Goal: Task Accomplishment & Management: Complete application form

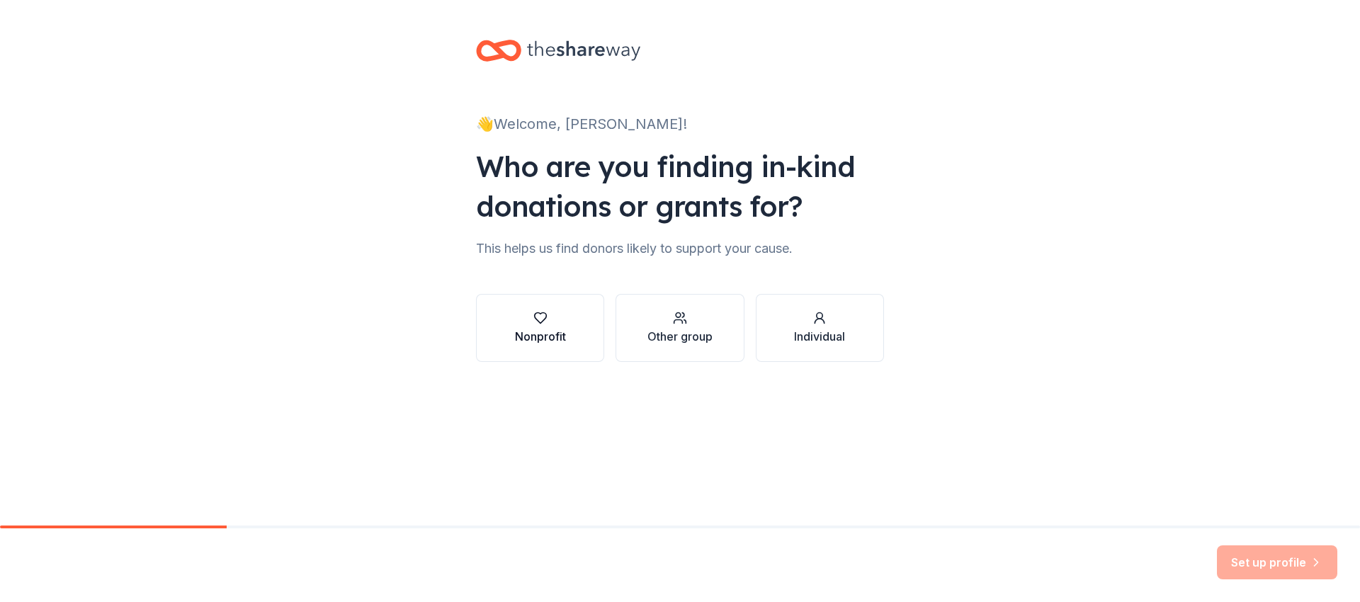
click at [560, 334] on div "Nonprofit" at bounding box center [540, 336] width 51 height 17
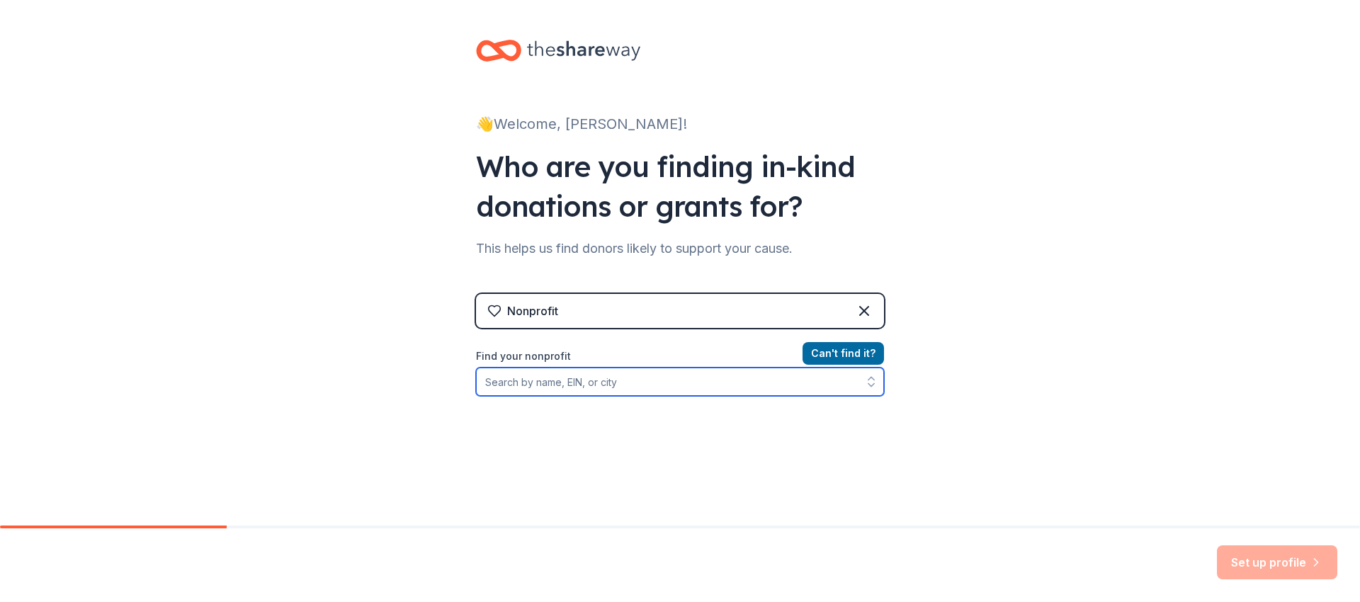
click at [560, 385] on input "Find your nonprofit" at bounding box center [680, 382] width 408 height 28
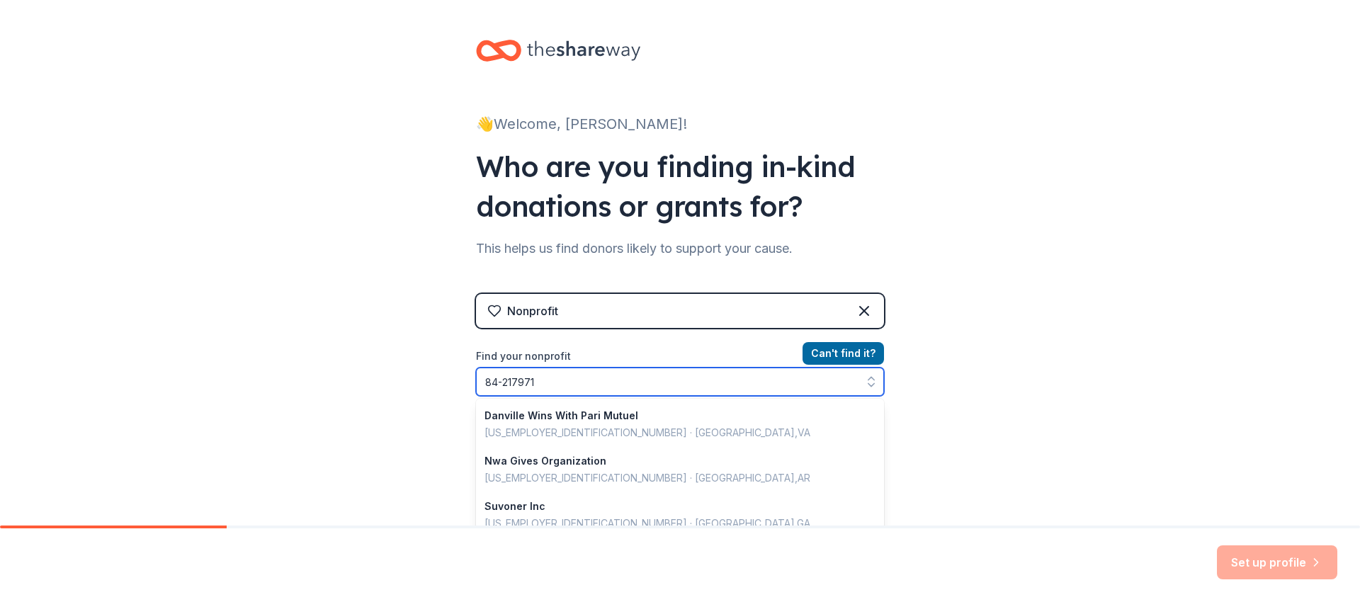
type input "[US_EMPLOYER_IDENTIFICATION_NUMBER]"
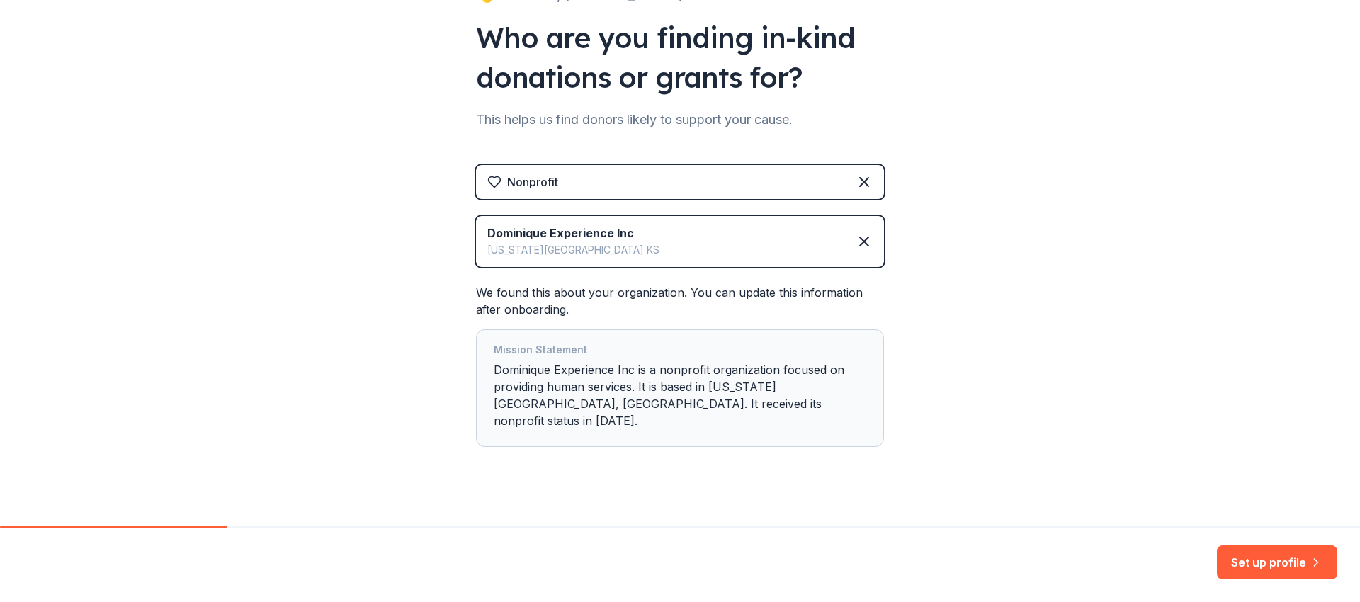
scroll to position [130, 0]
click at [671, 392] on div "Mission Statement Dominique Experience Inc is a nonprofit organization focused …" at bounding box center [680, 388] width 373 height 94
click at [1267, 569] on button "Set up profile" at bounding box center [1277, 562] width 120 height 34
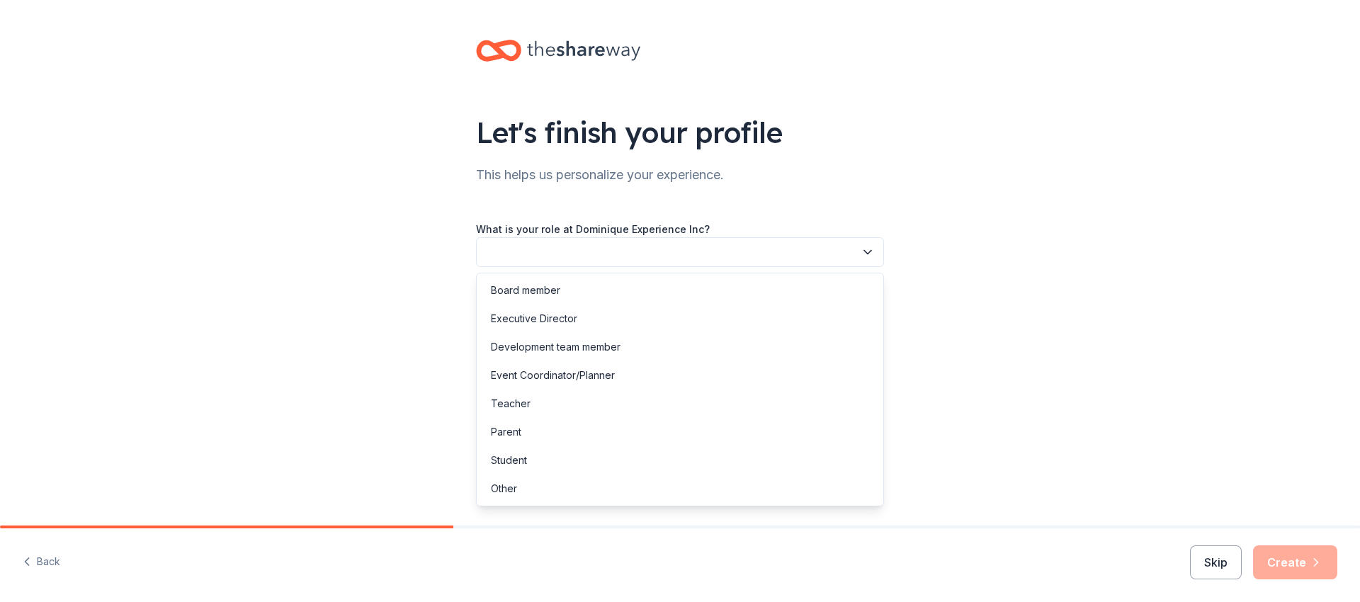
click at [650, 254] on button "button" at bounding box center [680, 252] width 408 height 30
click at [541, 489] on div "Other" at bounding box center [680, 489] width 401 height 28
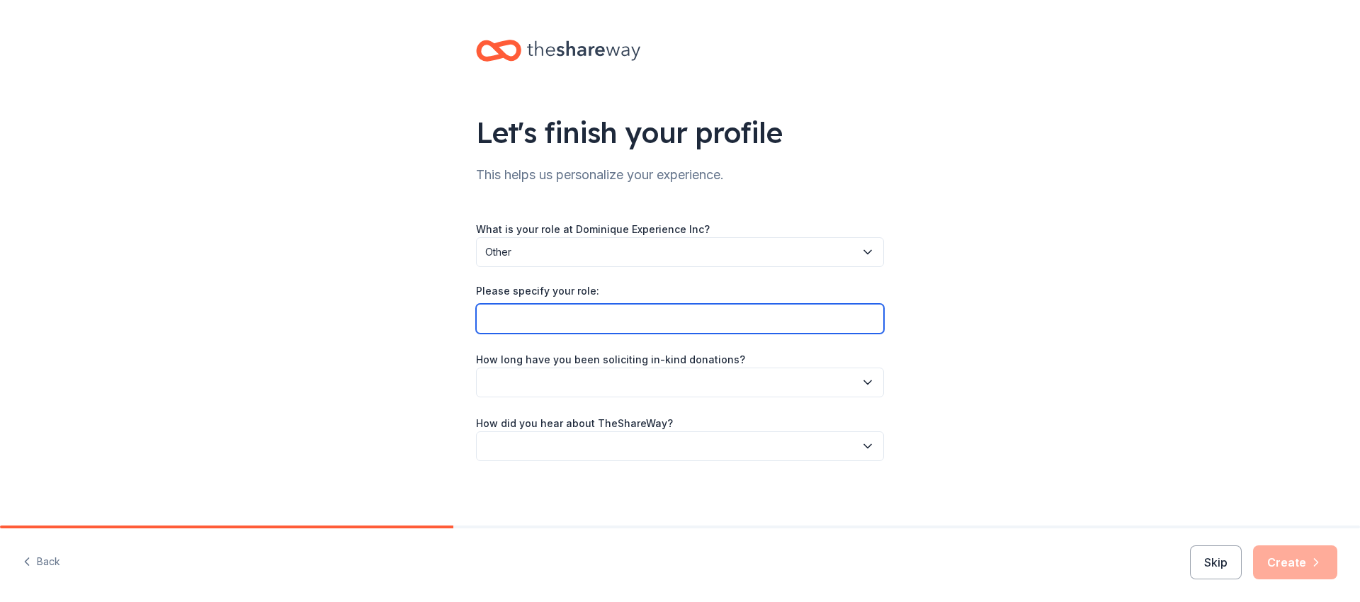
click at [528, 317] on input "Please specify your role:" at bounding box center [680, 319] width 408 height 30
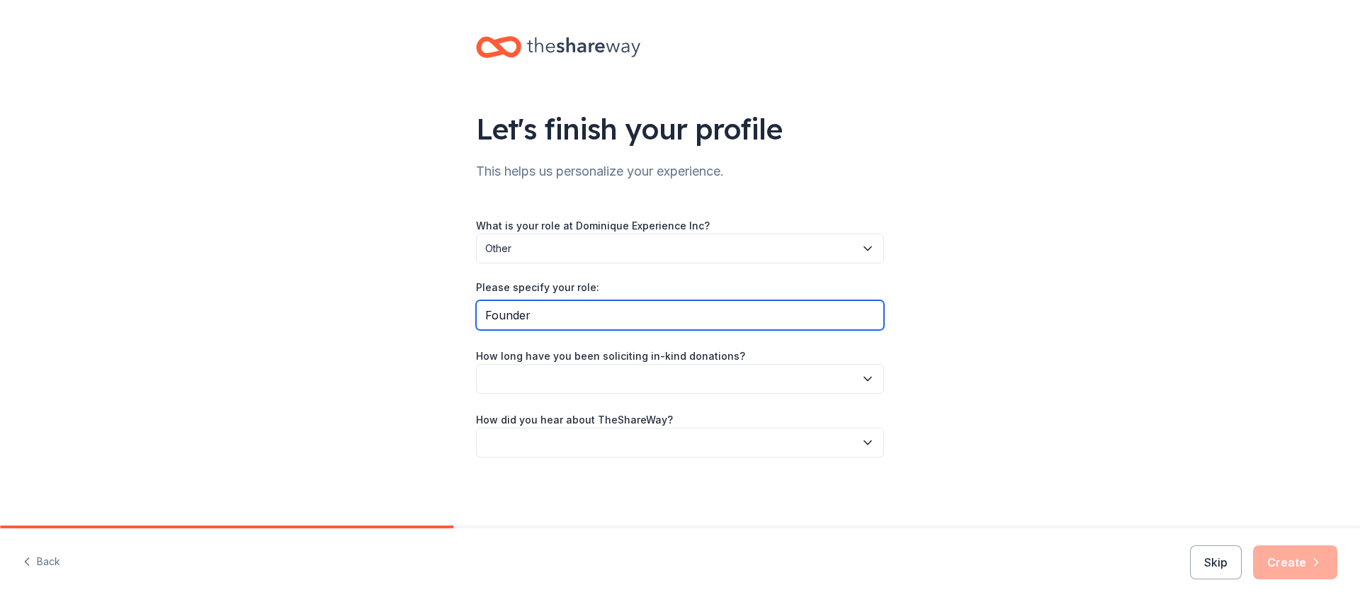
type input "Founder"
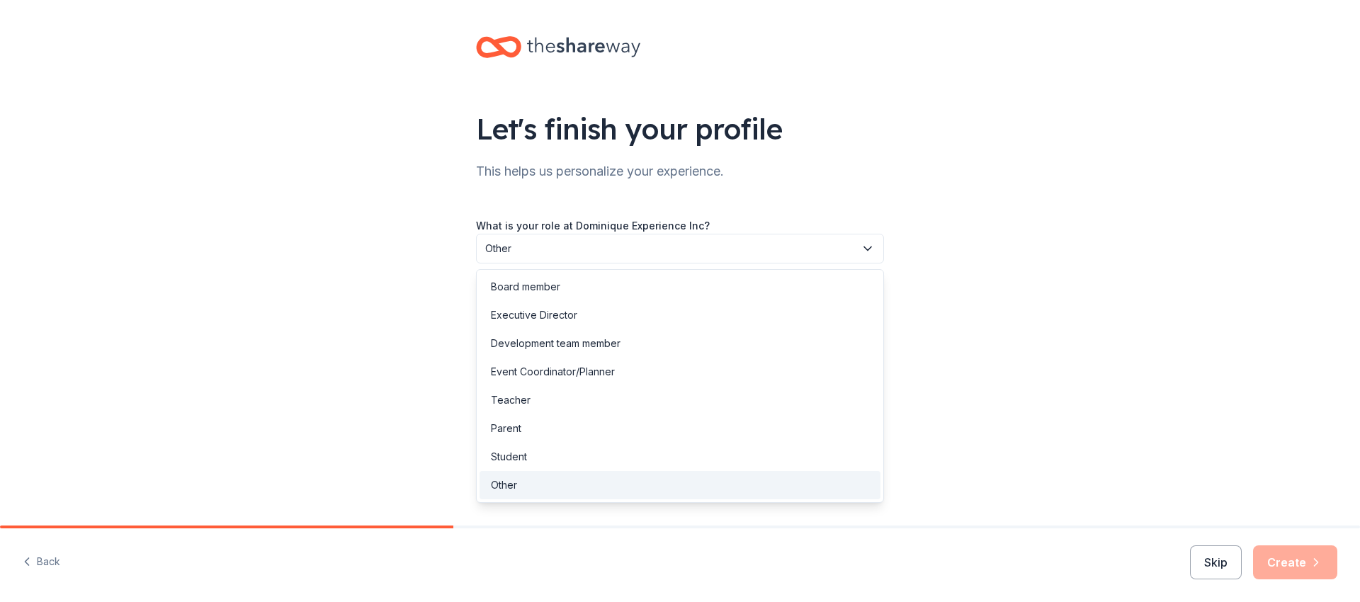
click at [871, 248] on icon "button" at bounding box center [868, 249] width 14 height 14
click at [977, 266] on div "Let's finish your profile This helps us personalize your experience. What is yo…" at bounding box center [680, 260] width 1360 height 529
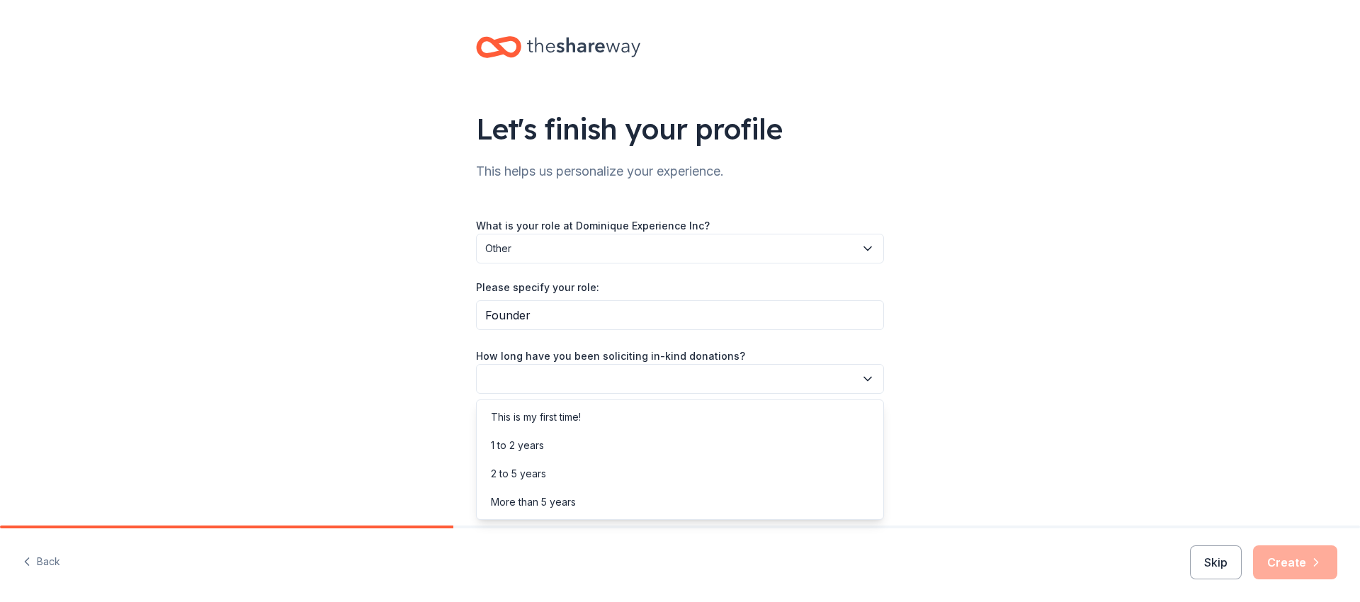
click at [868, 378] on icon "button" at bounding box center [868, 379] width 14 height 14
click at [635, 444] on div "1 to 2 years" at bounding box center [680, 445] width 401 height 28
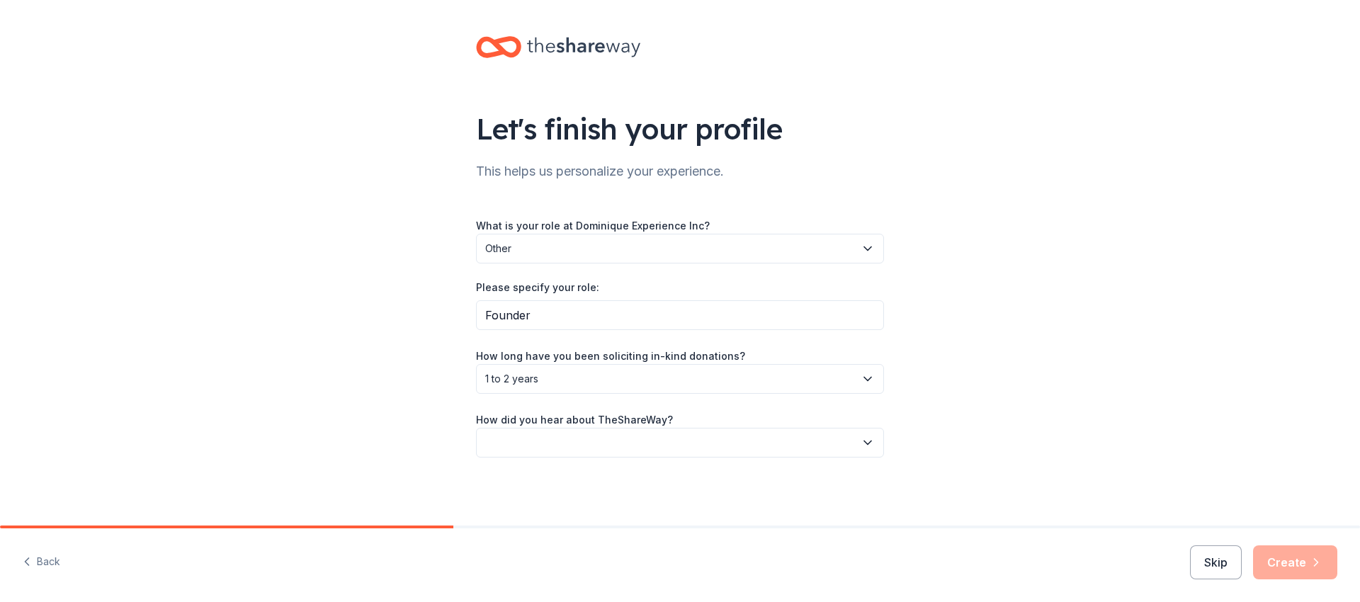
click at [606, 443] on button "button" at bounding box center [680, 443] width 408 height 30
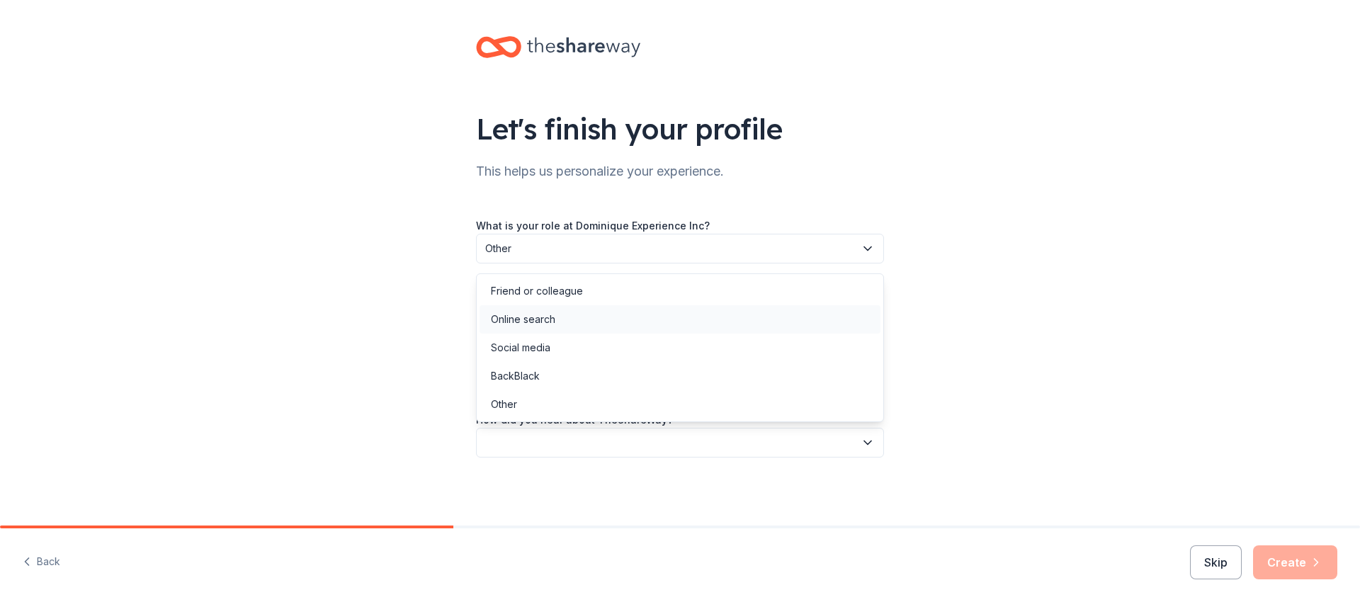
click at [550, 328] on div "Online search" at bounding box center [680, 319] width 401 height 28
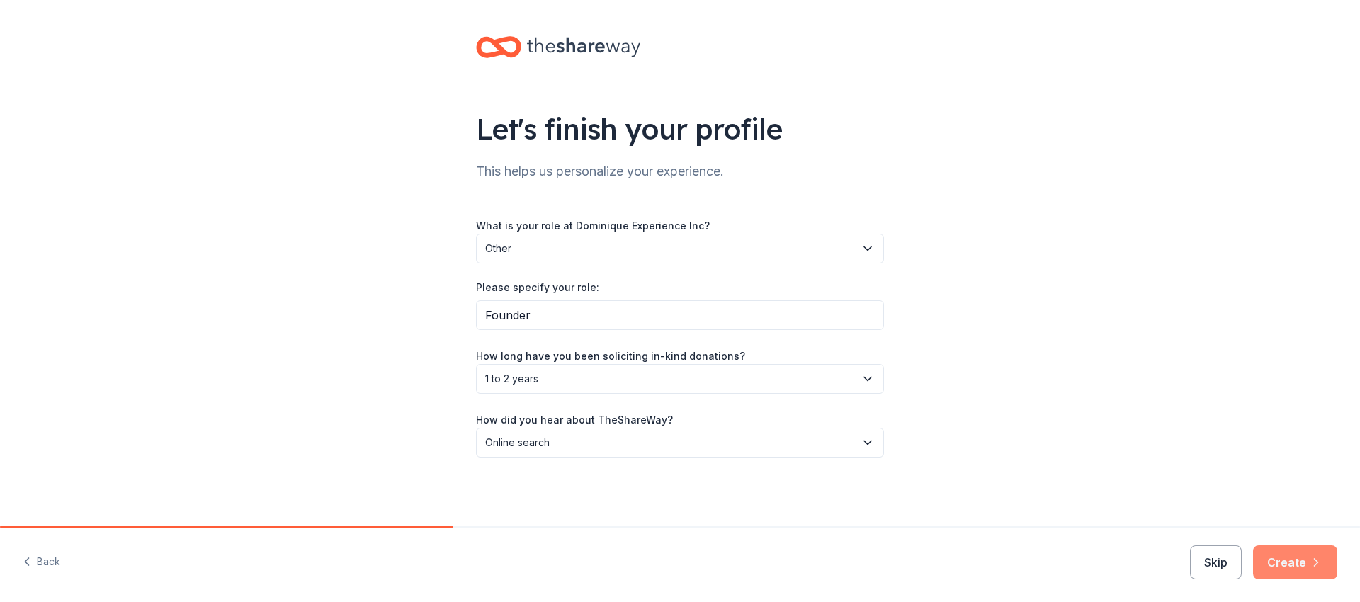
click at [1284, 569] on button "Create" at bounding box center [1295, 562] width 84 height 34
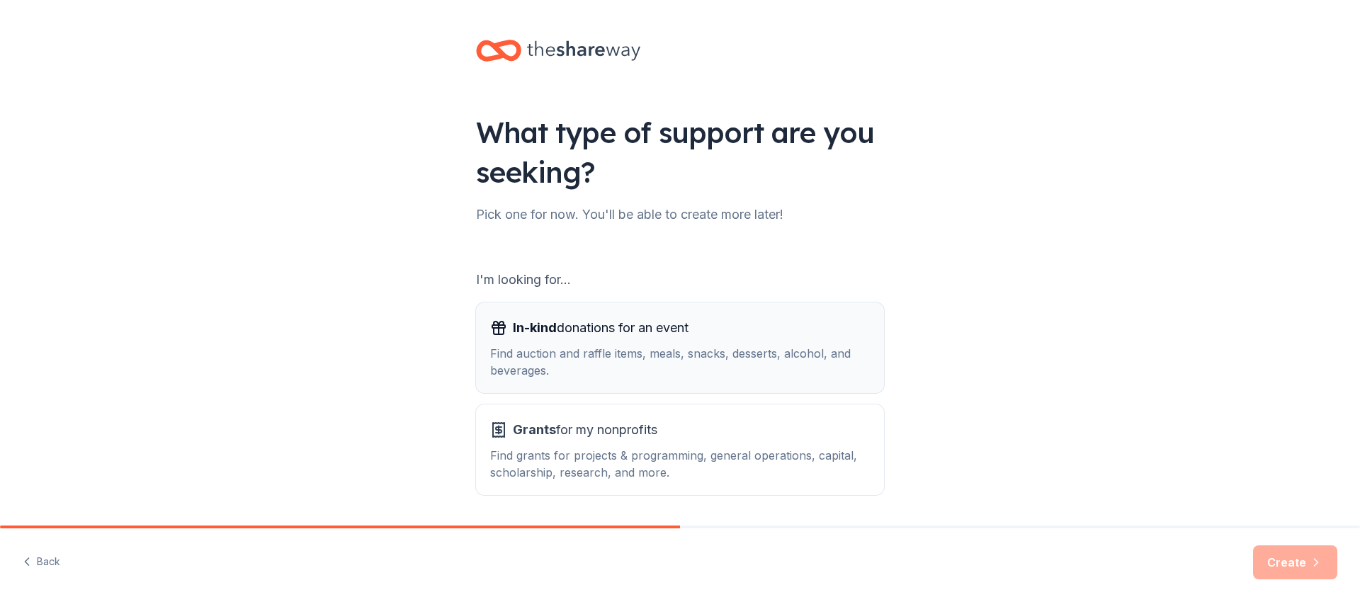
click at [621, 349] on div "Find auction and raffle items, meals, snacks, desserts, alcohol, and beverages." at bounding box center [680, 362] width 380 height 34
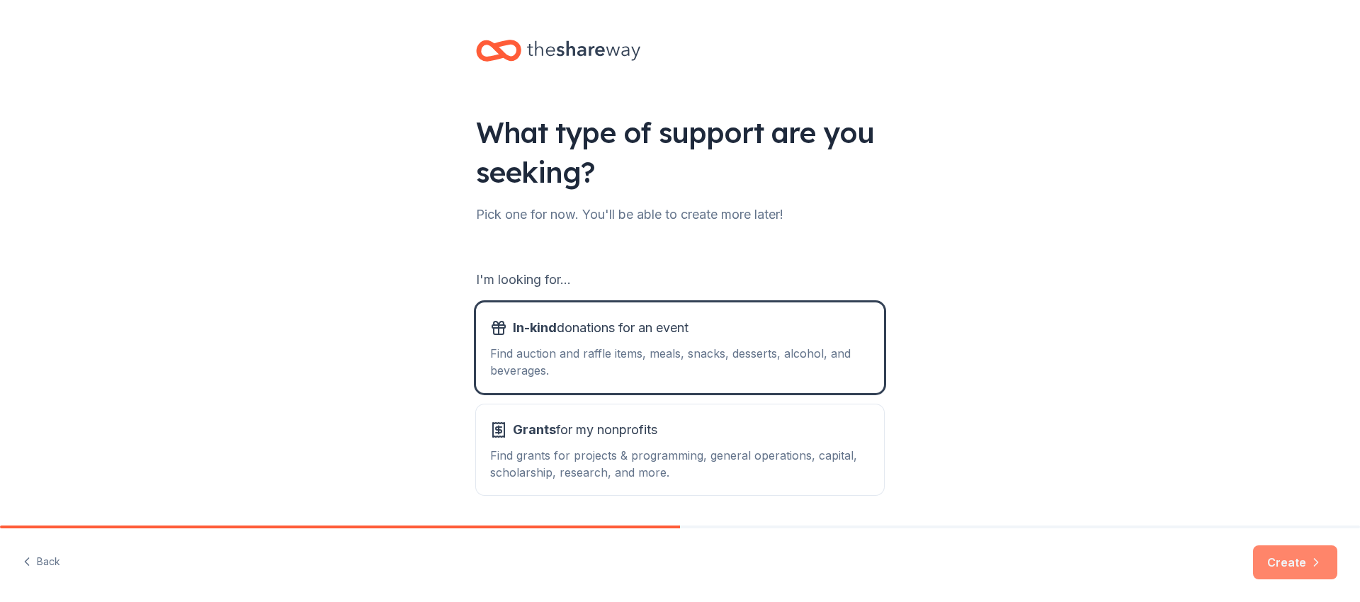
click at [1305, 573] on button "Create" at bounding box center [1295, 562] width 84 height 34
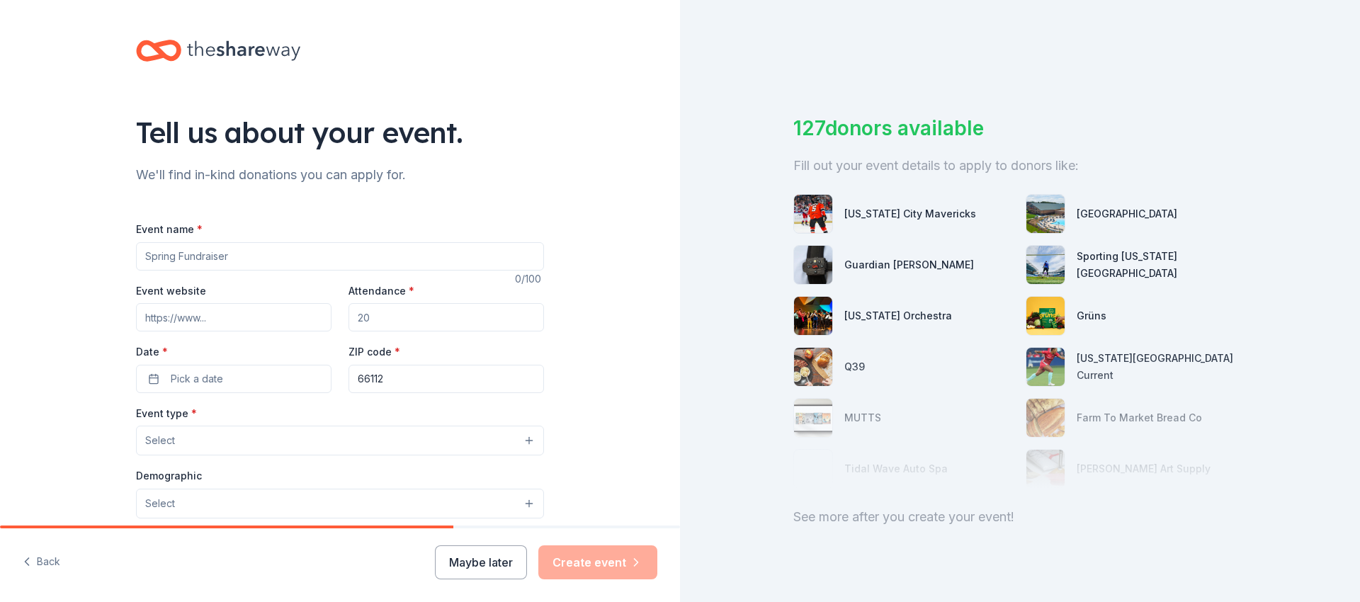
click at [312, 267] on input "Event name *" at bounding box center [340, 256] width 408 height 28
click at [178, 258] on input "Event name *" at bounding box center [340, 256] width 408 height 28
type input "The Dominique Experience 2nd Annual Fundraising Gala"
click at [234, 321] on input "Event website" at bounding box center [234, 317] width 196 height 28
type input "j"
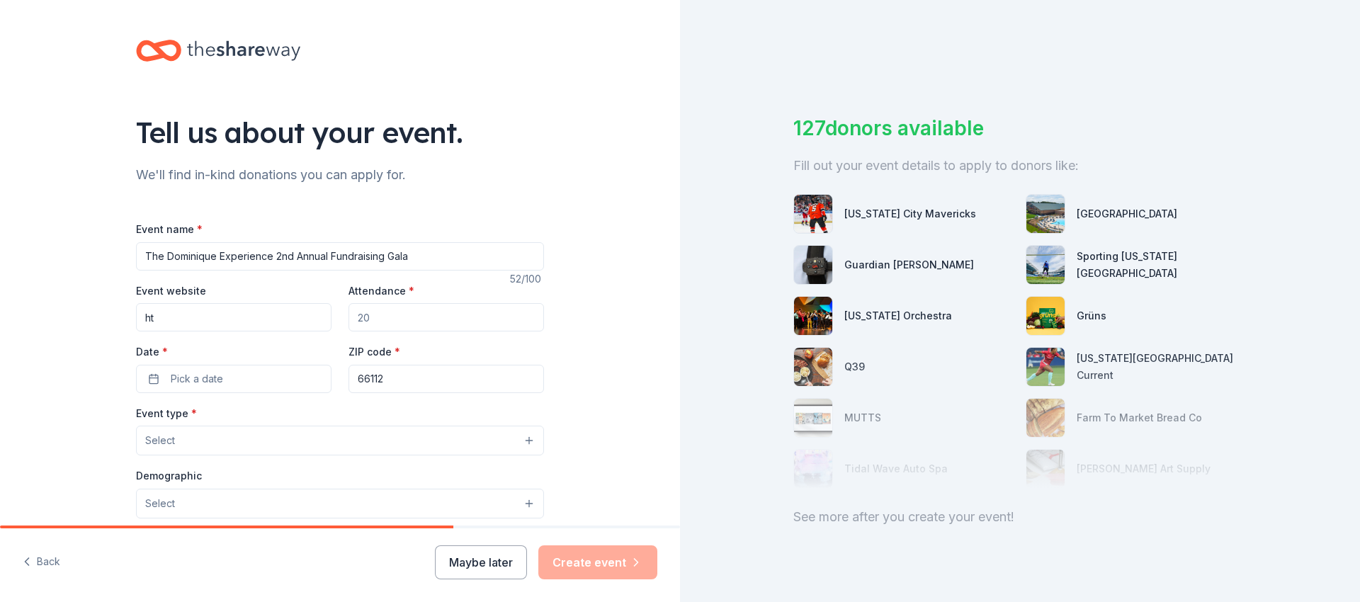
type input "h"
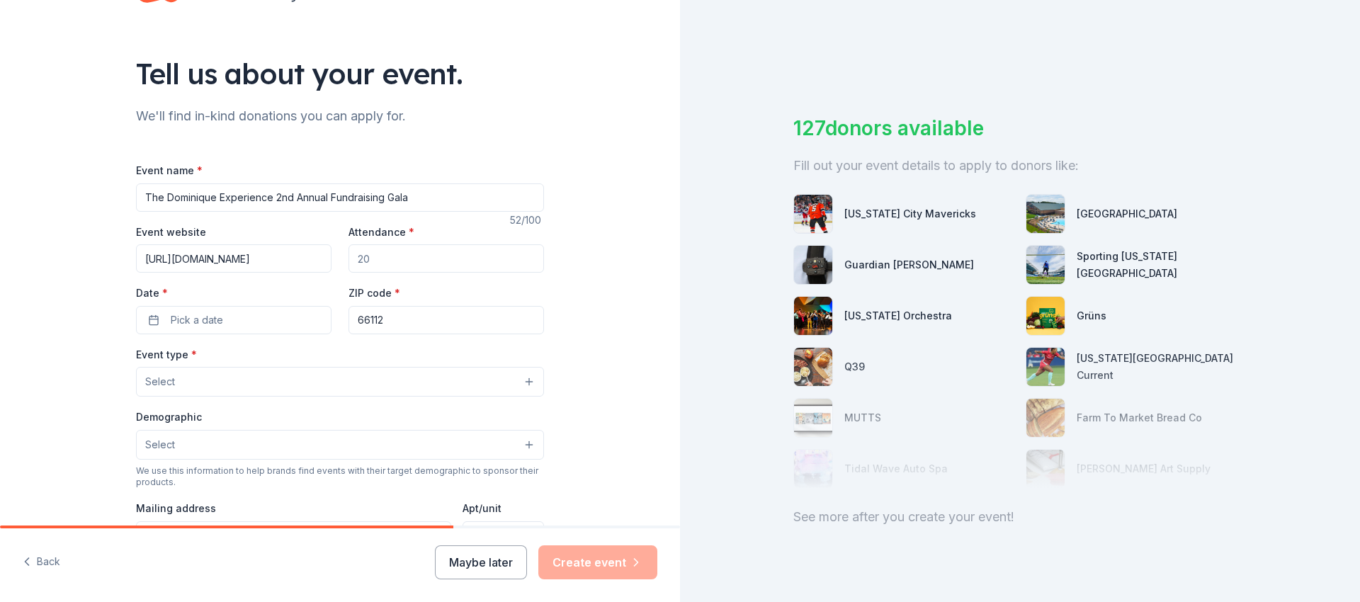
scroll to position [60, 0]
type input "https://www.thedomexp.com"
click at [384, 254] on input "Attendance *" at bounding box center [447, 257] width 196 height 28
type input "200"
click at [183, 323] on span "Pick a date" at bounding box center [197, 318] width 52 height 17
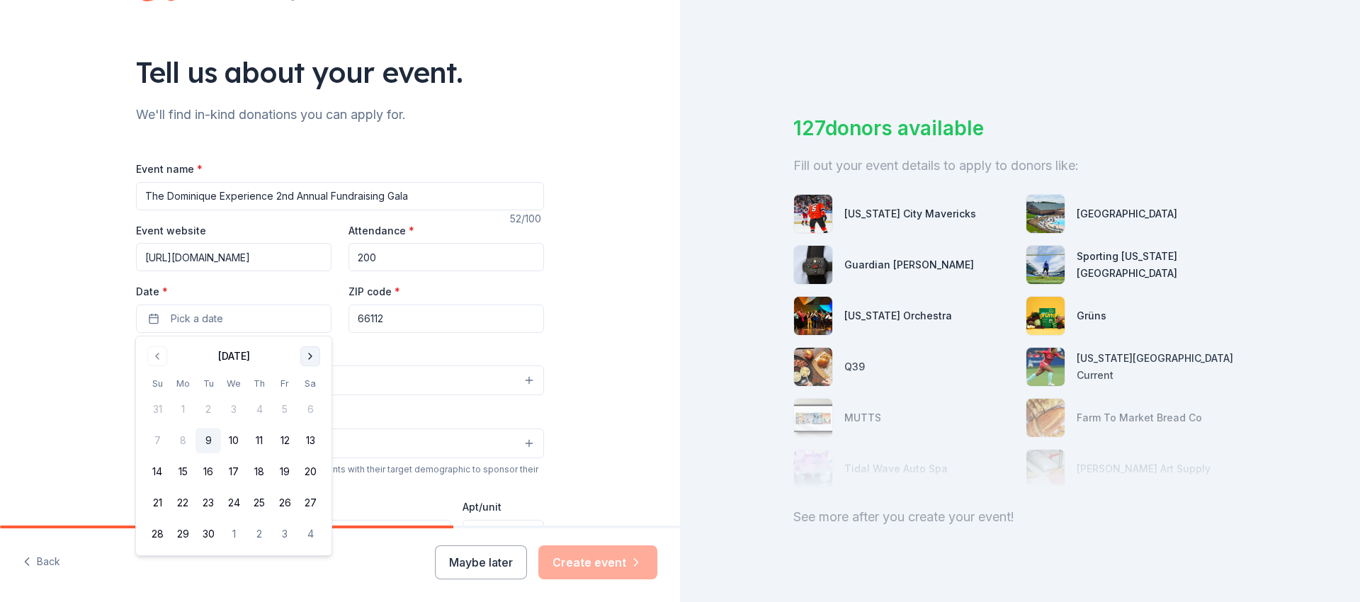
click at [307, 361] on button "Go to next month" at bounding box center [310, 356] width 20 height 20
click at [157, 442] on button "5" at bounding box center [158, 441] width 26 height 26
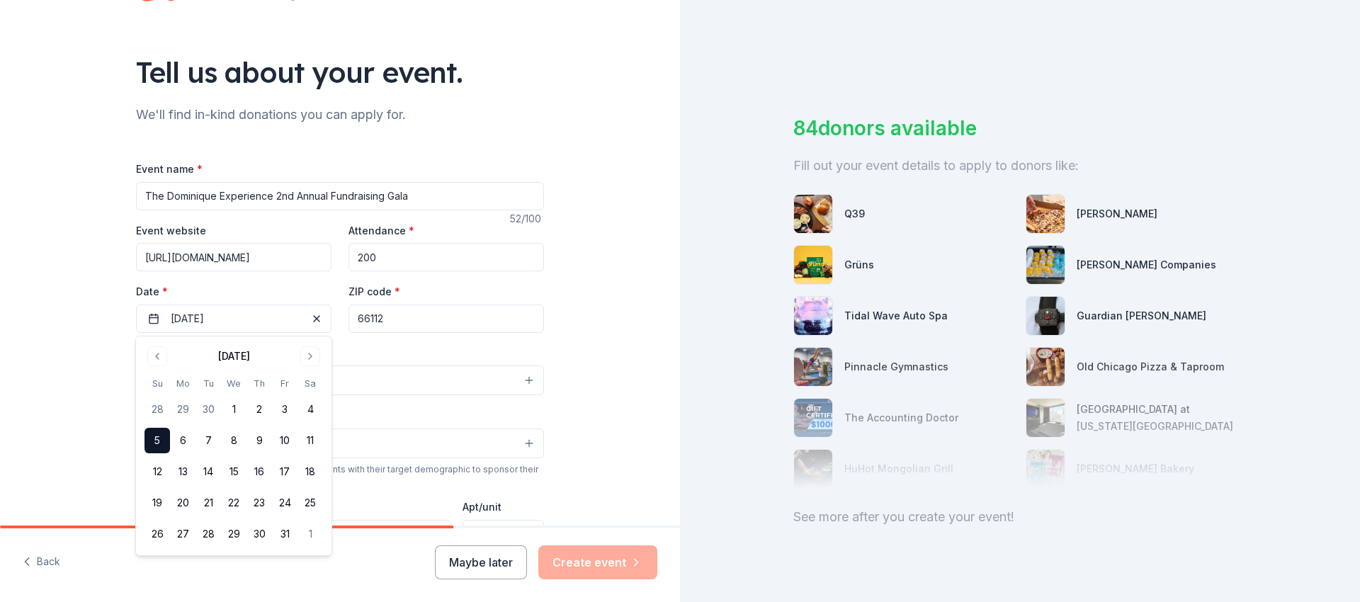
click at [471, 385] on button "Select" at bounding box center [340, 381] width 408 height 30
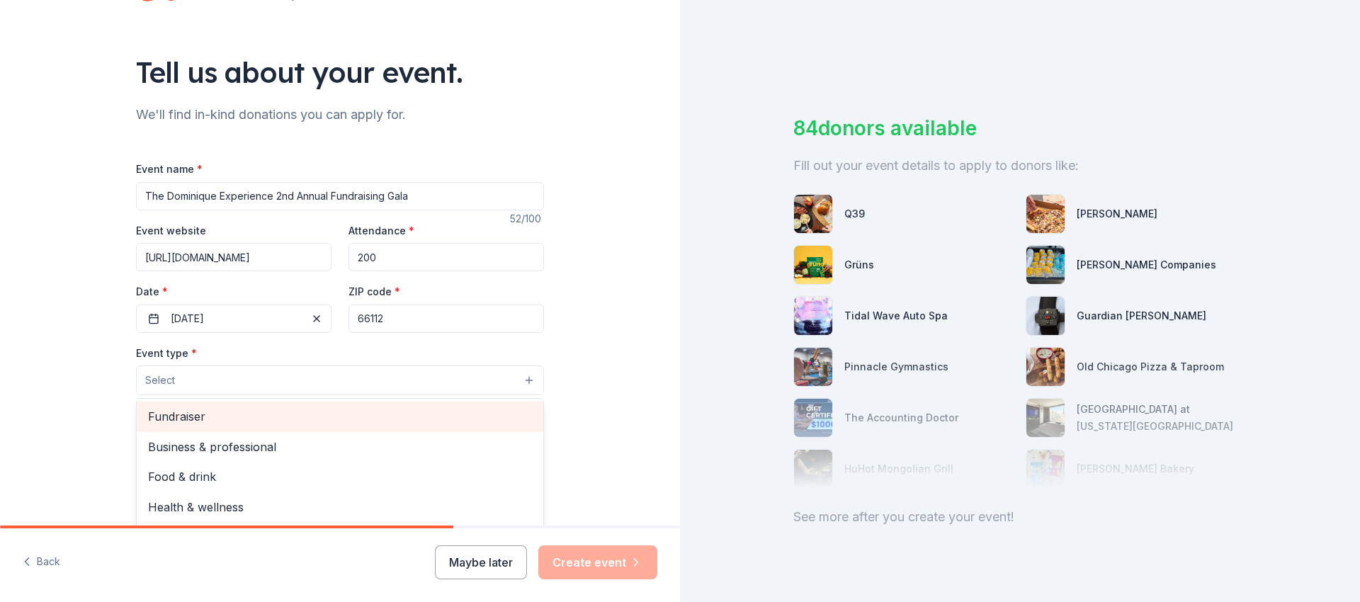
click at [256, 429] on div "Fundraiser" at bounding box center [340, 417] width 407 height 30
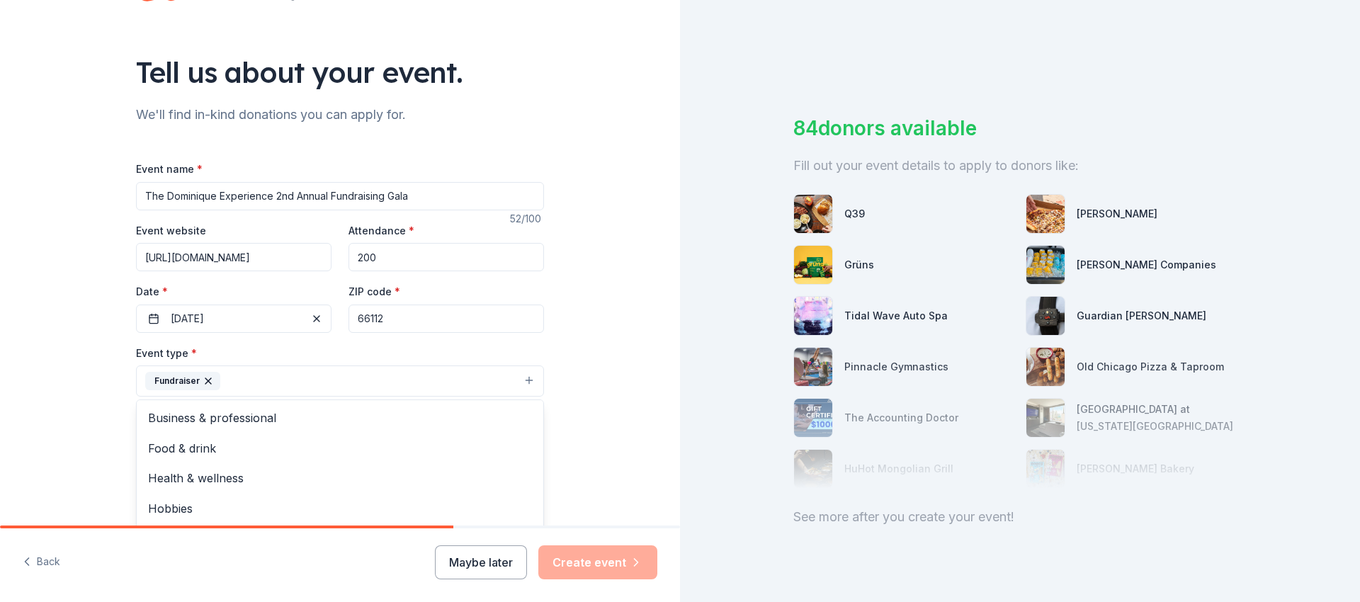
click at [612, 433] on div "Tell us about your event. We'll find in-kind donations you can apply for. Event…" at bounding box center [340, 412] width 680 height 944
click at [523, 448] on button "Select" at bounding box center [340, 445] width 408 height 30
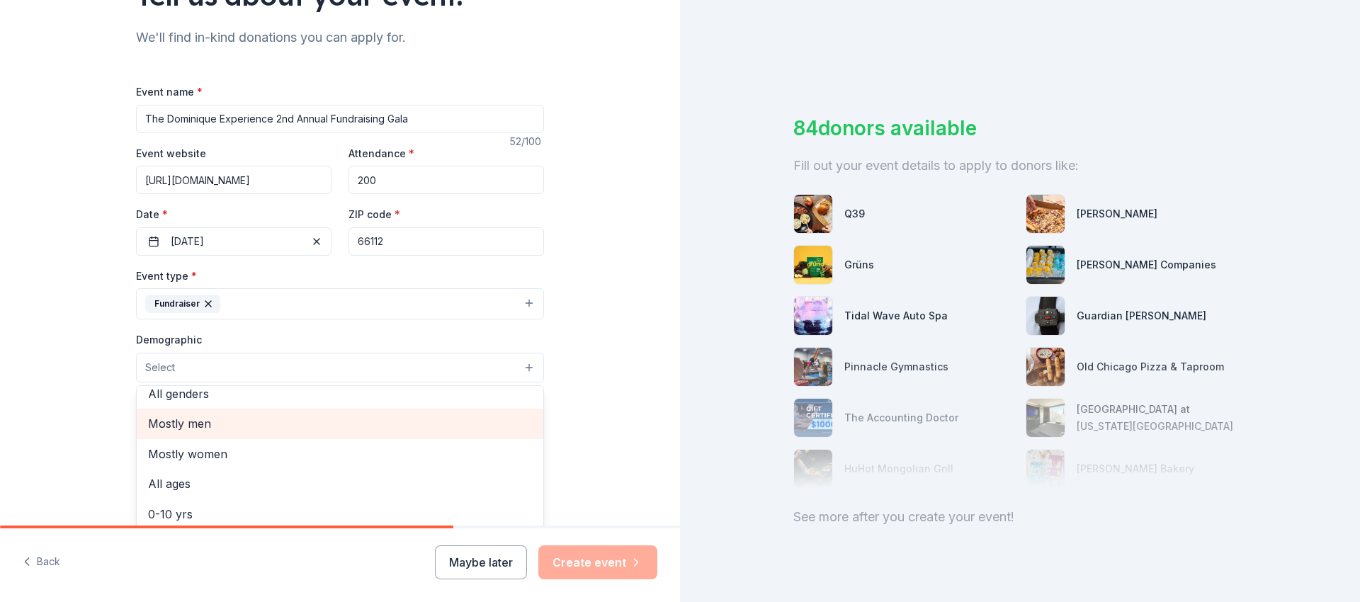
scroll to position [0, 0]
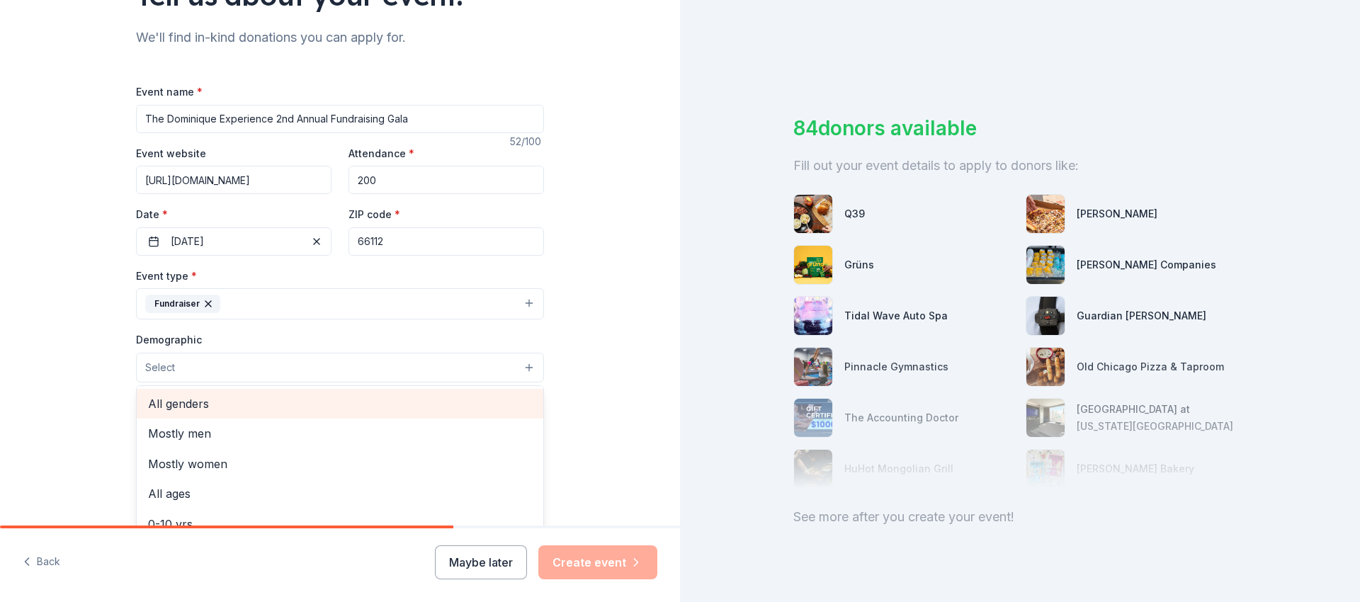
click at [318, 408] on span "All genders" at bounding box center [340, 404] width 384 height 18
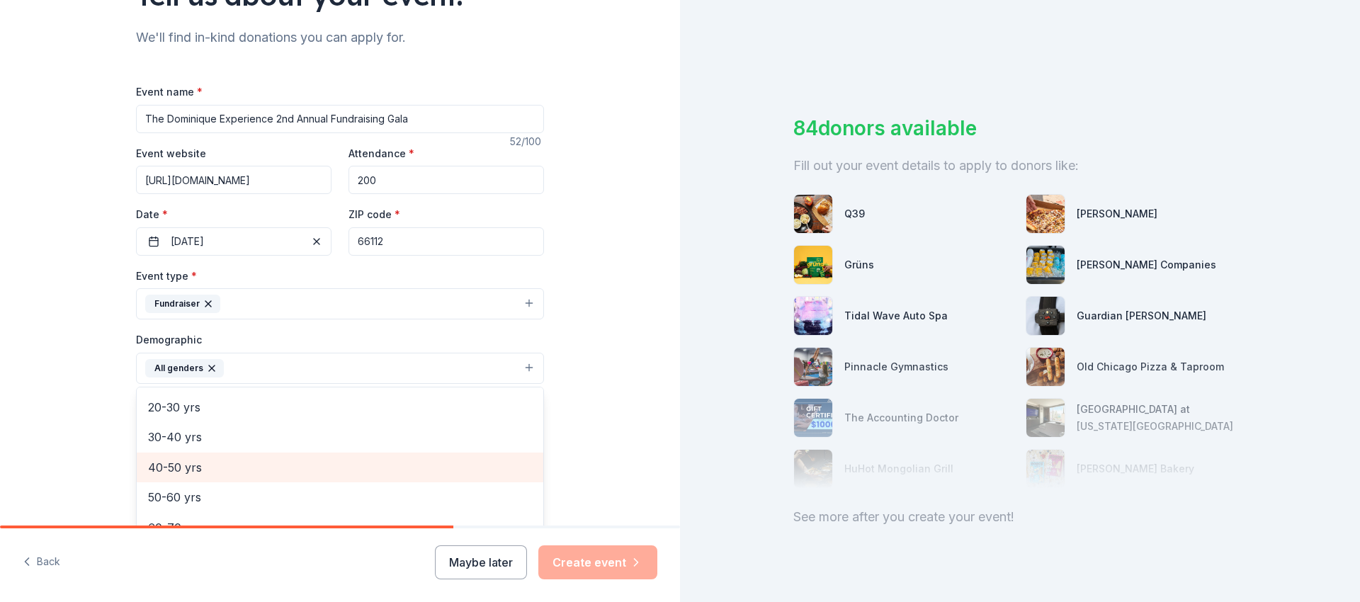
scroll to position [151, 0]
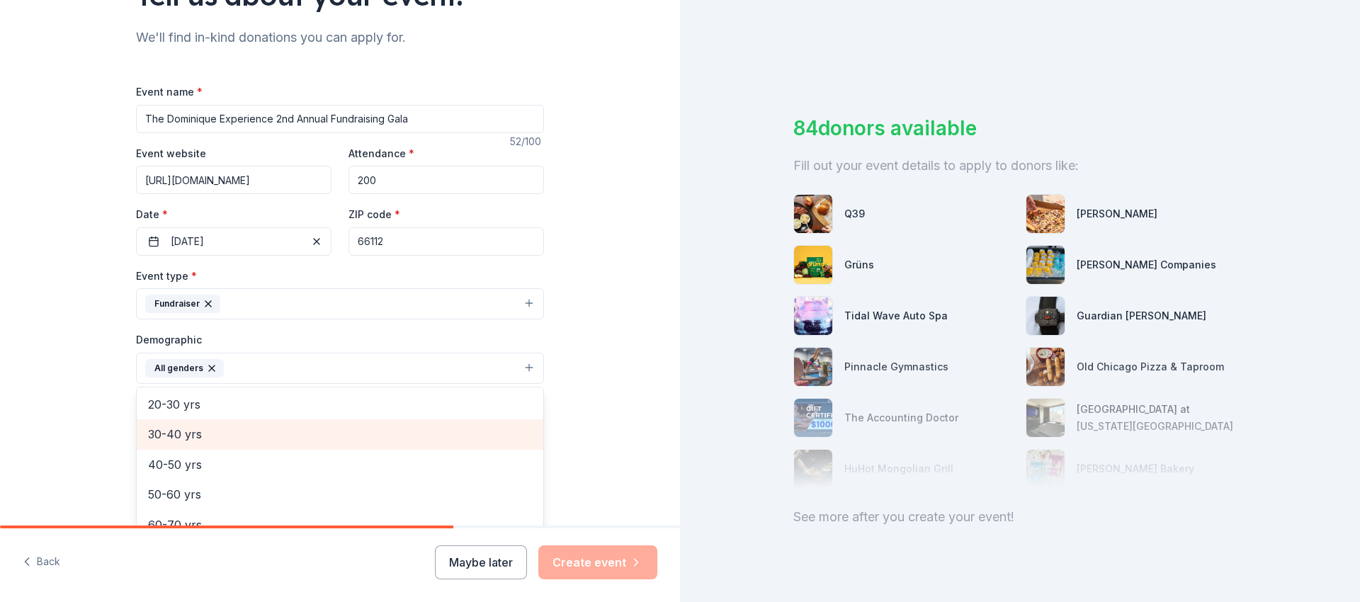
click at [310, 443] on span "30-40 yrs" at bounding box center [340, 434] width 384 height 18
click at [214, 448] on div "40-50 yrs" at bounding box center [340, 434] width 407 height 30
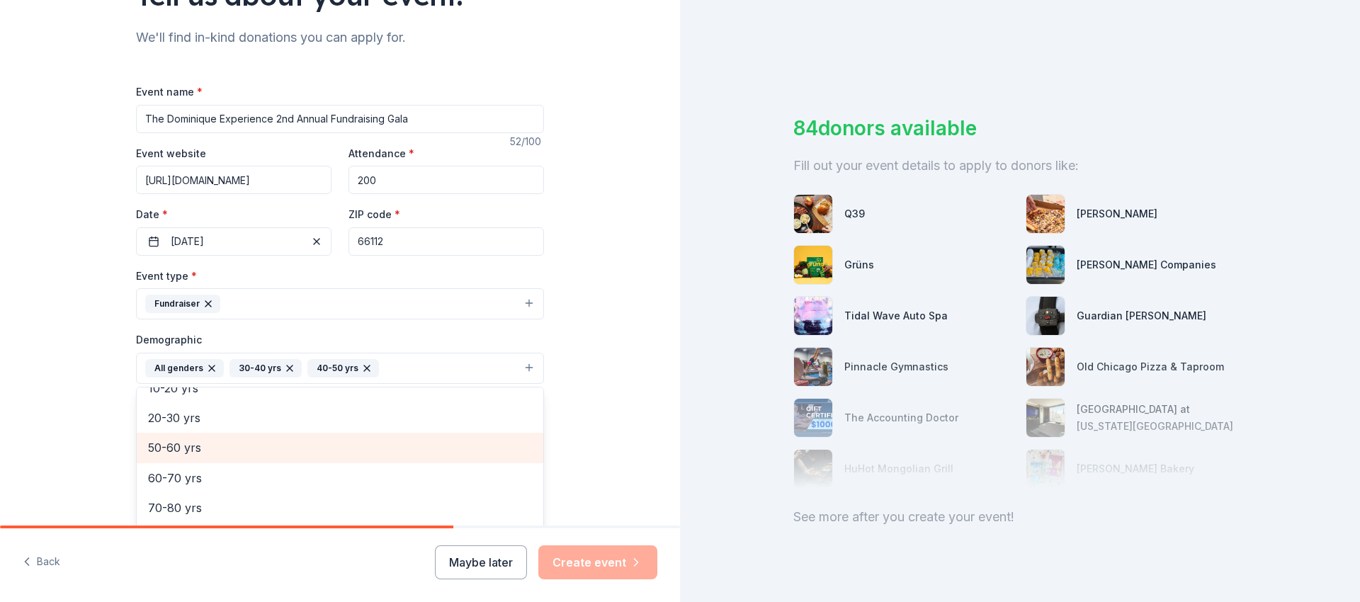
scroll to position [137, 0]
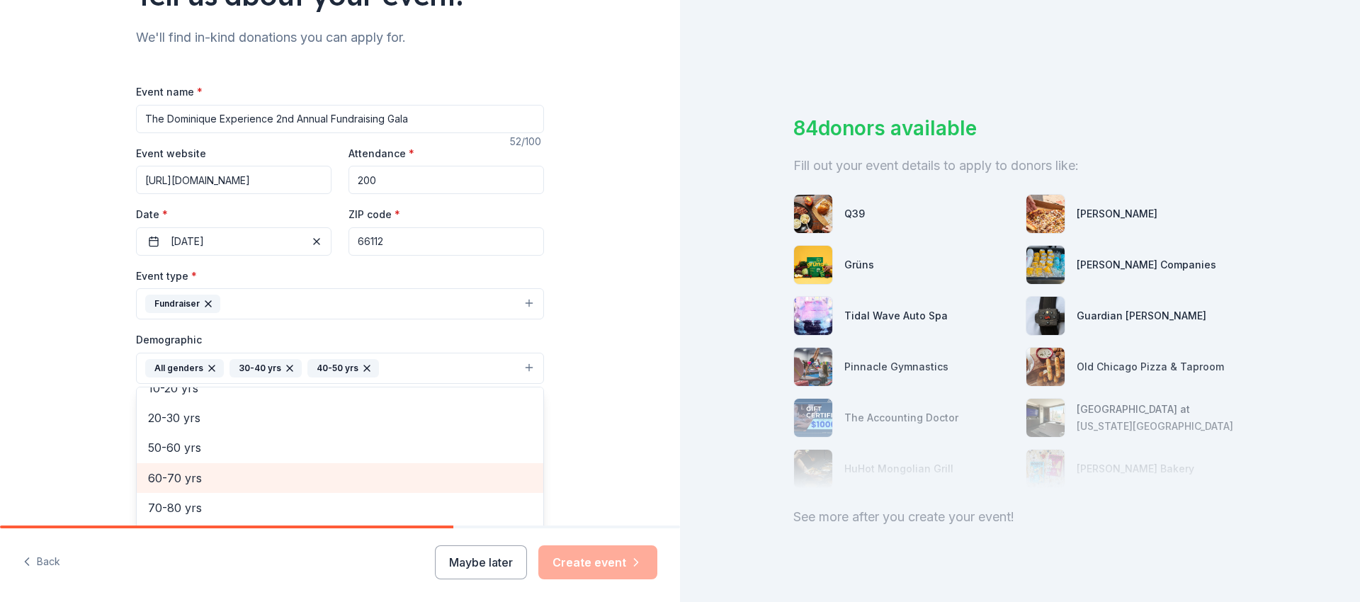
click at [203, 479] on span "60-70 yrs" at bounding box center [340, 478] width 384 height 18
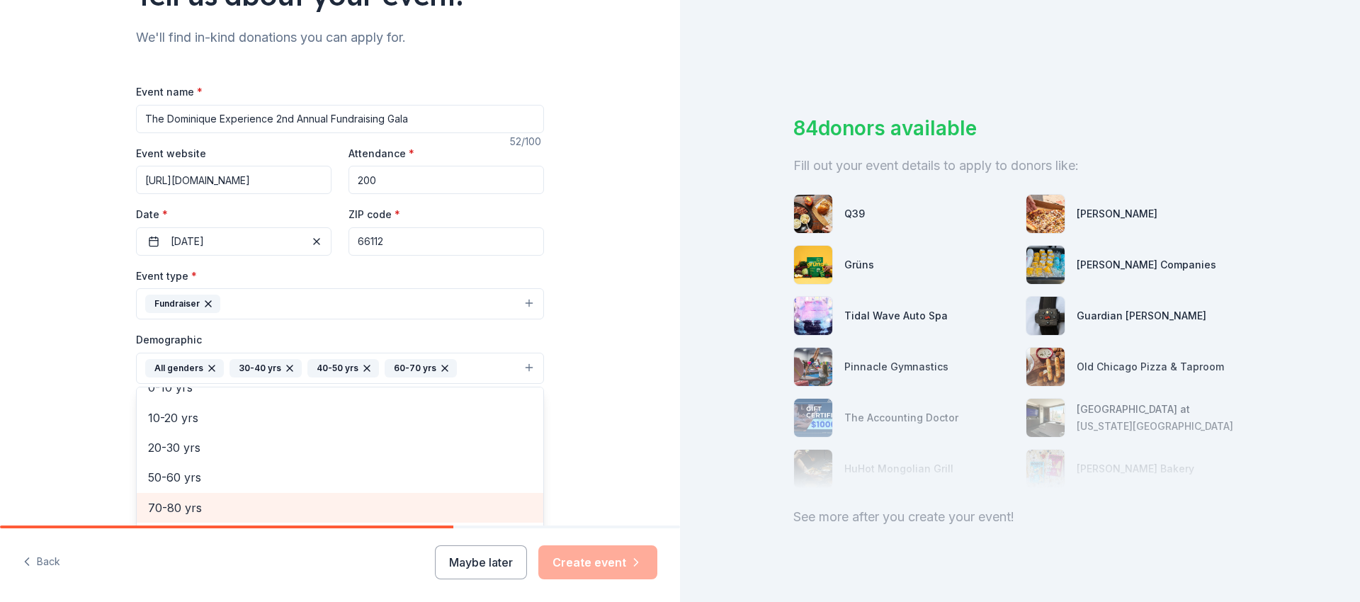
click at [205, 504] on span "70-80 yrs" at bounding box center [340, 508] width 384 height 18
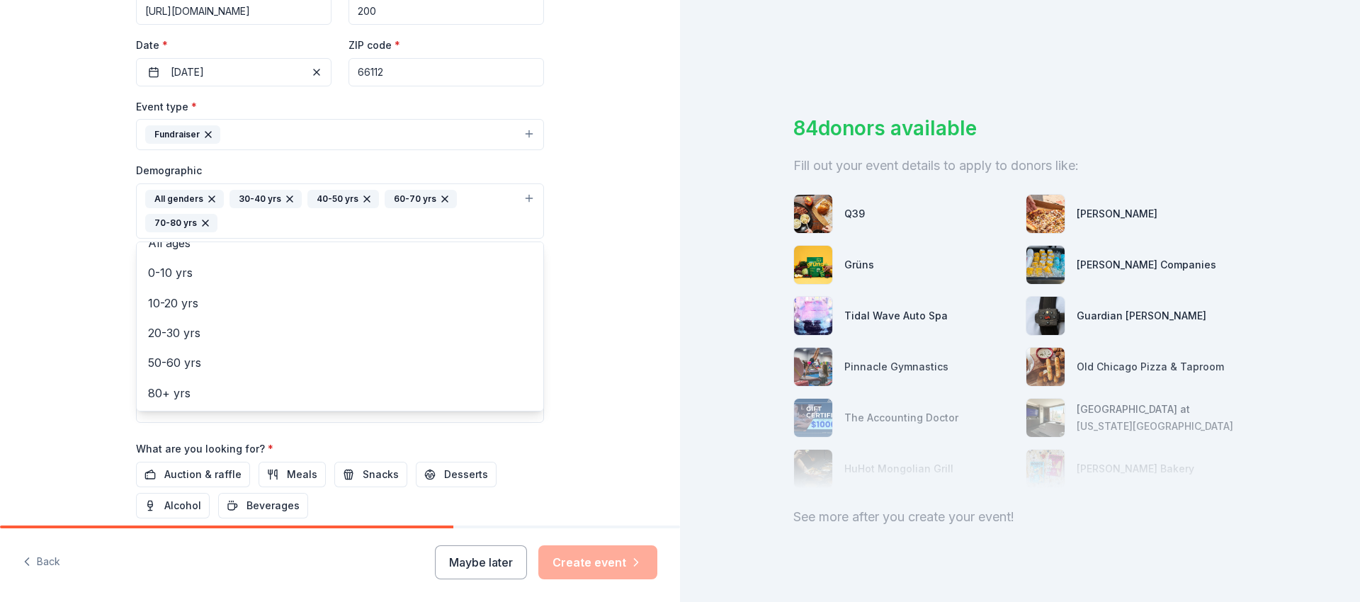
scroll to position [305, 0]
click at [199, 403] on span "80+ yrs" at bounding box center [340, 395] width 384 height 18
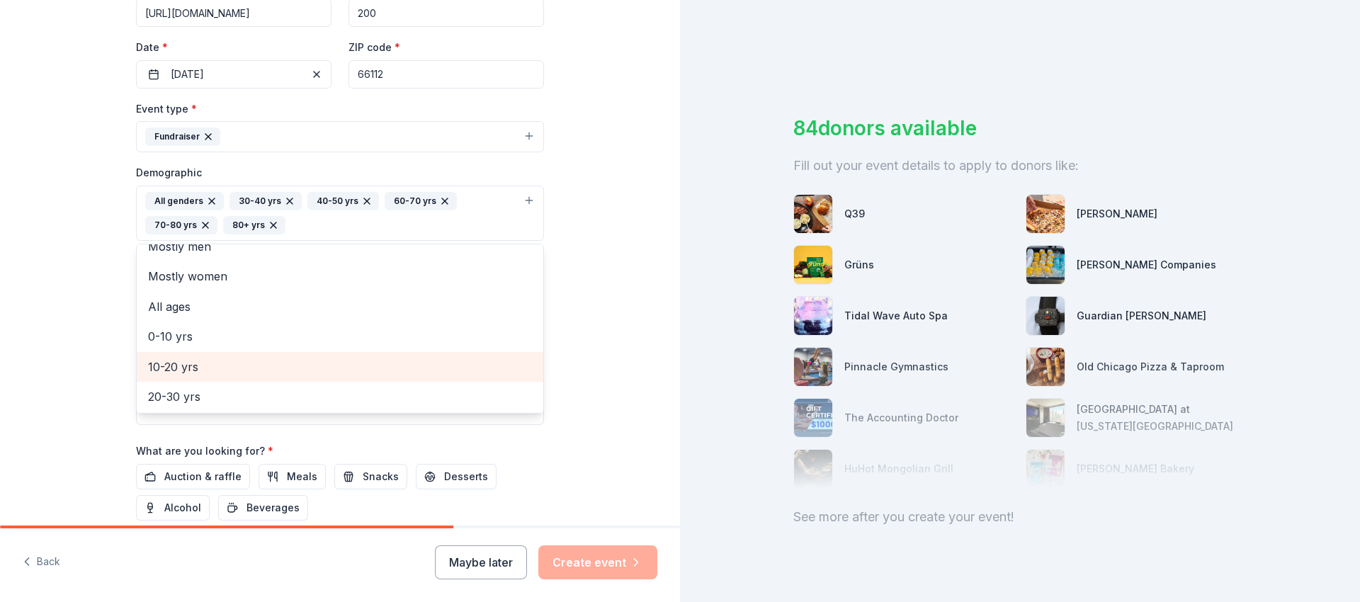
scroll to position [0, 0]
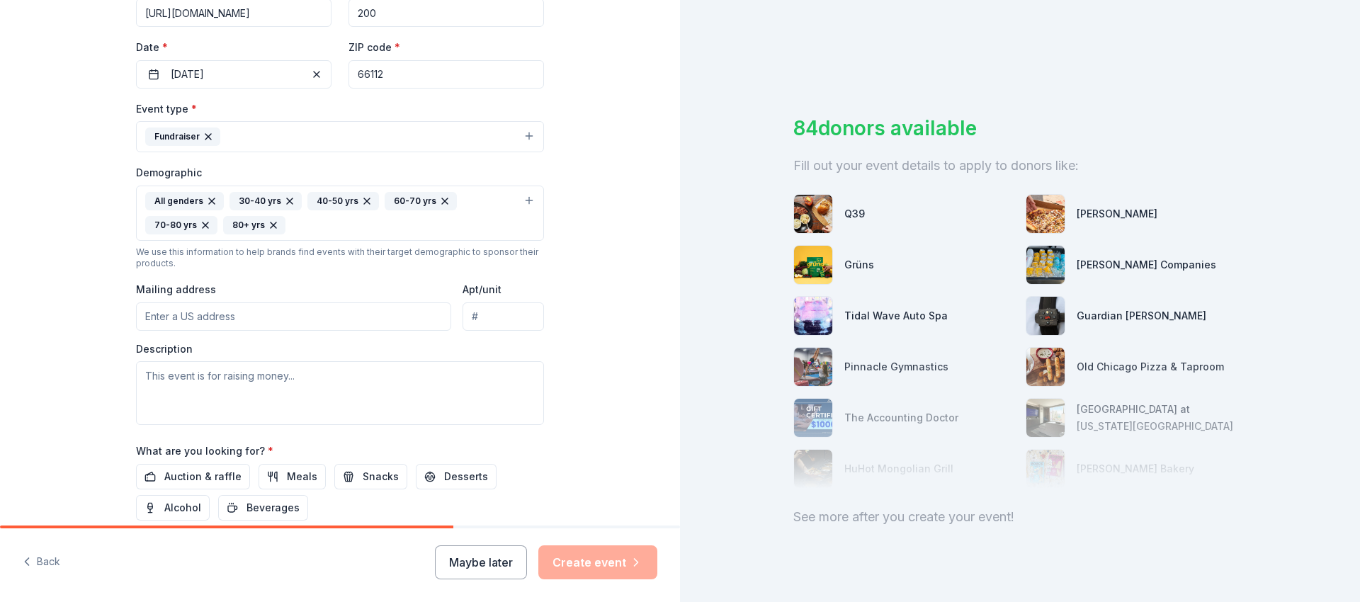
drag, startPoint x: 273, startPoint y: 222, endPoint x: 232, endPoint y: 230, distance: 42.5
click at [273, 222] on icon "button" at bounding box center [274, 225] width 6 height 6
click at [205, 225] on icon "button" at bounding box center [205, 225] width 11 height 11
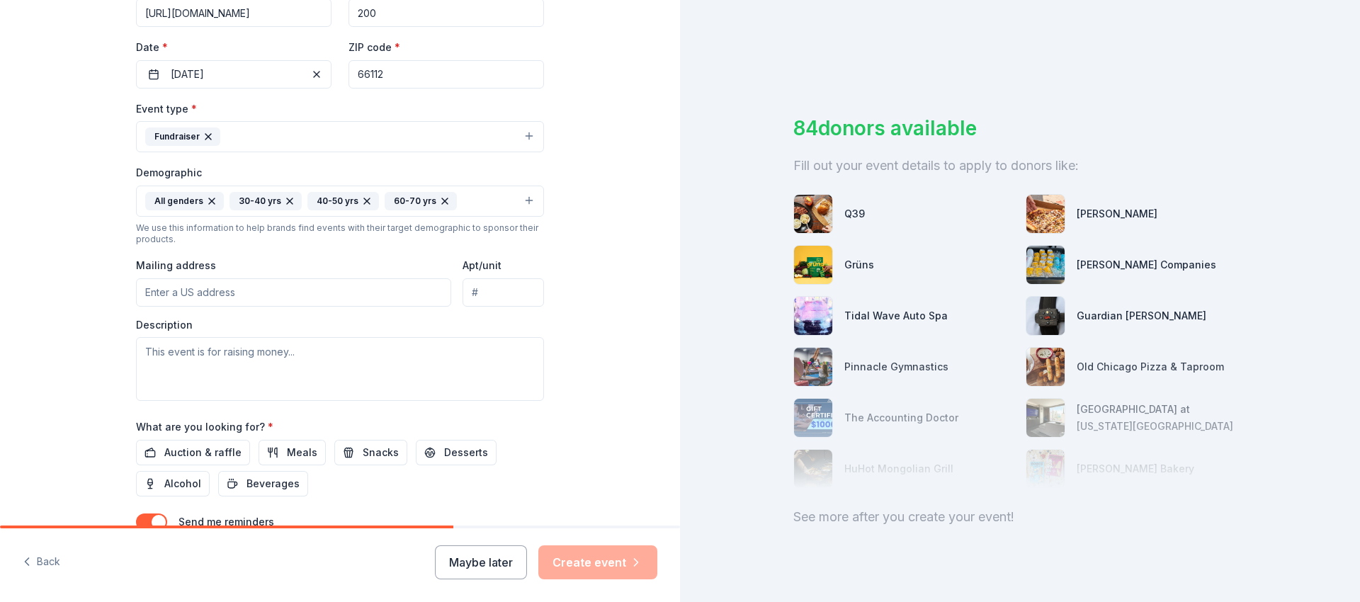
click at [285, 198] on icon "button" at bounding box center [289, 201] width 11 height 11
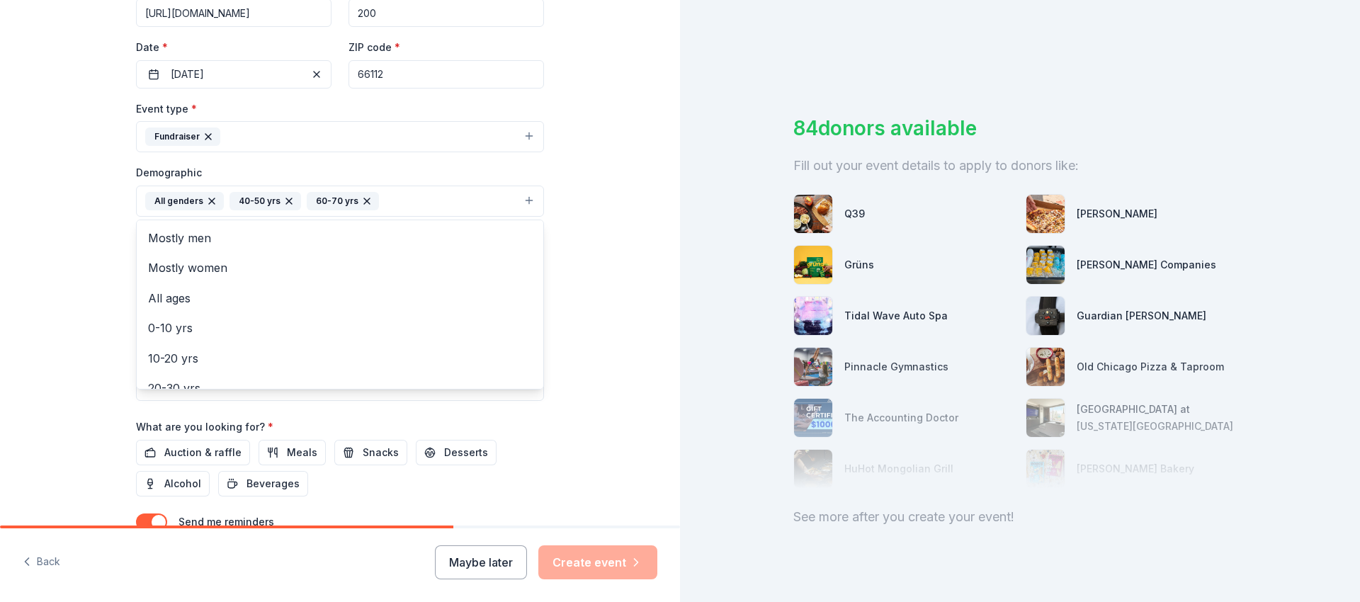
click at [286, 198] on icon "button" at bounding box center [289, 201] width 6 height 6
click at [285, 199] on icon "button" at bounding box center [289, 201] width 11 height 11
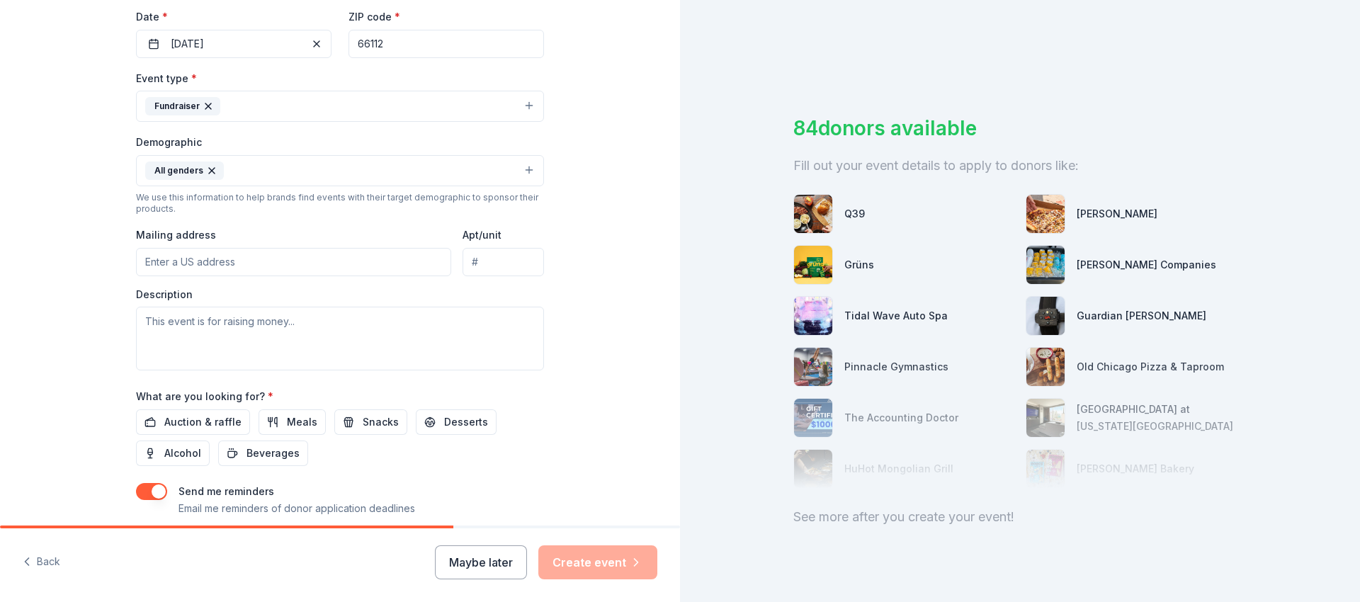
scroll to position [339, 0]
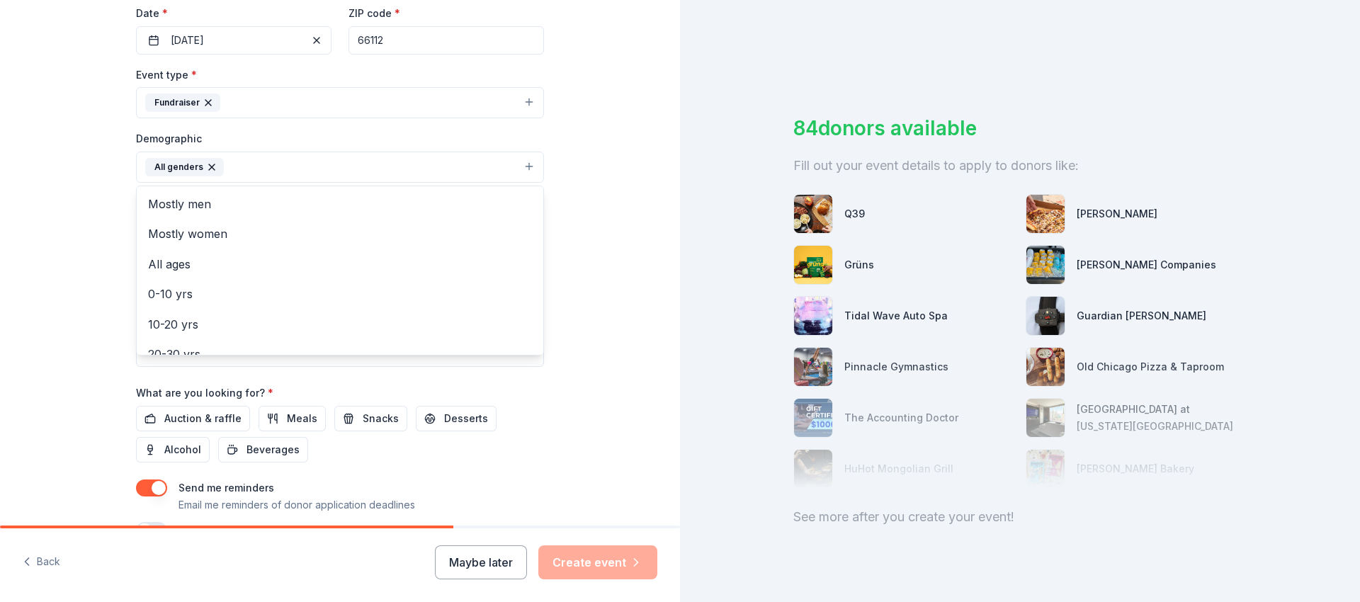
click at [284, 172] on button "All genders" at bounding box center [340, 167] width 408 height 31
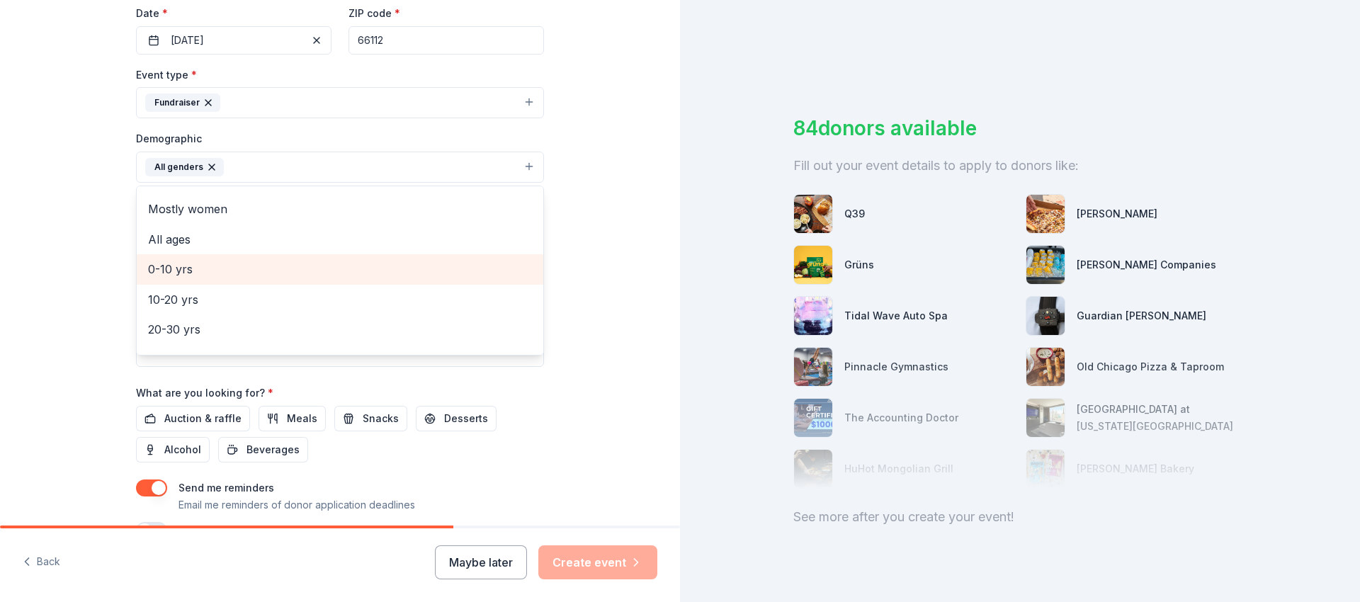
scroll to position [35, 0]
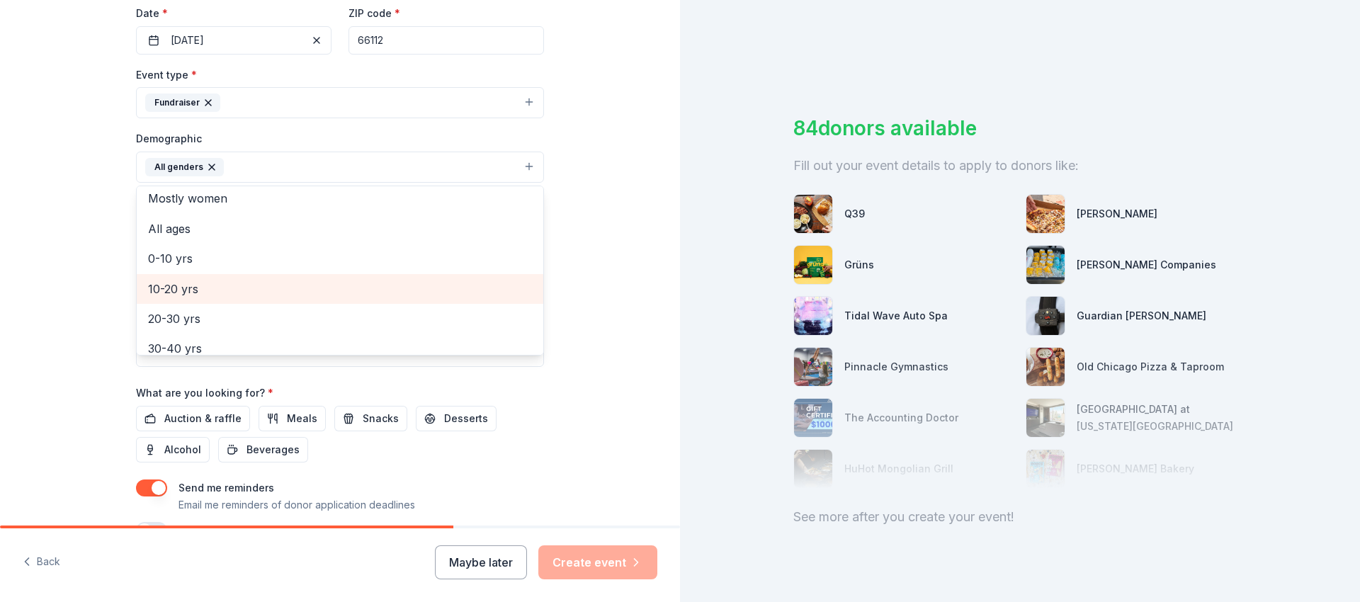
click at [179, 293] on span "10-20 yrs" at bounding box center [340, 289] width 384 height 18
click at [179, 293] on span "20-30 yrs" at bounding box center [340, 289] width 384 height 18
click at [181, 290] on span "30-40 yrs" at bounding box center [340, 289] width 384 height 18
click at [181, 288] on span "40-50 yrs" at bounding box center [340, 289] width 384 height 18
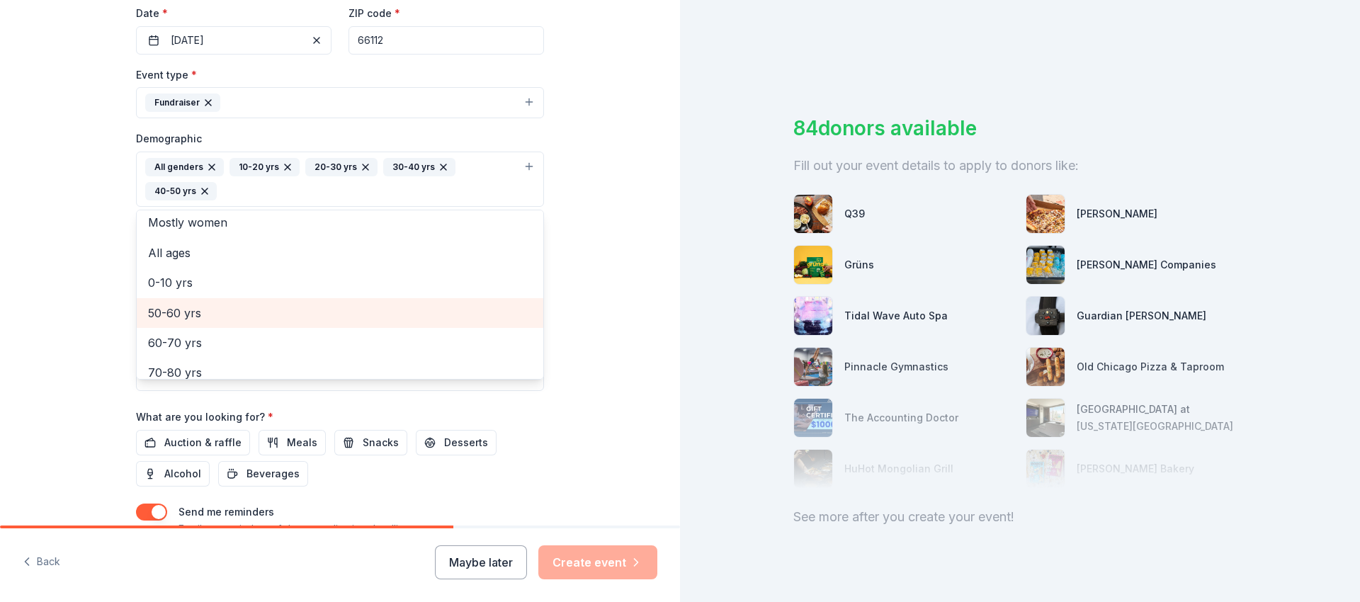
click at [185, 317] on span "50-60 yrs" at bounding box center [340, 313] width 384 height 18
click at [185, 315] on span "60-70 yrs" at bounding box center [340, 313] width 384 height 18
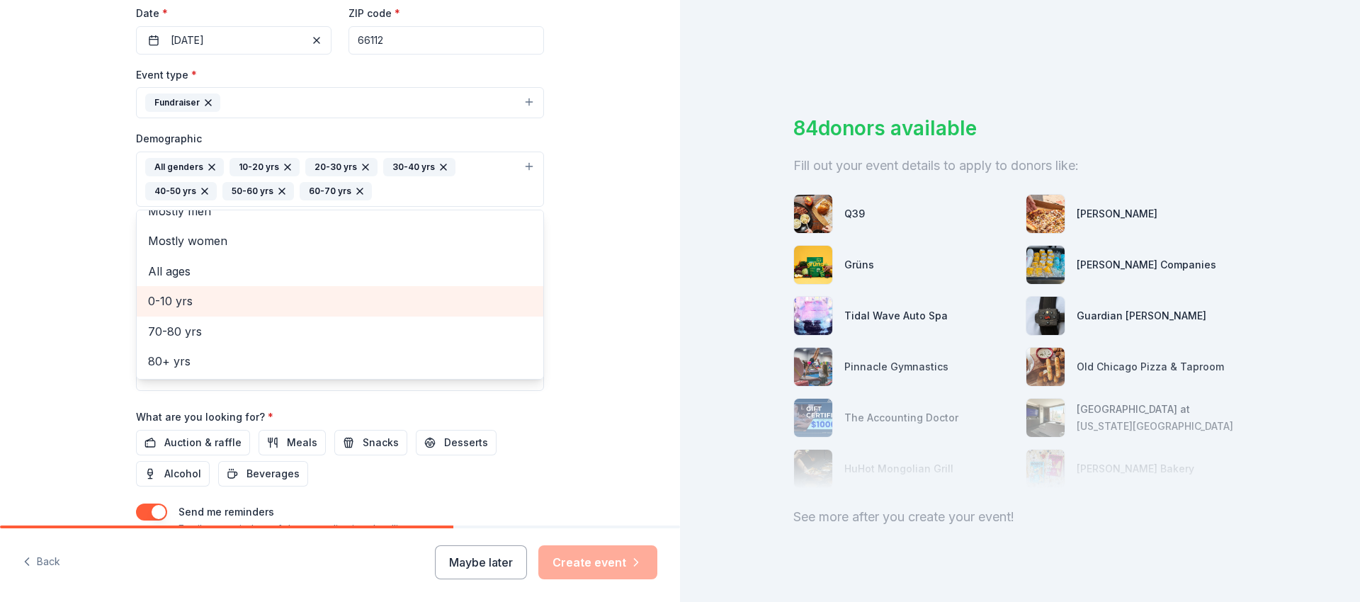
scroll to position [17, 0]
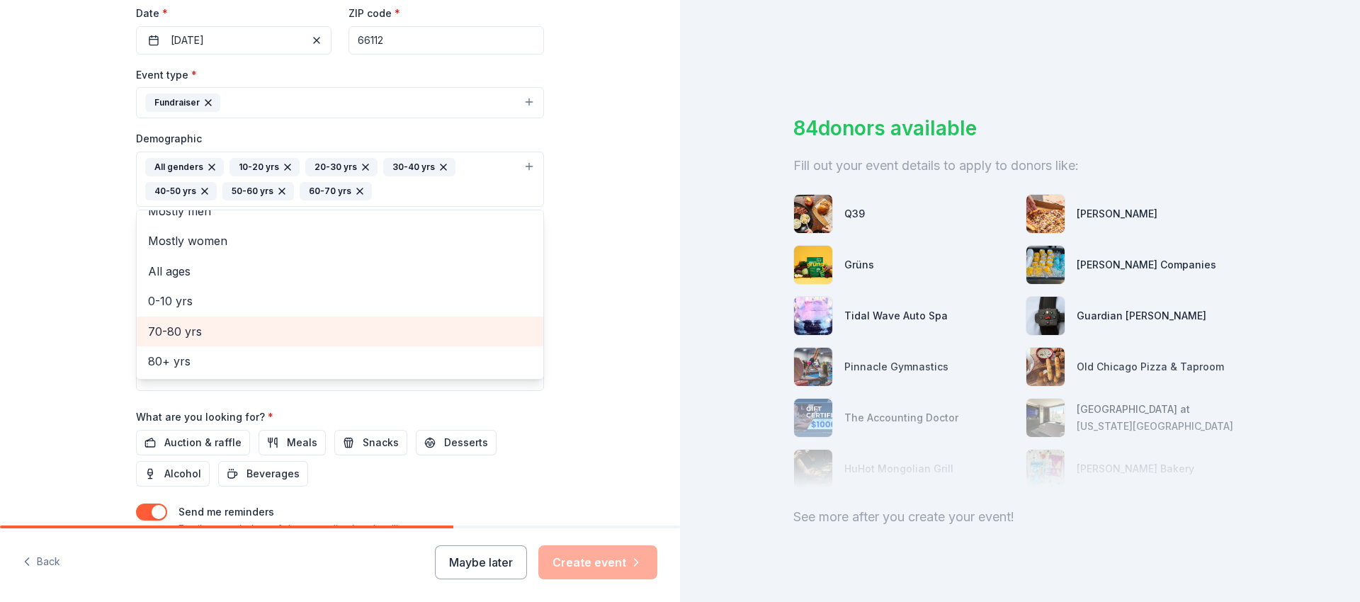
click at [184, 331] on span "70-80 yrs" at bounding box center [340, 331] width 384 height 18
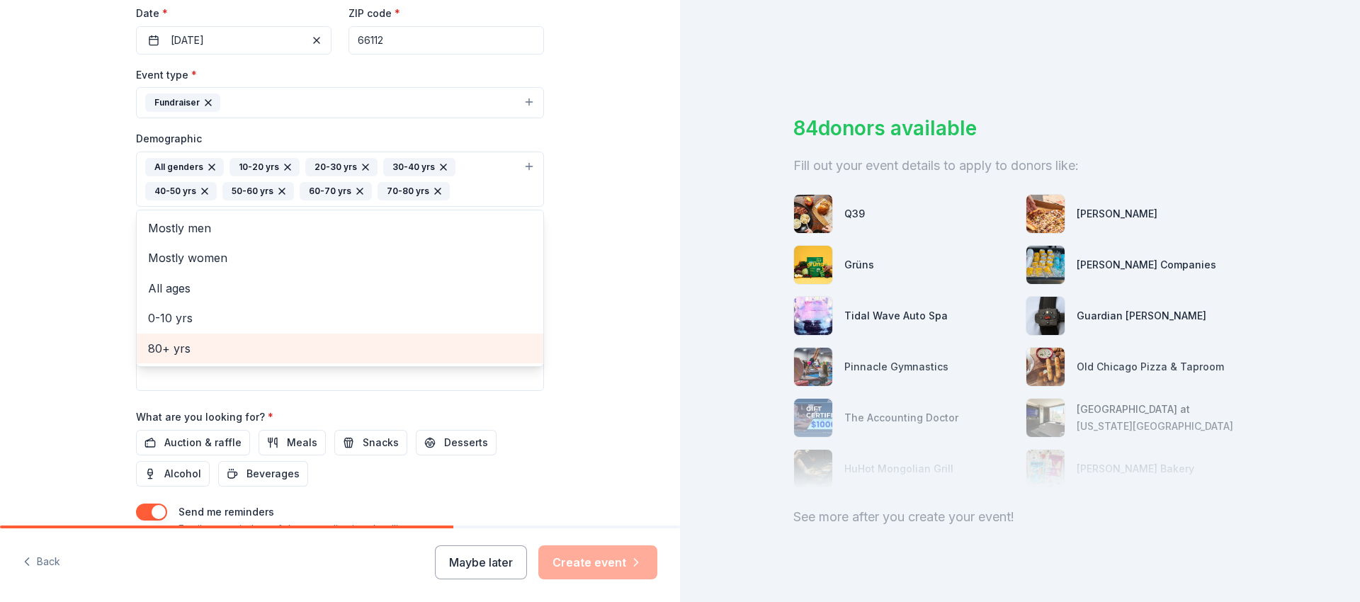
click at [180, 345] on span "80+ yrs" at bounding box center [340, 348] width 384 height 18
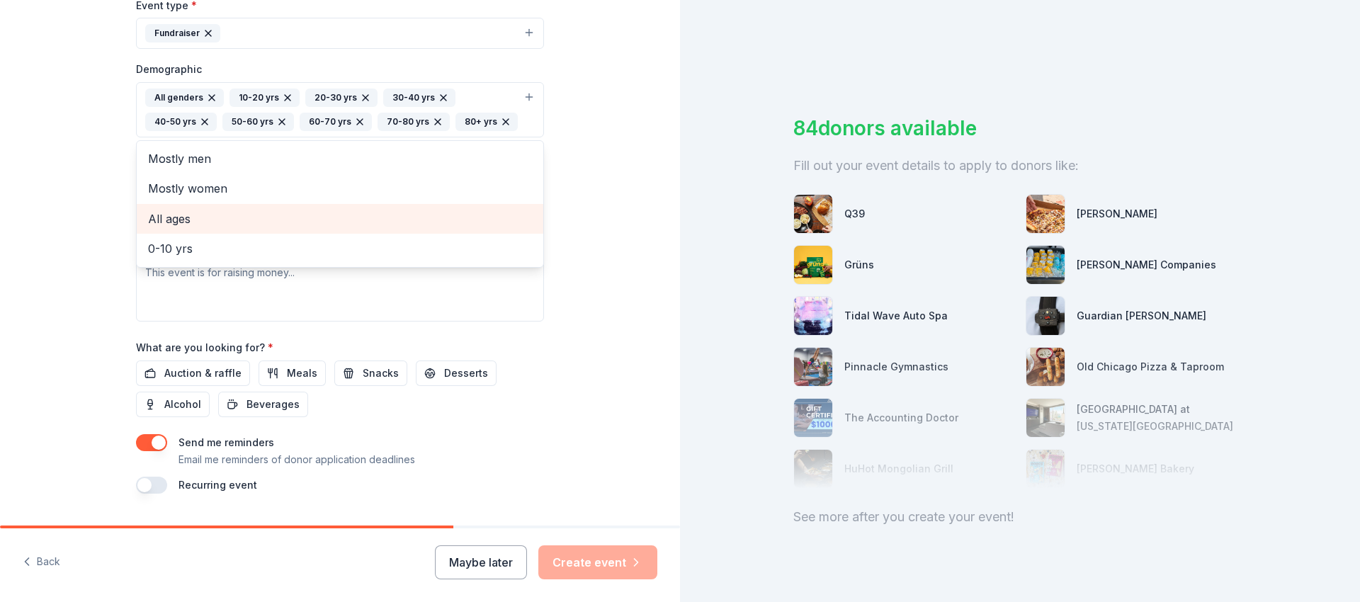
scroll to position [409, 0]
click at [553, 363] on div "Tell us about your event. We'll find in-kind donations you can apply for. Event…" at bounding box center [339, 76] width 453 height 970
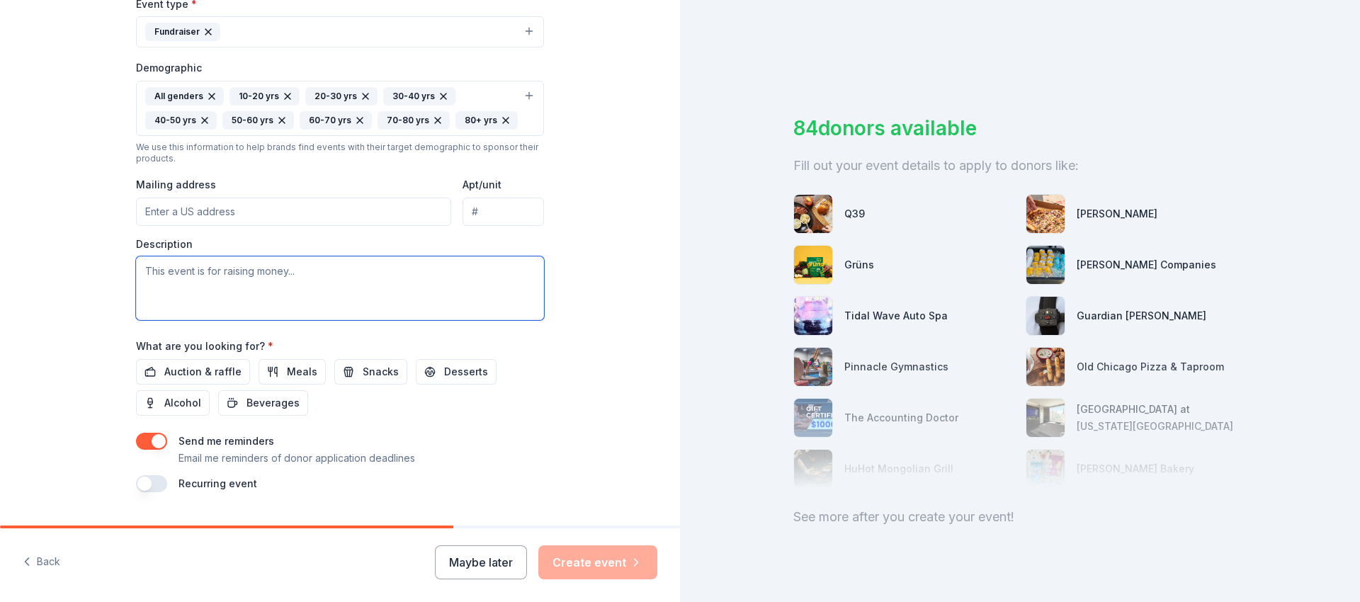
click at [217, 292] on textarea at bounding box center [340, 288] width 408 height 64
type textarea "B"
click at [400, 273] on textarea "Proceeds will help fund the next phases of our project: campaign readiness and …" at bounding box center [340, 288] width 408 height 64
drag, startPoint x: 397, startPoint y: 273, endPoint x: 405, endPoint y: 290, distance: 19.3
click at [397, 273] on textarea "Proceeds will help fund the next phases of our project: campaign readiness and …" at bounding box center [340, 288] width 408 height 64
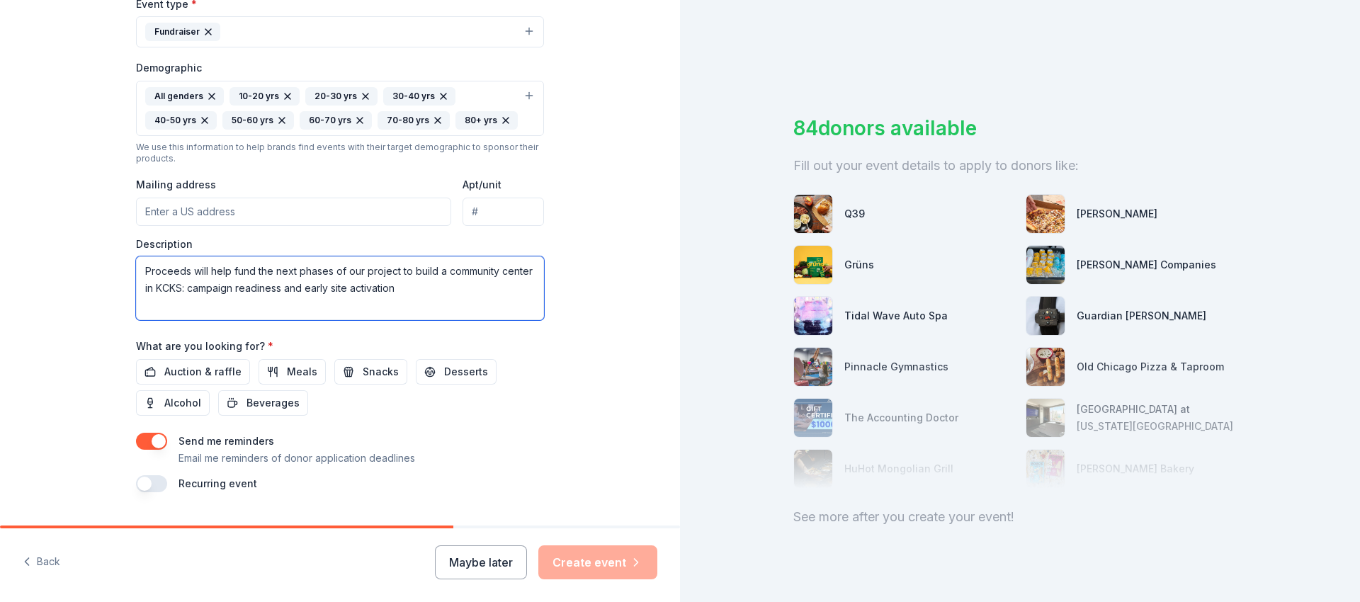
scroll to position [444, 0]
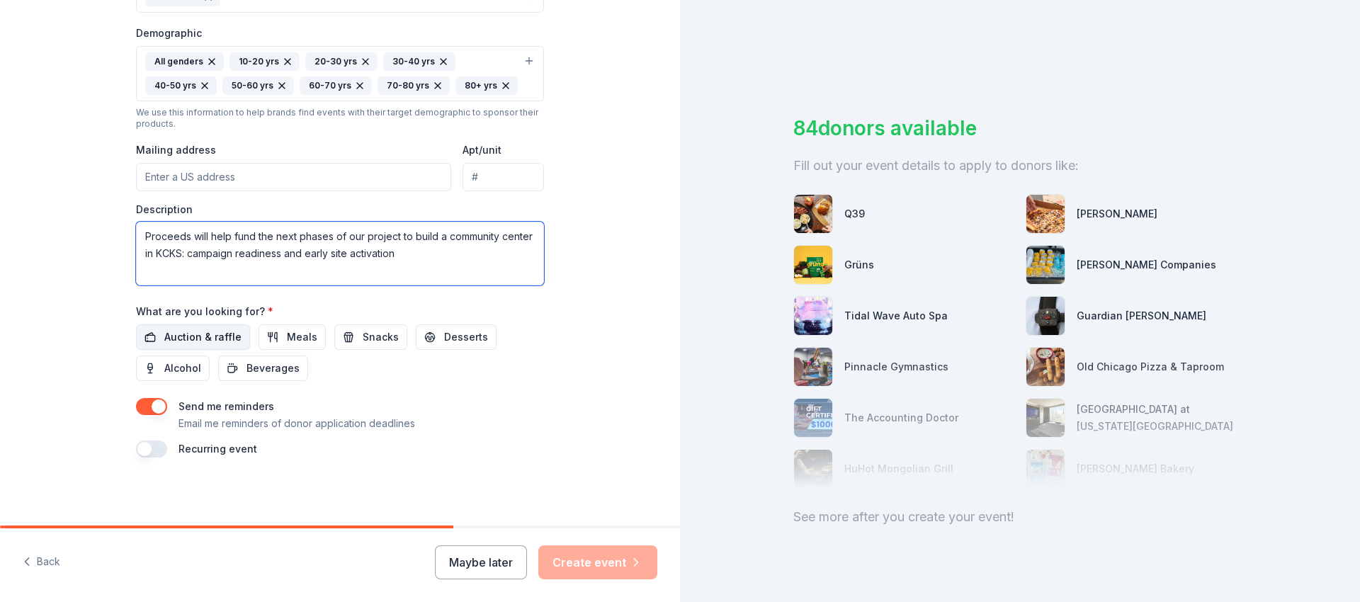
type textarea "Proceeds will help fund the next phases of our project to build a community cen…"
click at [217, 341] on span "Auction & raffle" at bounding box center [202, 337] width 77 height 17
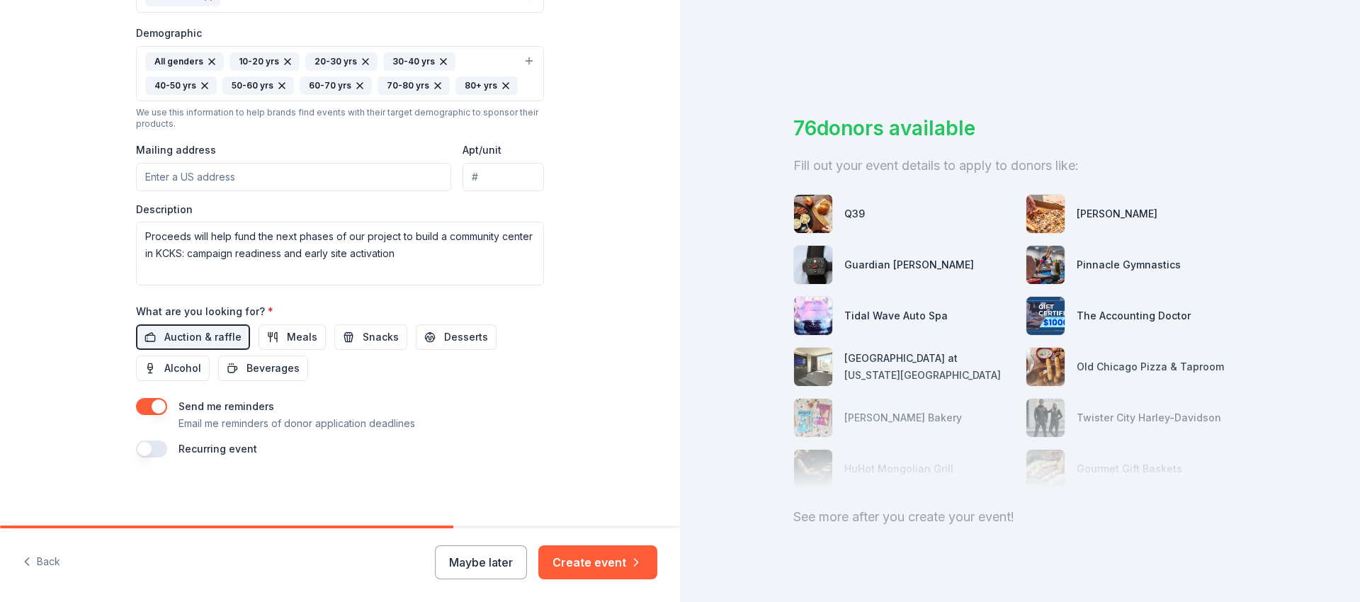
click at [592, 567] on button "Create event" at bounding box center [597, 562] width 119 height 34
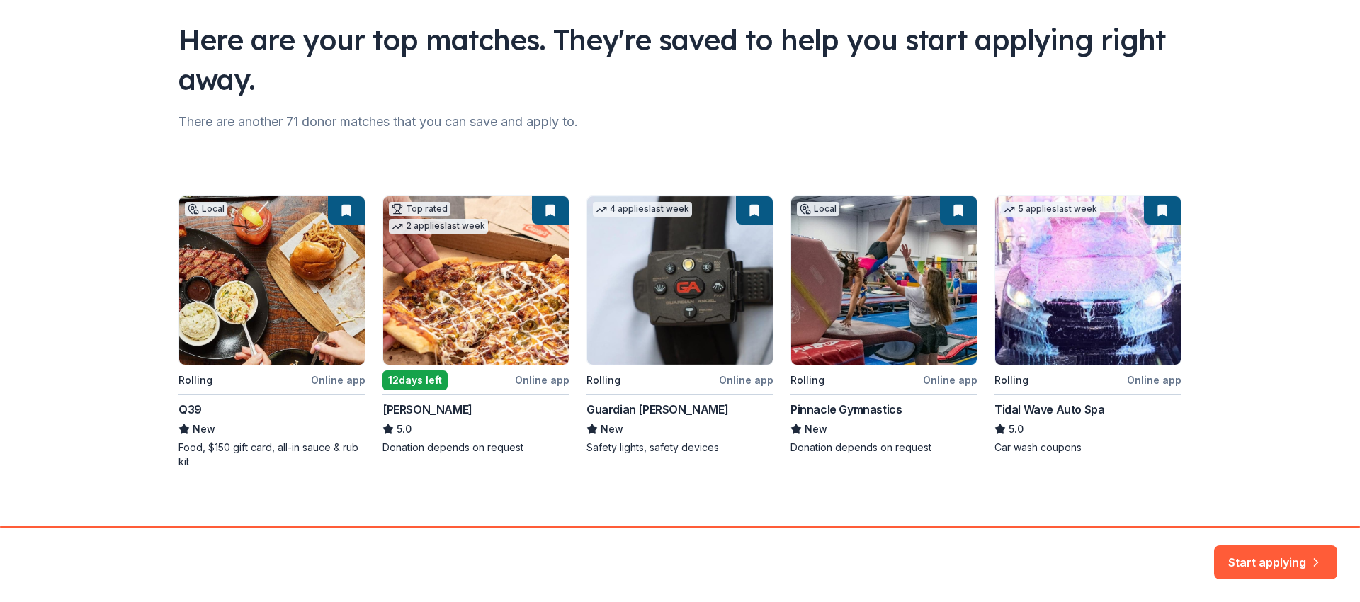
scroll to position [104, 0]
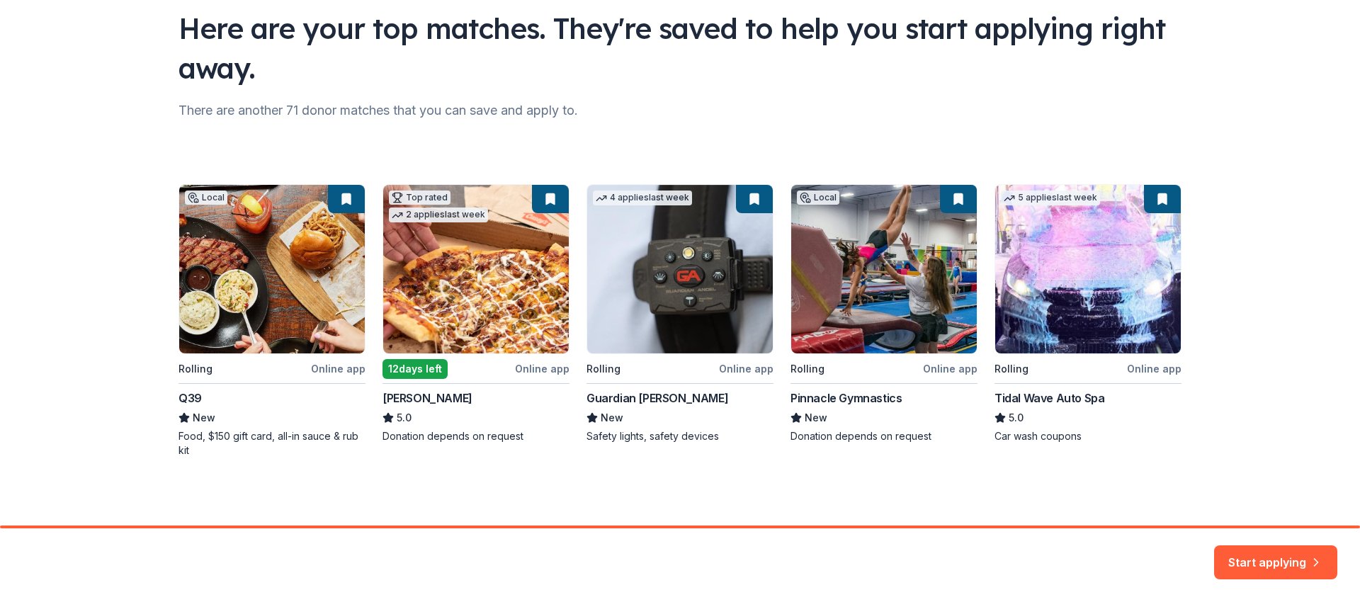
click at [1253, 567] on button "Start applying" at bounding box center [1275, 554] width 123 height 34
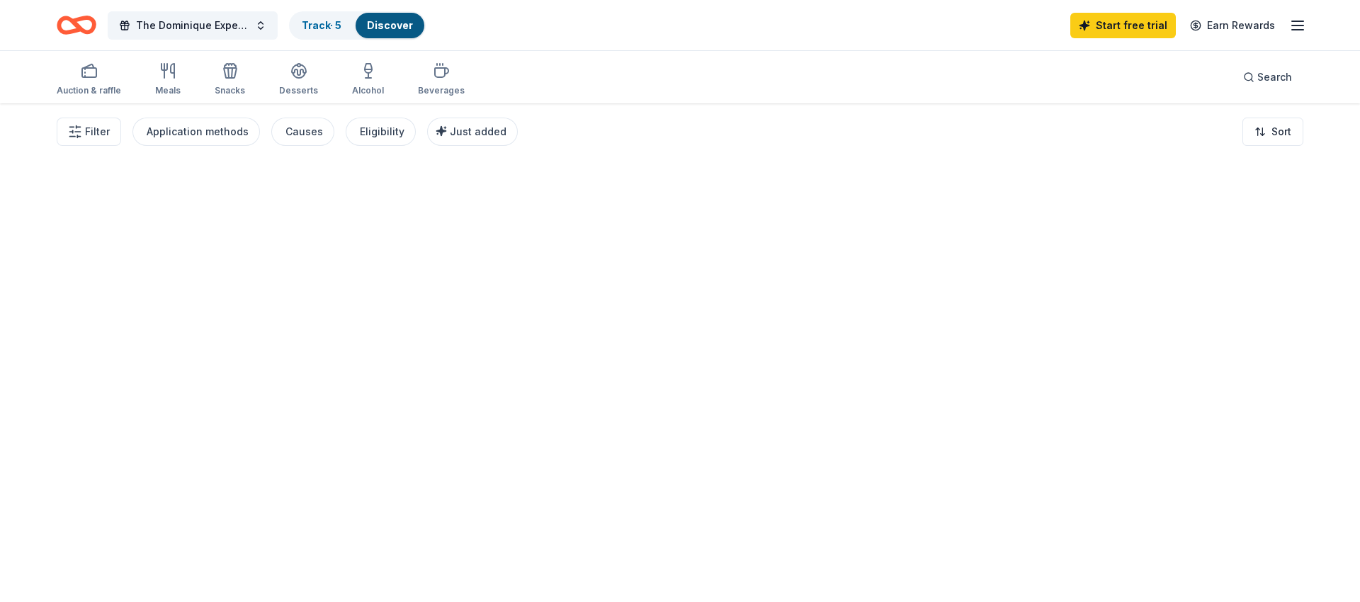
click at [1255, 557] on div at bounding box center [680, 352] width 1360 height 499
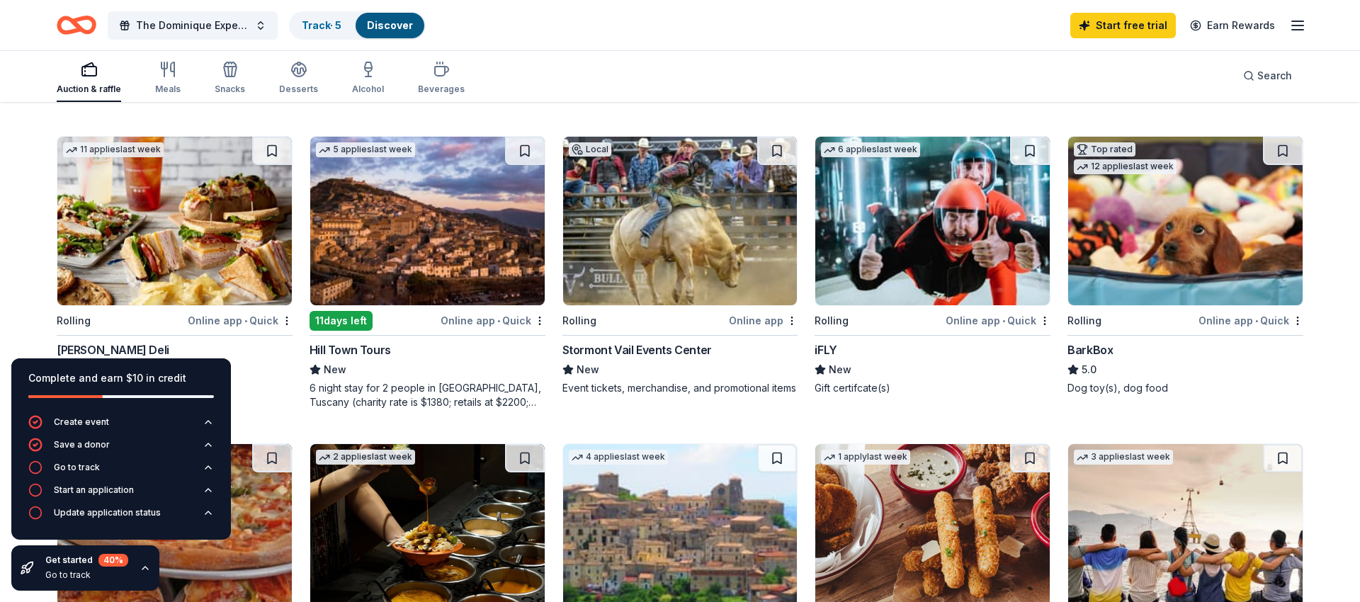
scroll to position [735, 0]
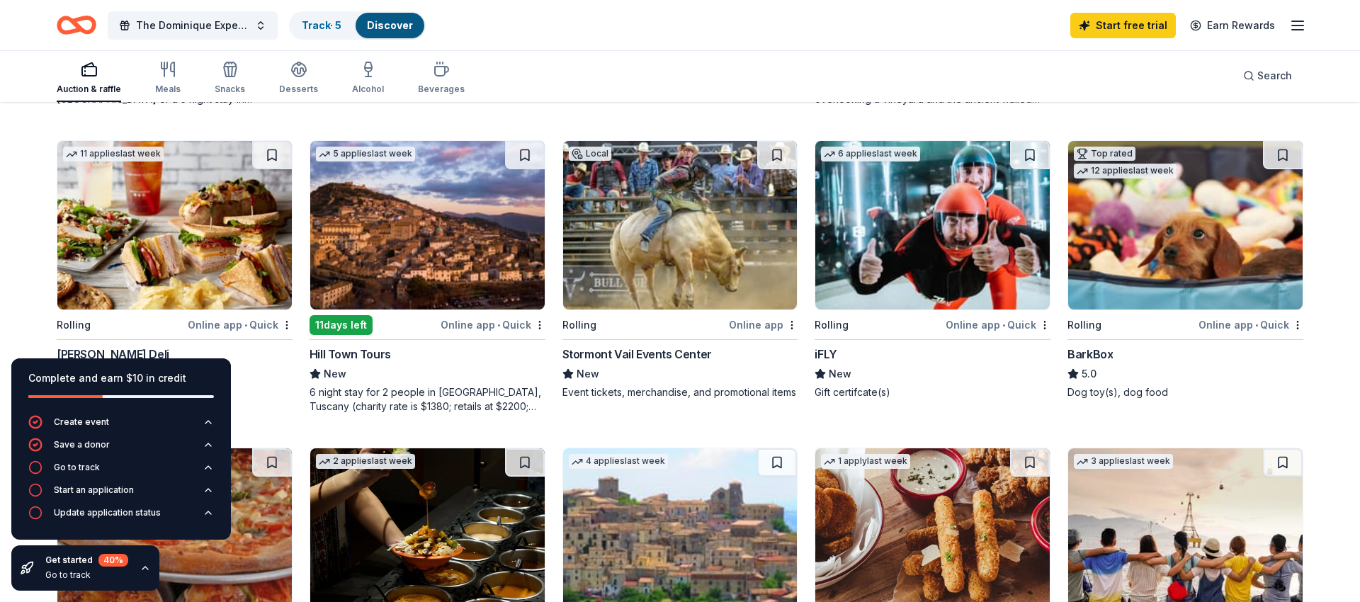
click at [268, 379] on div "New" at bounding box center [175, 374] width 236 height 17
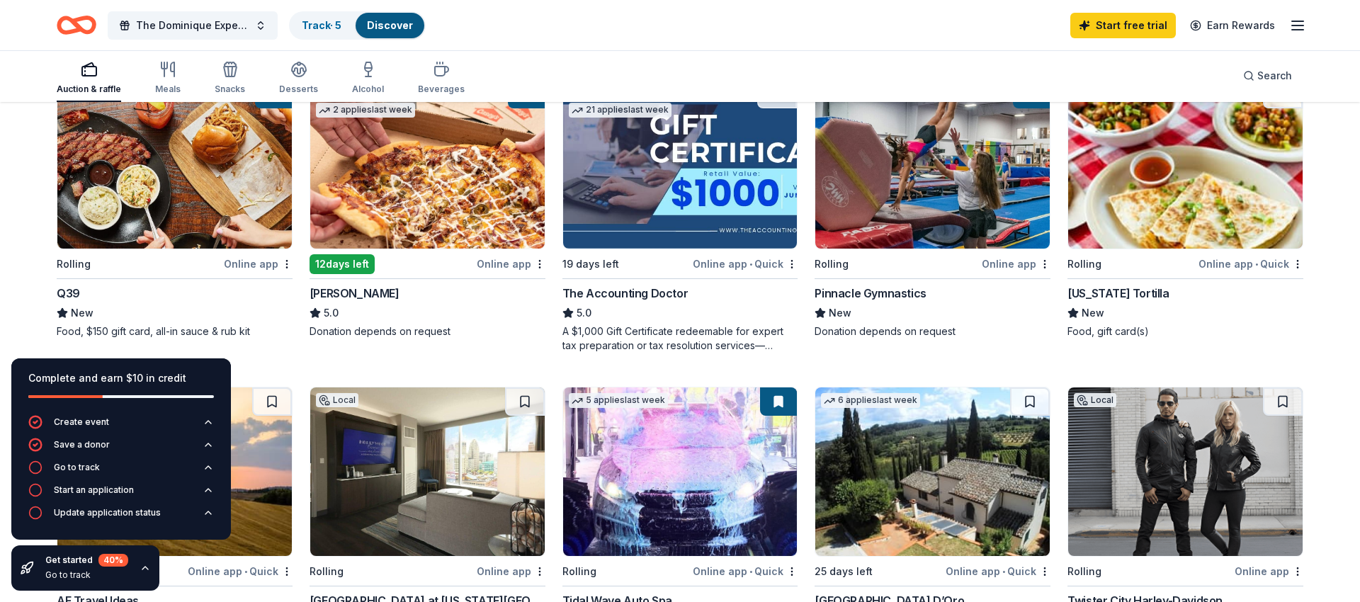
scroll to position [184, 0]
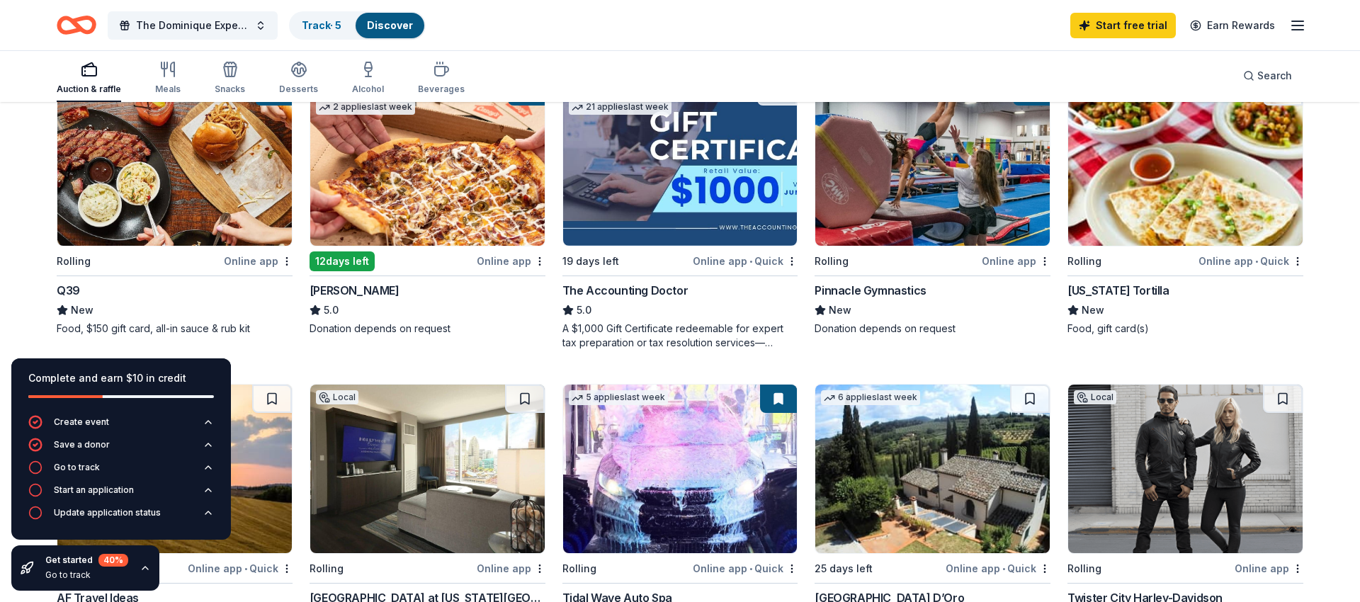
click at [506, 259] on div "Online app" at bounding box center [511, 261] width 69 height 18
click at [167, 235] on img at bounding box center [174, 161] width 234 height 169
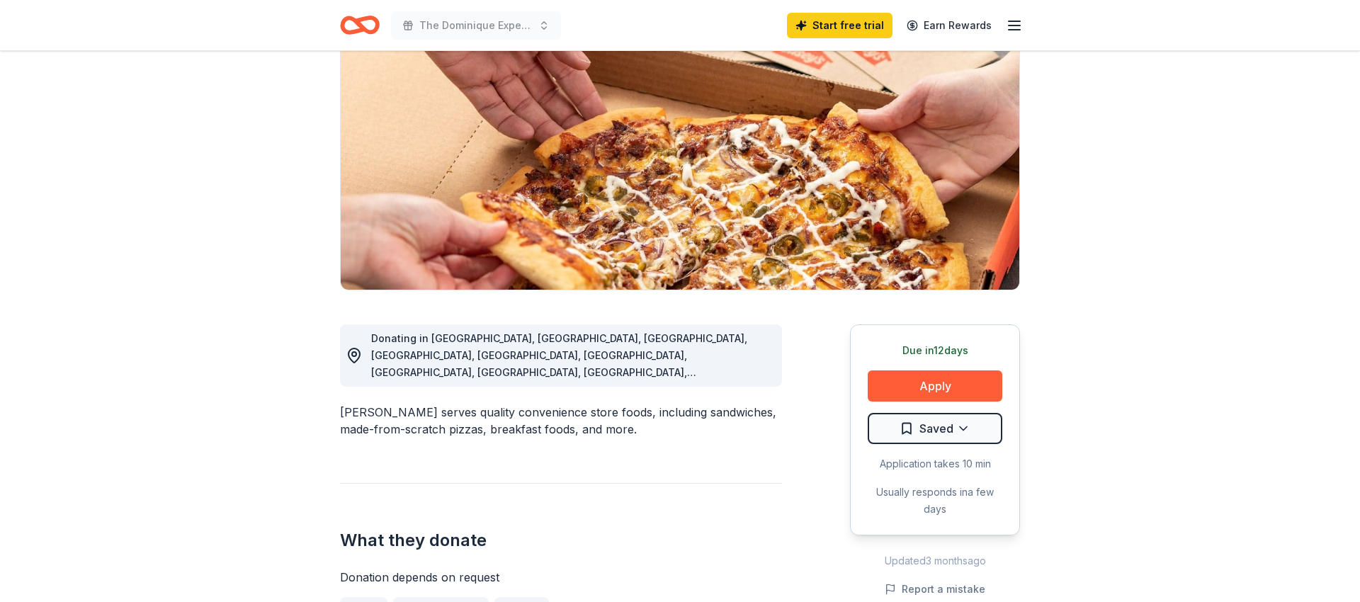
scroll to position [142, 0]
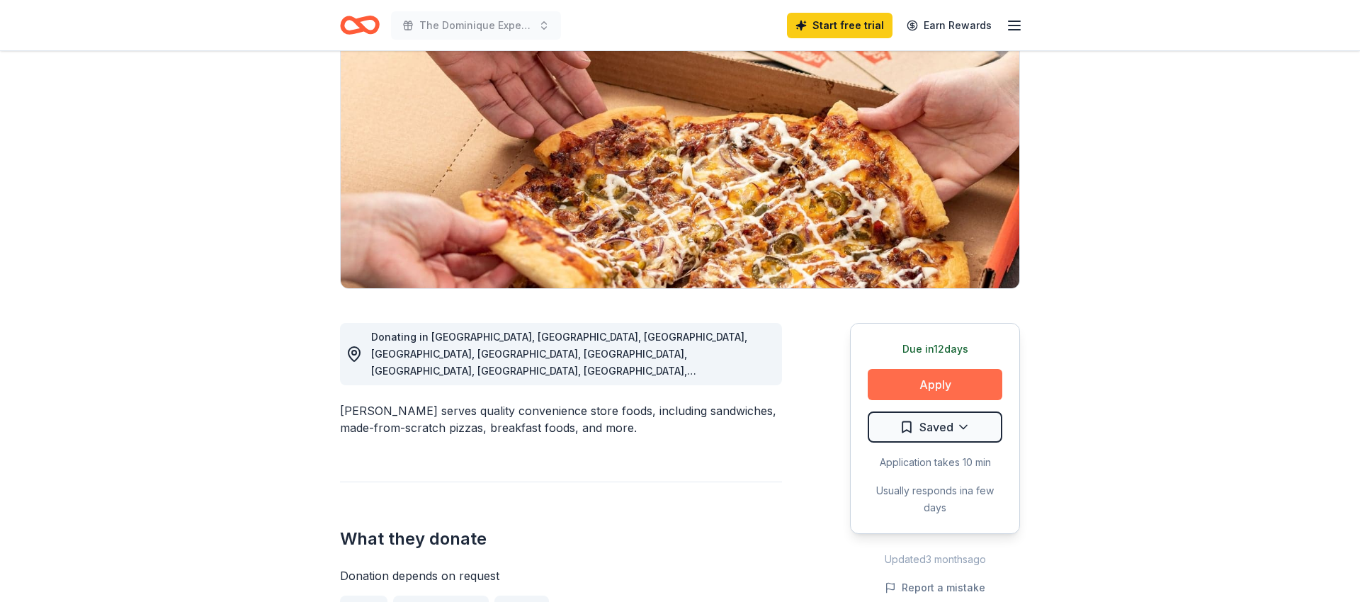
click at [940, 390] on button "Apply" at bounding box center [935, 384] width 135 height 31
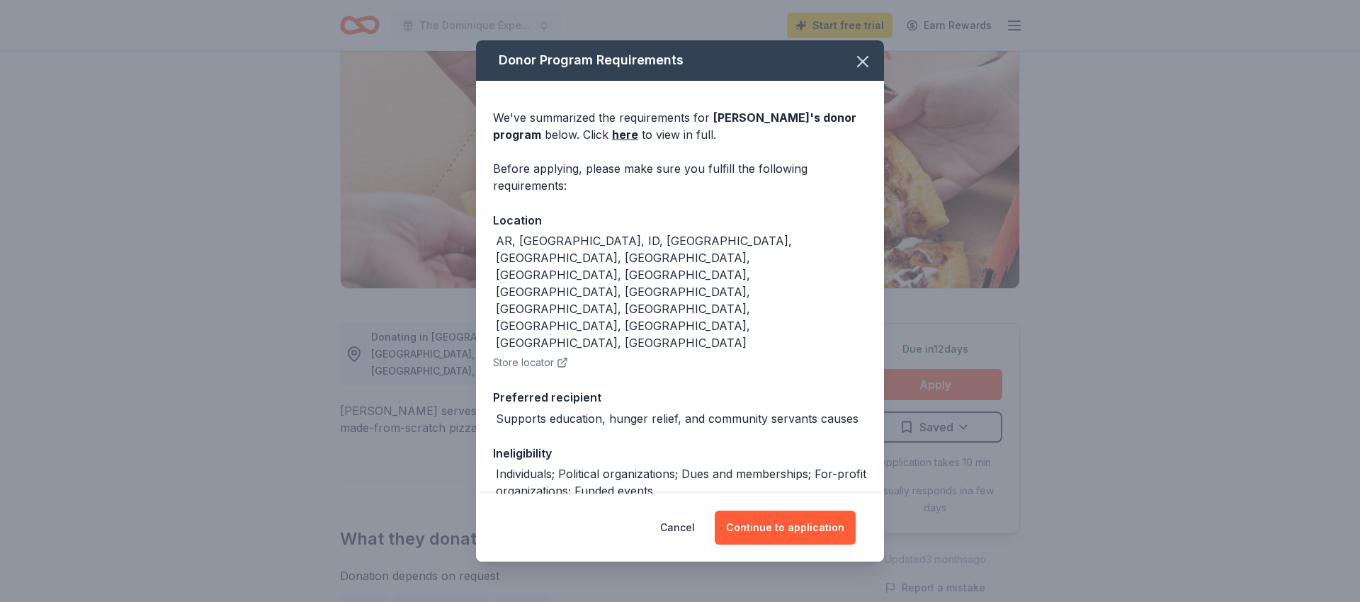
scroll to position [35, 0]
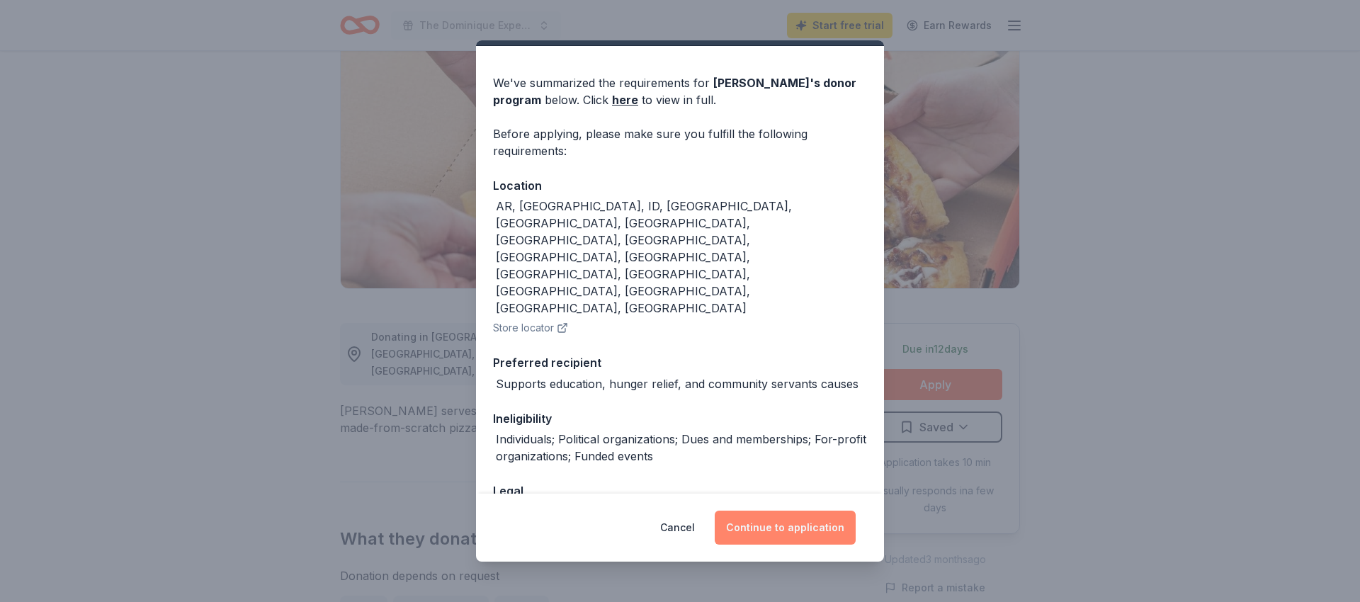
click at [788, 526] on button "Continue to application" at bounding box center [785, 528] width 141 height 34
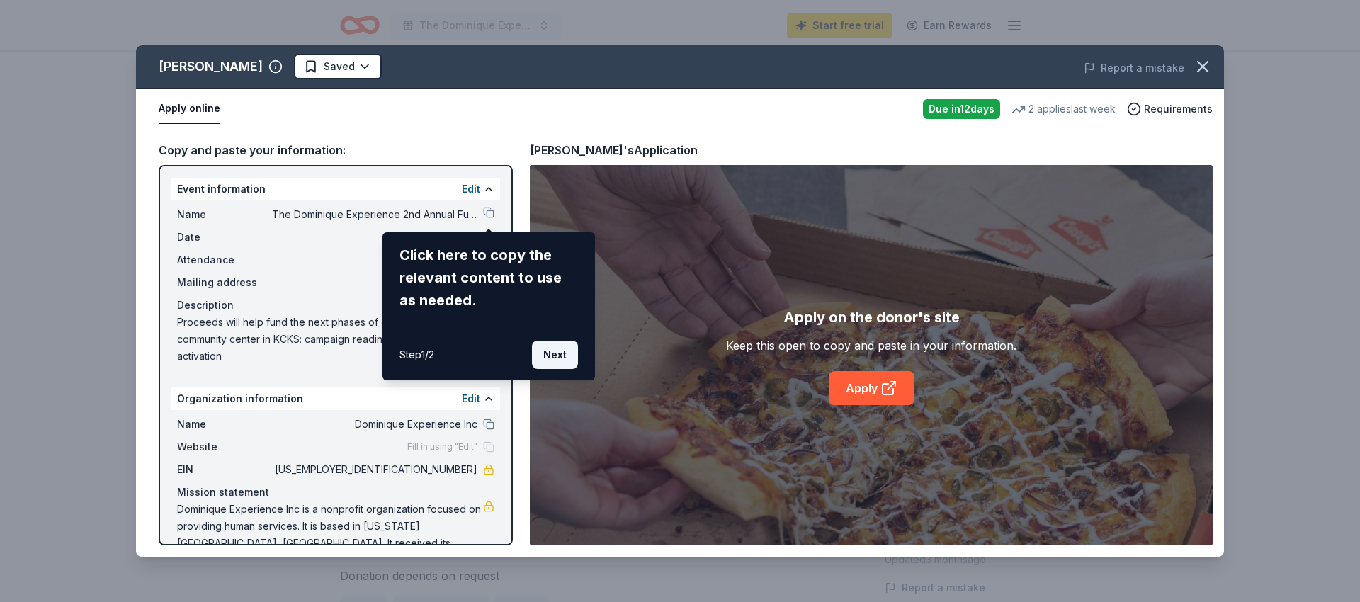
click at [565, 361] on button "Next" at bounding box center [555, 355] width 46 height 28
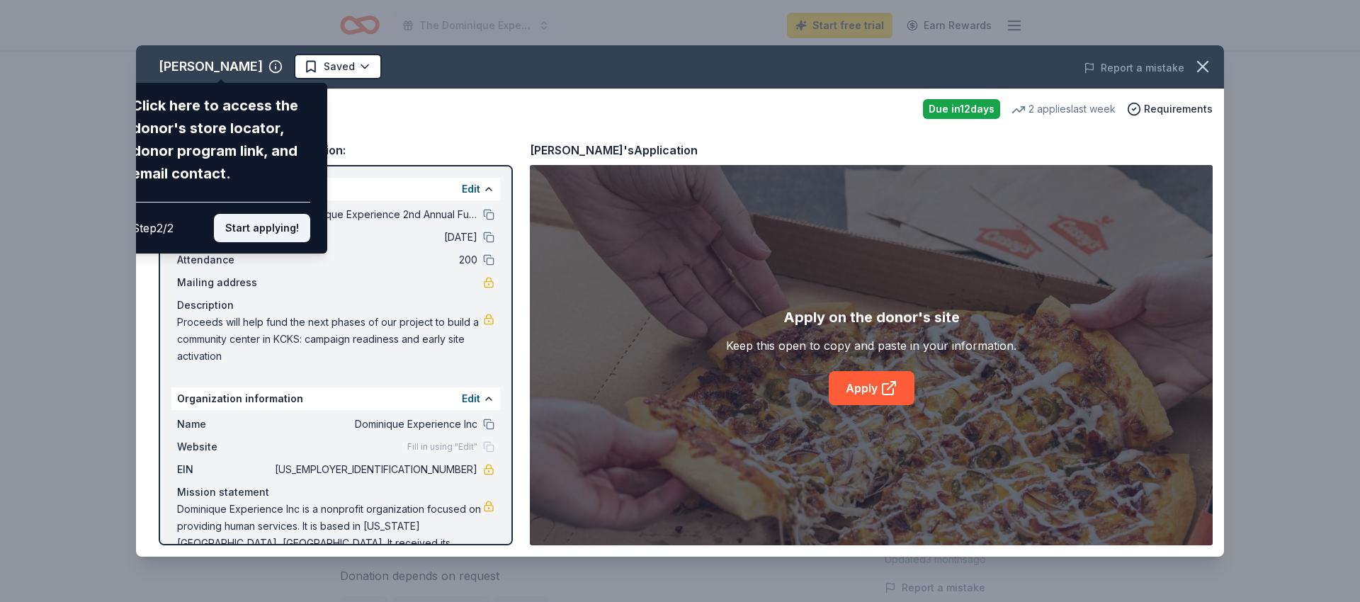
click at [283, 233] on button "Start applying!" at bounding box center [262, 228] width 96 height 28
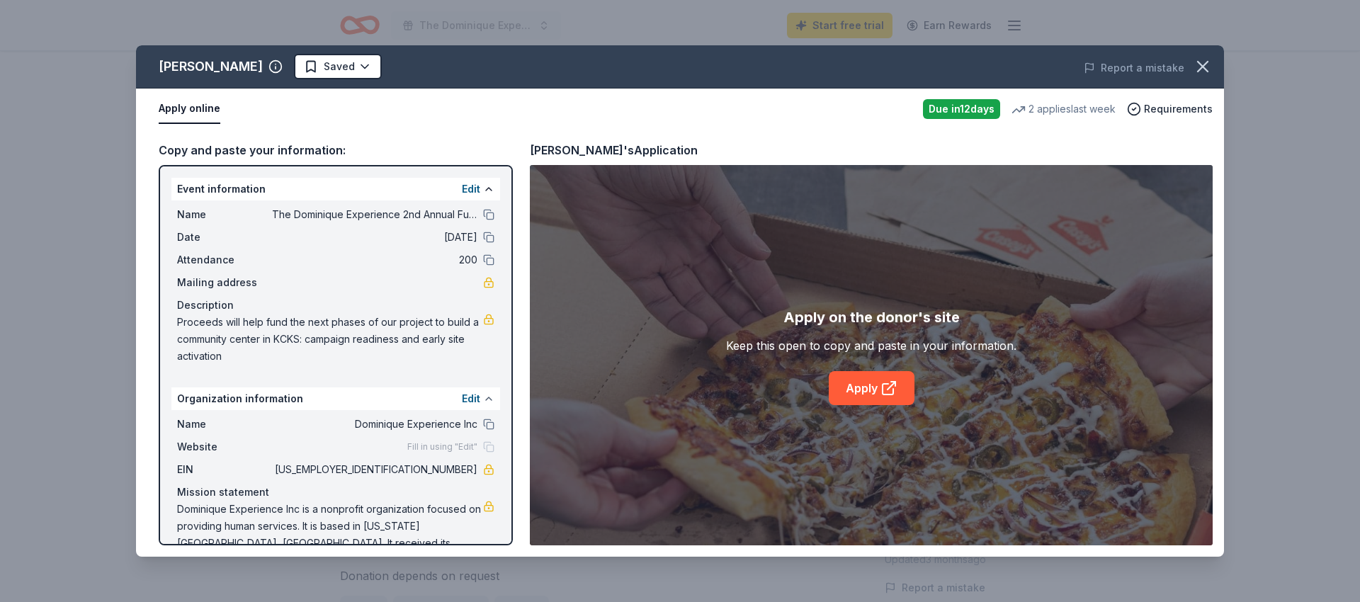
click at [490, 401] on button at bounding box center [488, 398] width 11 height 11
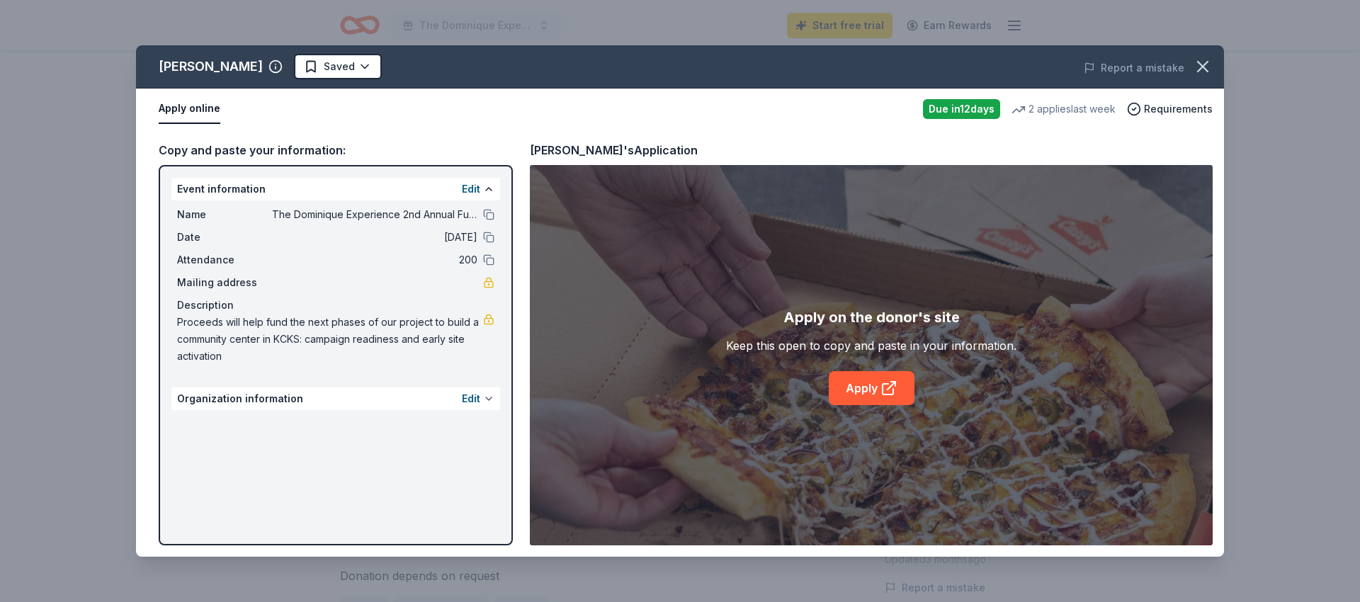
click at [489, 401] on button at bounding box center [488, 398] width 11 height 11
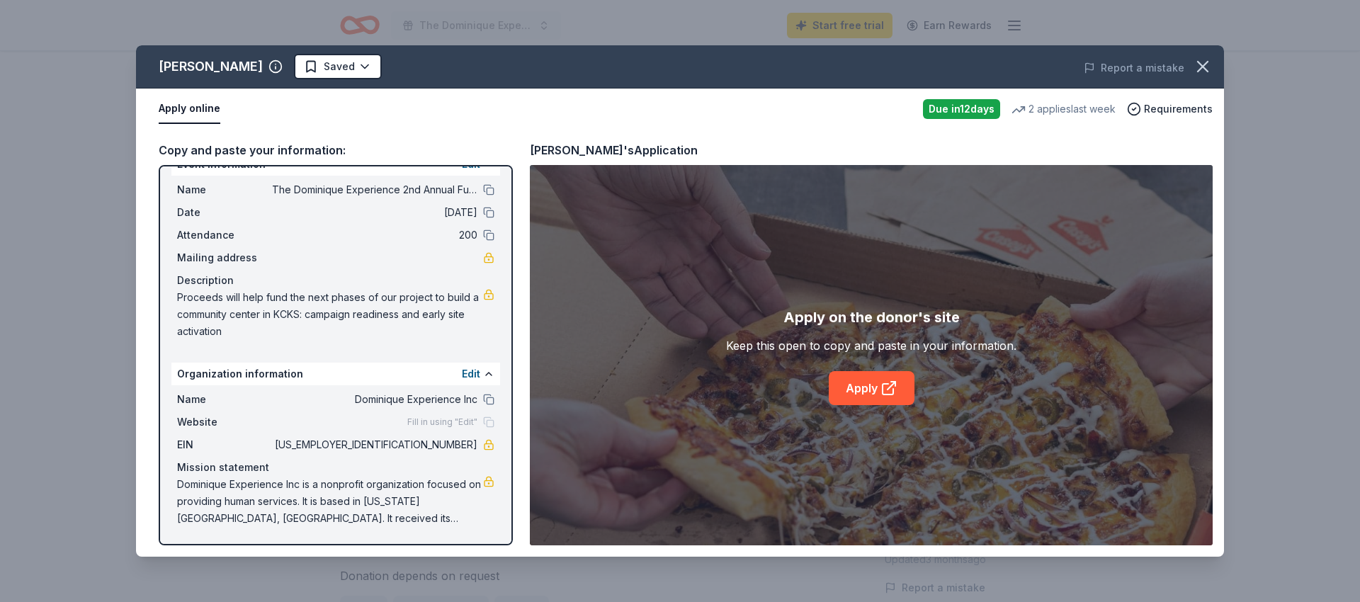
scroll to position [0, 0]
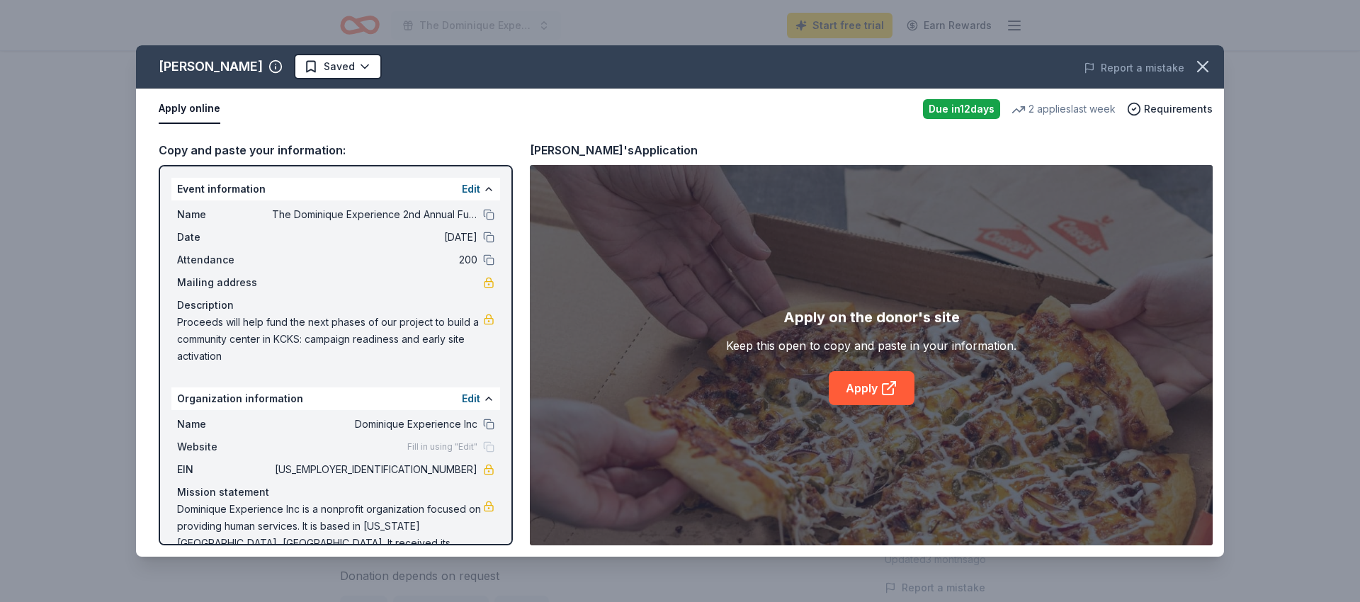
drag, startPoint x: 183, startPoint y: 191, endPoint x: 387, endPoint y: 233, distance: 207.6
click at [409, 243] on div "Event information Edit Name The Dominique Experience 2nd Annual Fundraising Gal…" at bounding box center [335, 274] width 329 height 193
drag, startPoint x: 379, startPoint y: 213, endPoint x: 434, endPoint y: 321, distance: 121.3
click at [439, 307] on div "Name The Dominique Experience 2nd Annual Fundraising Gala Date 10/05/25 Attenda…" at bounding box center [335, 285] width 329 height 170
click at [858, 393] on link "Apply" at bounding box center [872, 388] width 86 height 34
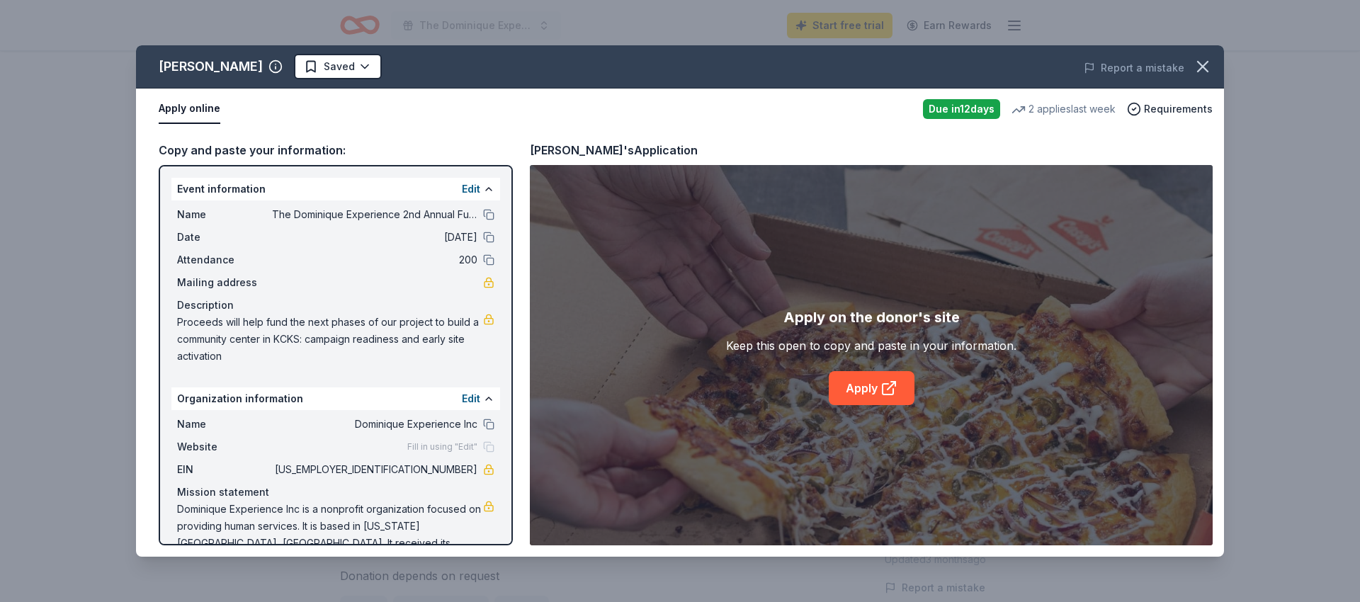
click at [180, 108] on button "Apply online" at bounding box center [190, 109] width 62 height 30
click at [877, 392] on link "Apply" at bounding box center [872, 388] width 86 height 34
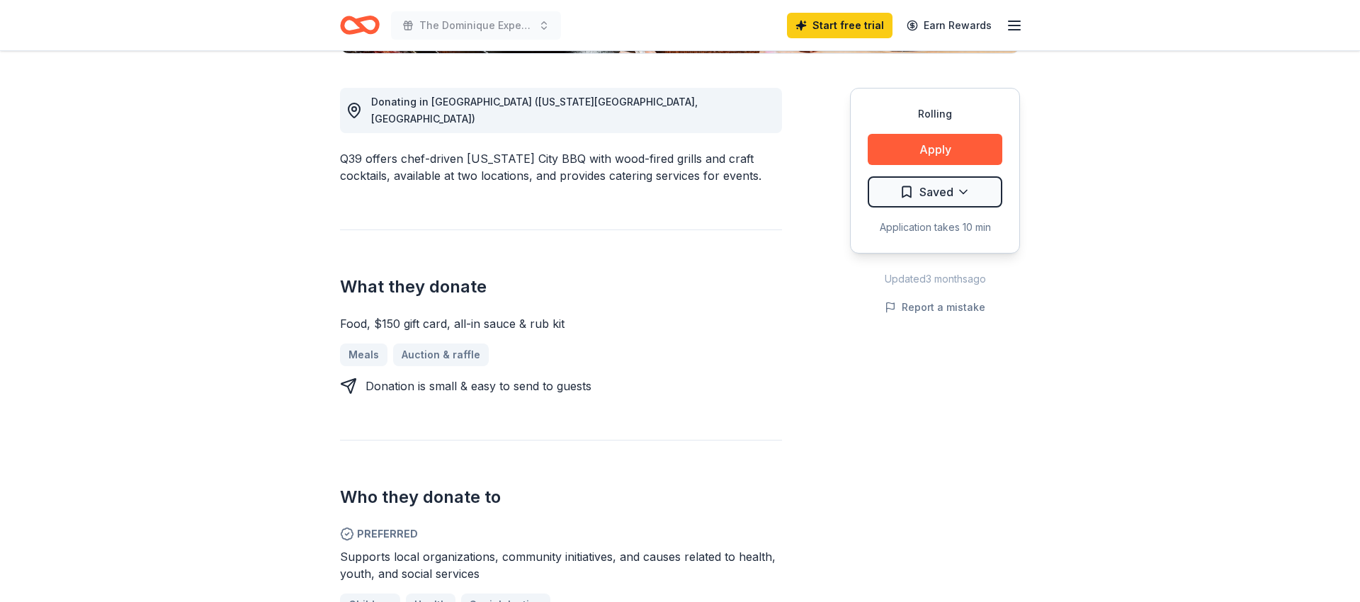
scroll to position [381, 0]
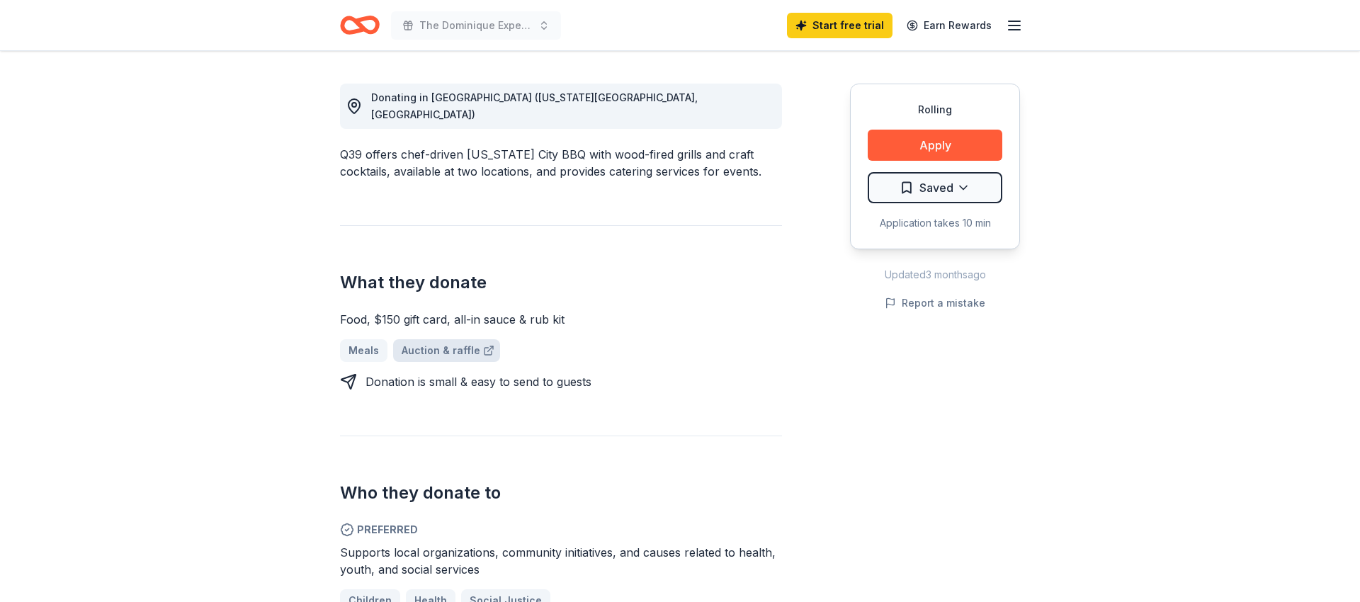
click at [457, 344] on link "Auction & raffle" at bounding box center [446, 350] width 107 height 23
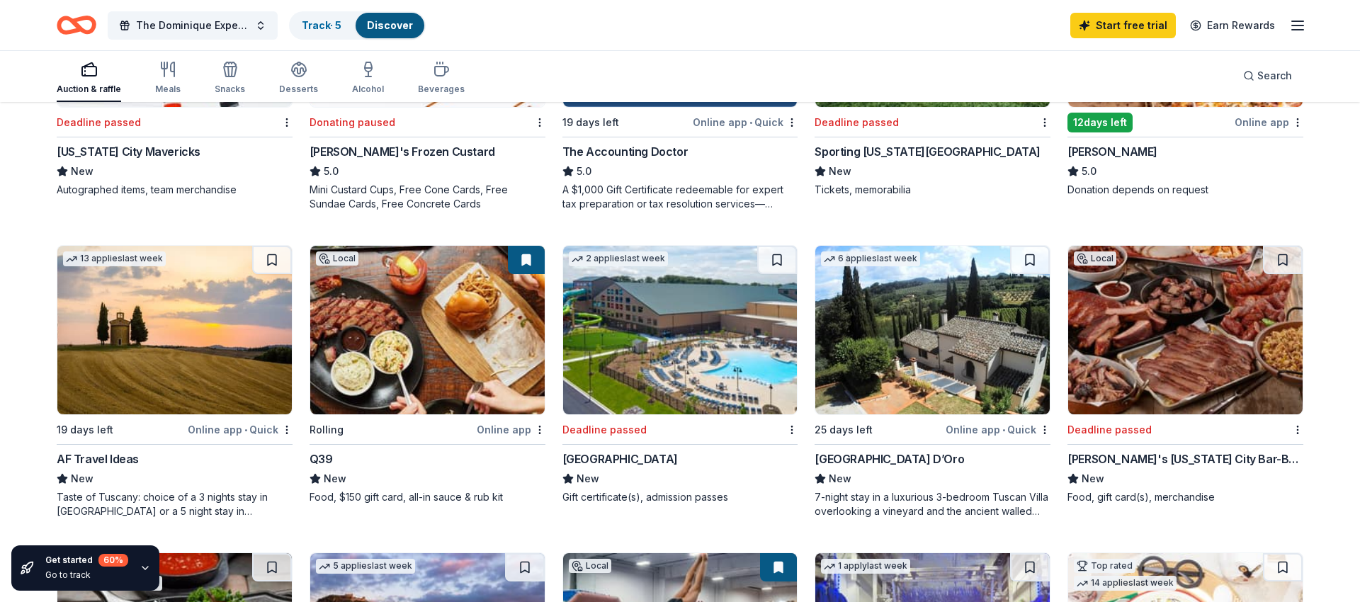
scroll to position [324, 0]
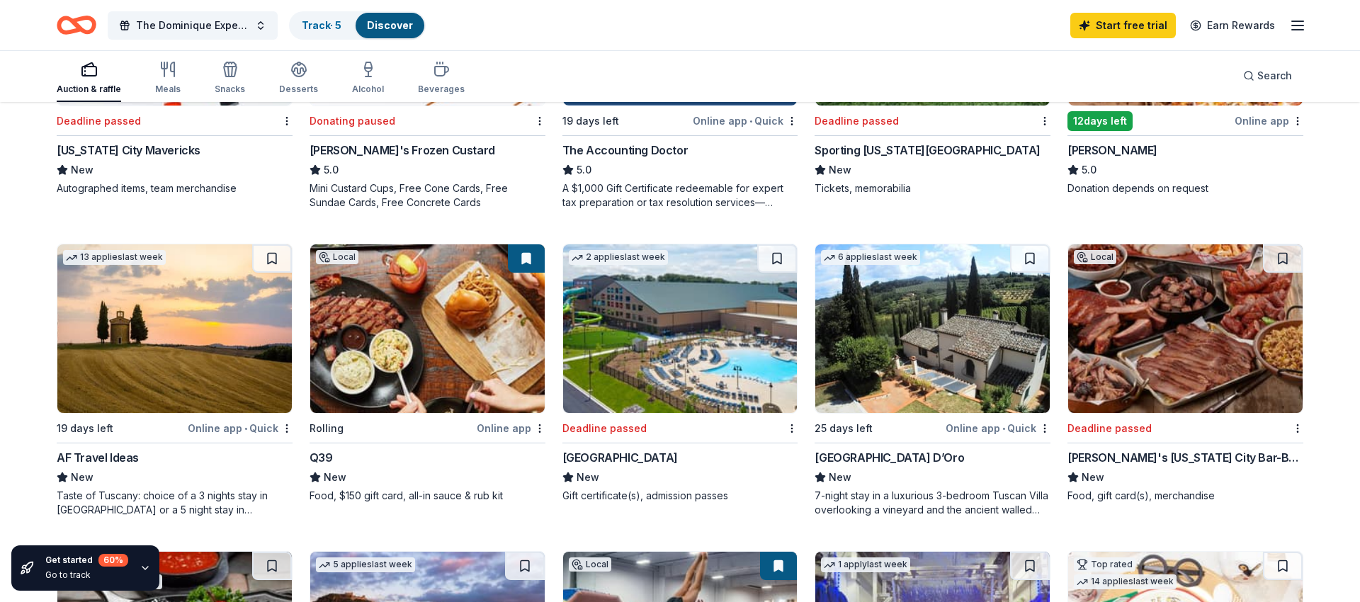
click at [504, 426] on div "Online app" at bounding box center [511, 428] width 69 height 18
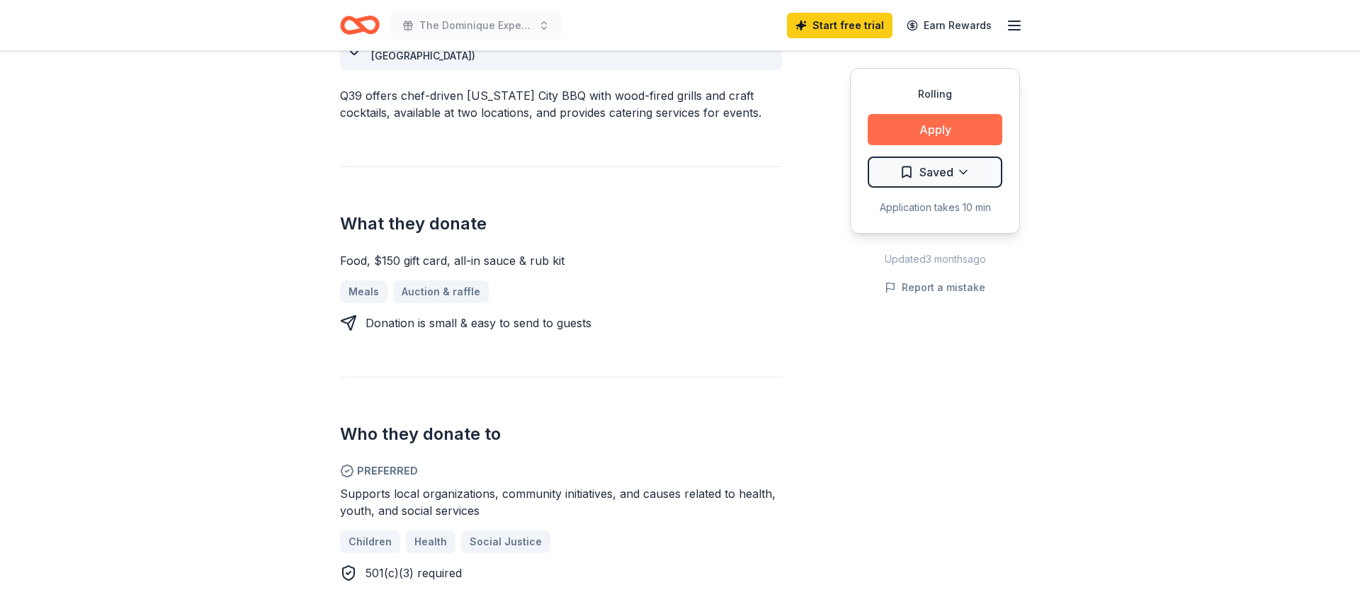
scroll to position [441, 0]
click at [935, 122] on button "Apply" at bounding box center [935, 129] width 135 height 31
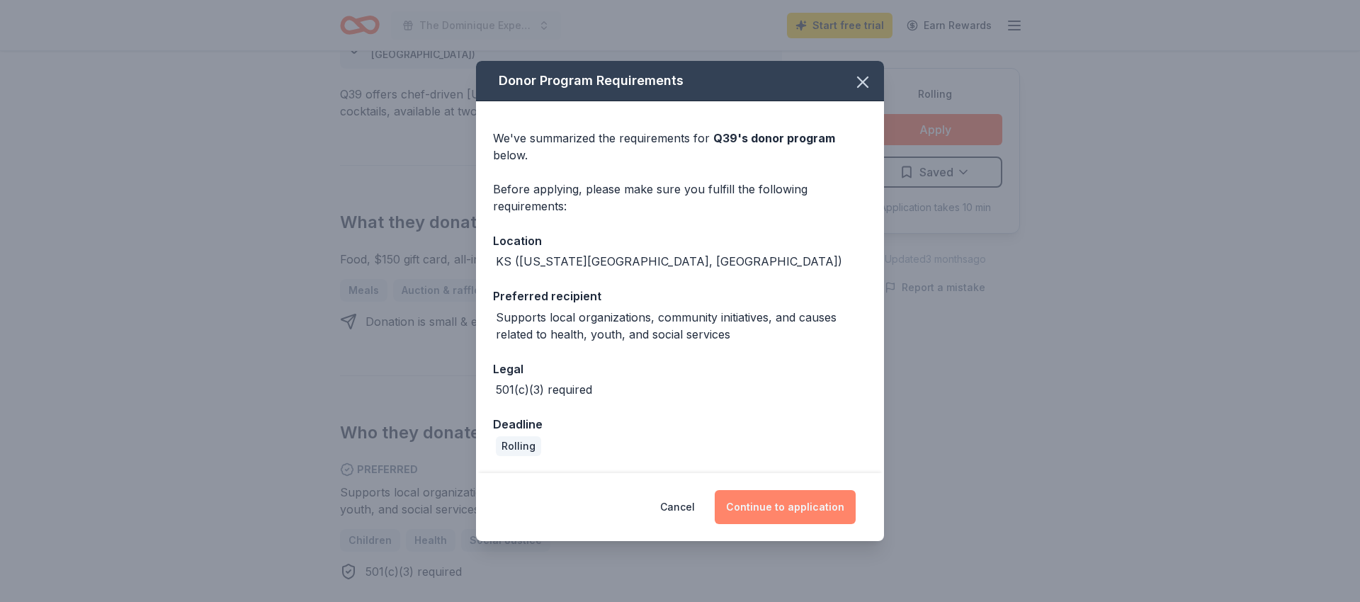
click at [807, 501] on button "Continue to application" at bounding box center [785, 507] width 141 height 34
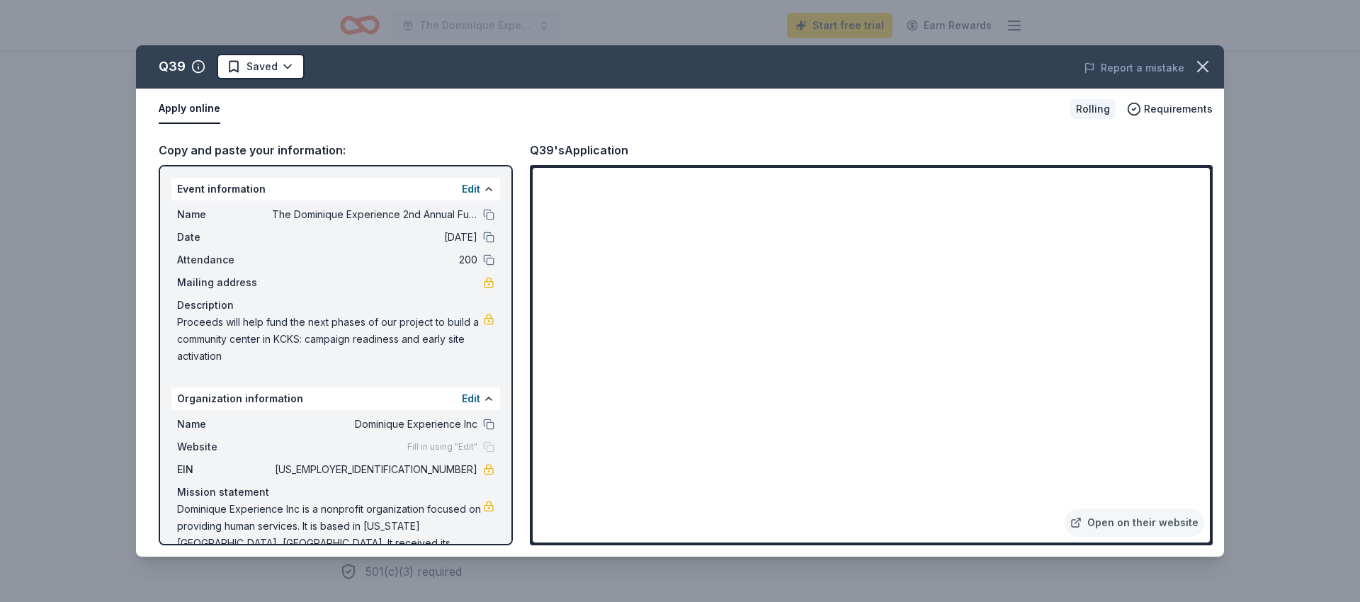
click at [199, 187] on div "Event information Edit" at bounding box center [335, 189] width 329 height 23
drag, startPoint x: 193, startPoint y: 196, endPoint x: 387, endPoint y: 323, distance: 231.9
click at [368, 334] on div "Event information Edit Name The Dominique Experience 2nd Annual Fundraising Gal…" at bounding box center [335, 274] width 329 height 193
drag, startPoint x: 285, startPoint y: 209, endPoint x: 406, endPoint y: 225, distance: 121.5
click at [406, 225] on div "Name The Dominique Experience 2nd Annual Fundraising Gala Date [DATE] Attendanc…" at bounding box center [335, 285] width 329 height 170
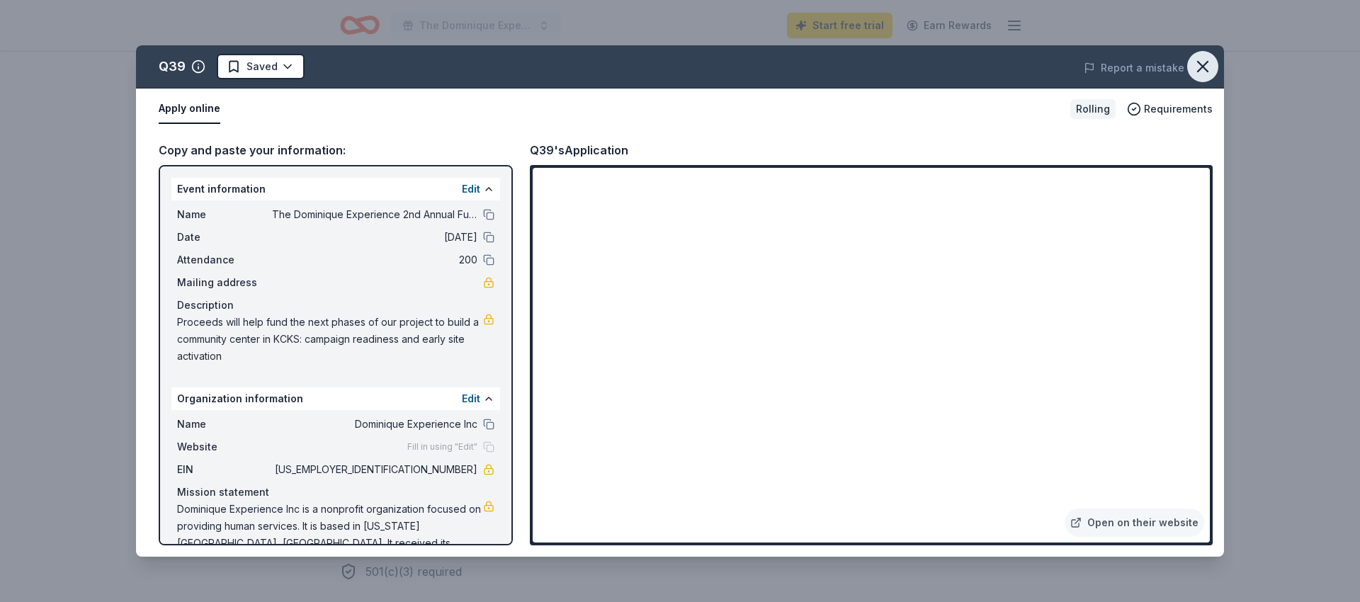
click at [1208, 75] on icon "button" at bounding box center [1203, 67] width 20 height 20
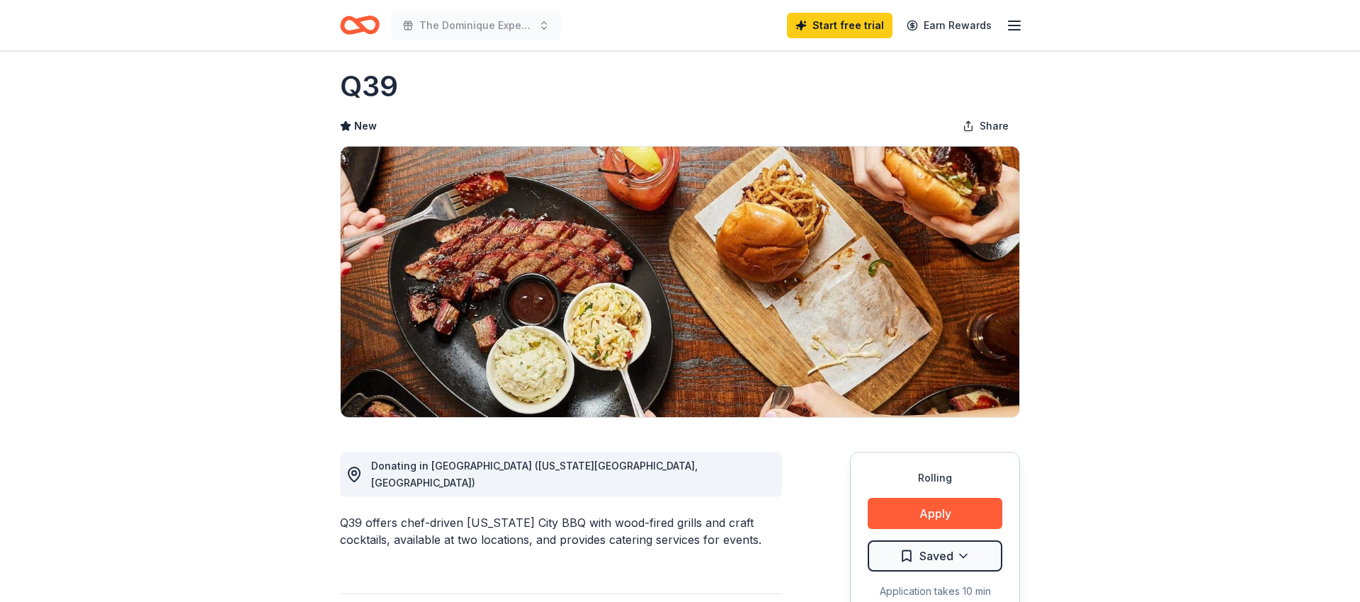
scroll to position [0, 0]
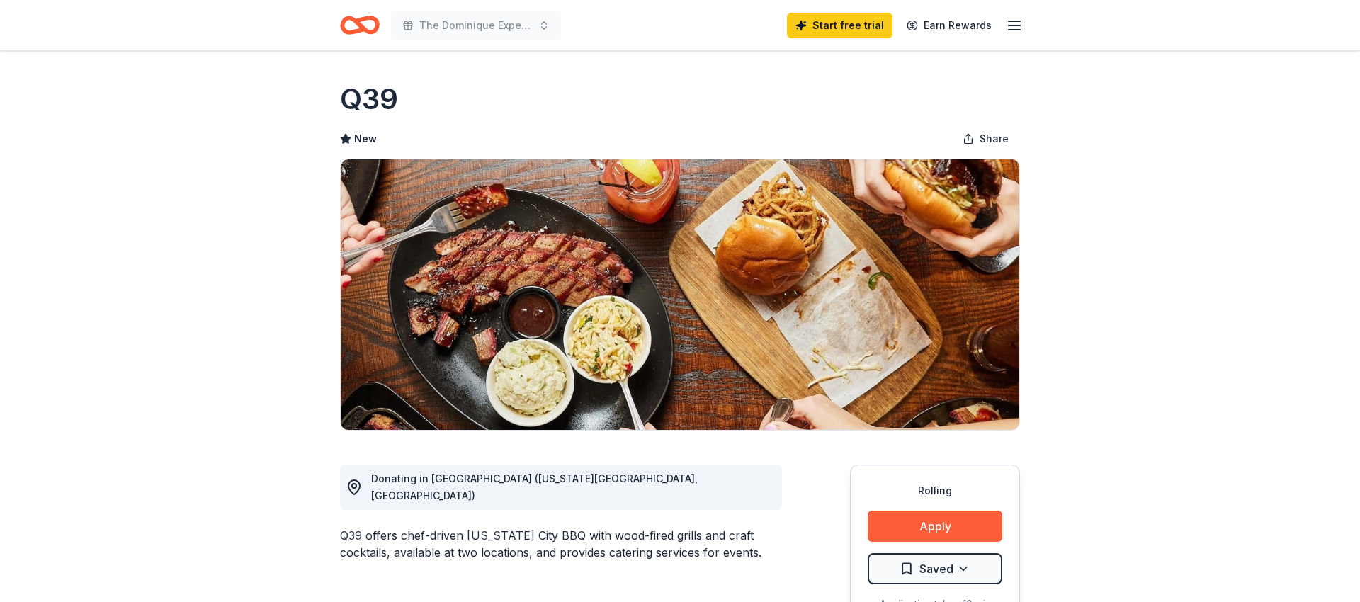
click at [1266, 8] on header "The Dominique Experience 2nd Annual Fundraising Gala Start free trial Earn Rewa…" at bounding box center [680, 25] width 1360 height 51
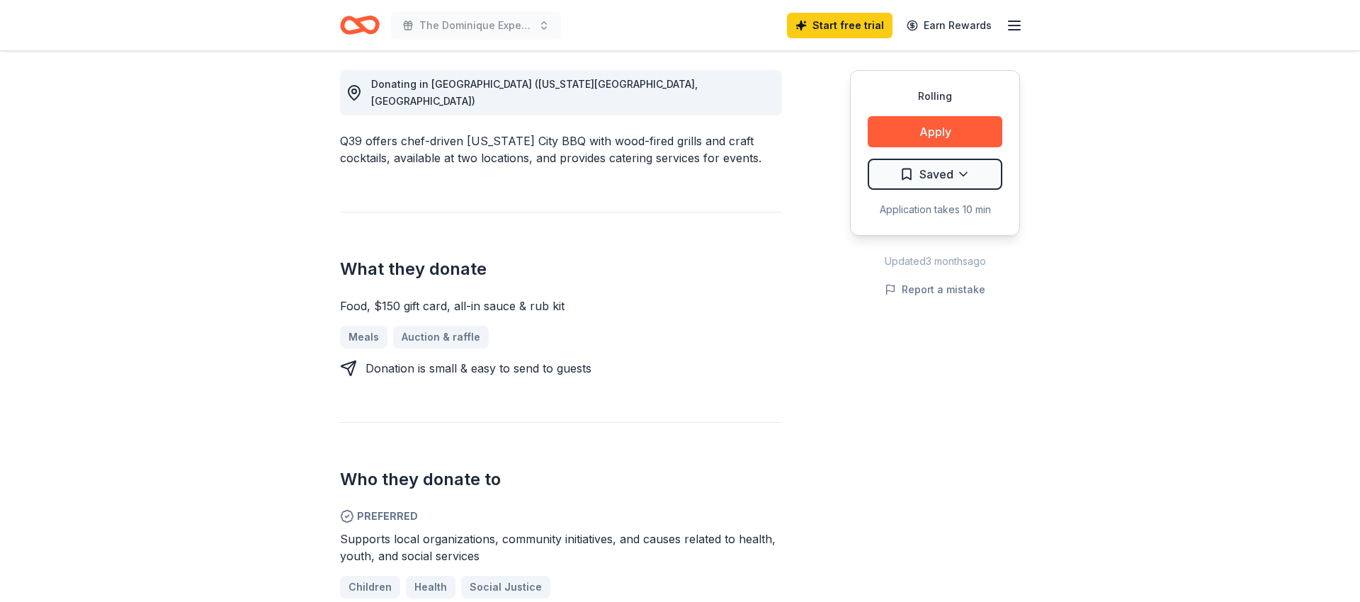
scroll to position [395, 0]
click at [422, 325] on link "Auction & raffle" at bounding box center [446, 336] width 107 height 23
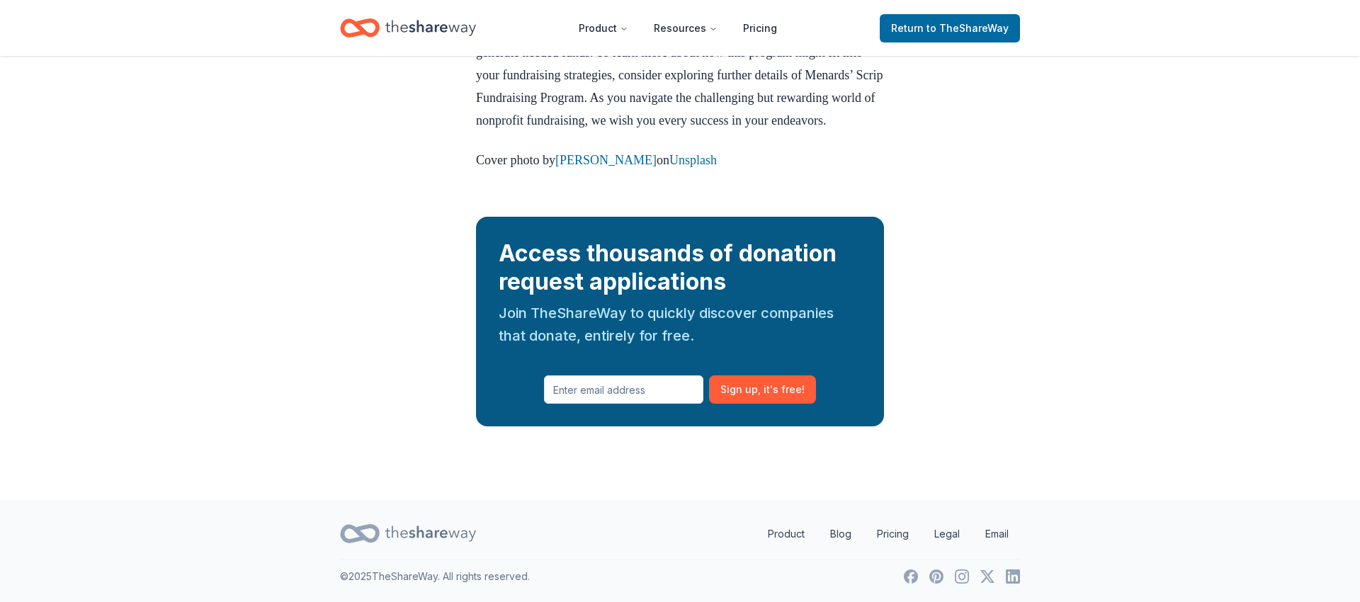
scroll to position [1770, 0]
click at [944, 31] on span "to TheShareWay" at bounding box center [968, 28] width 82 height 12
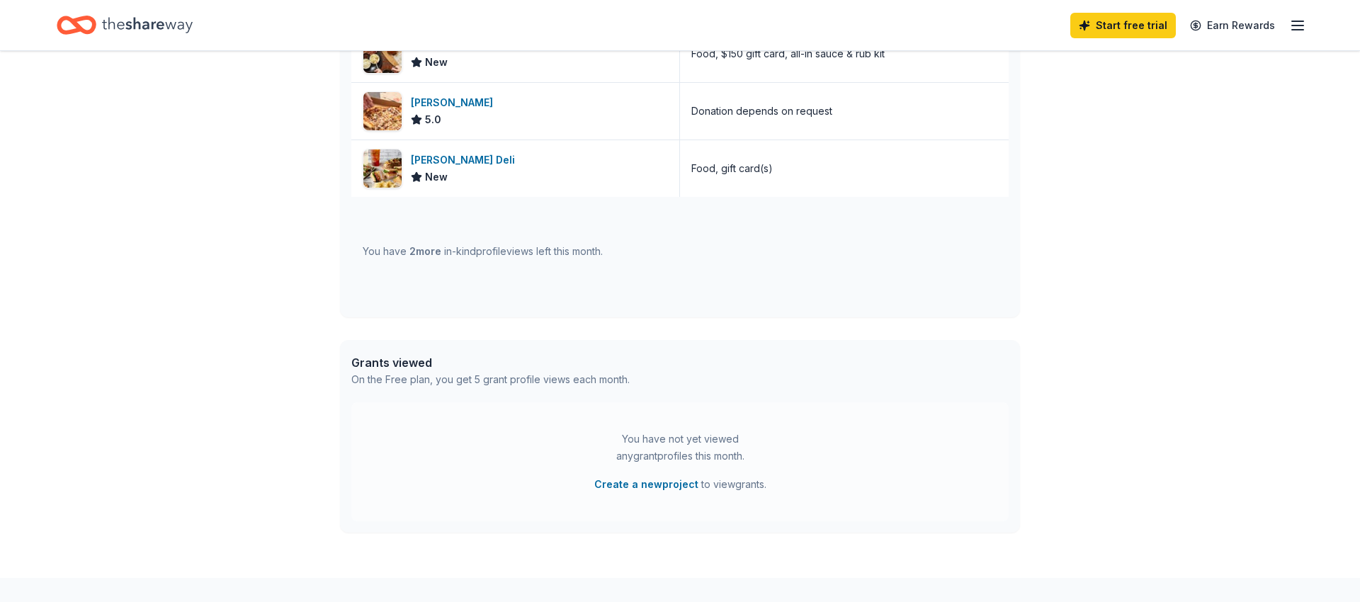
scroll to position [467, 0]
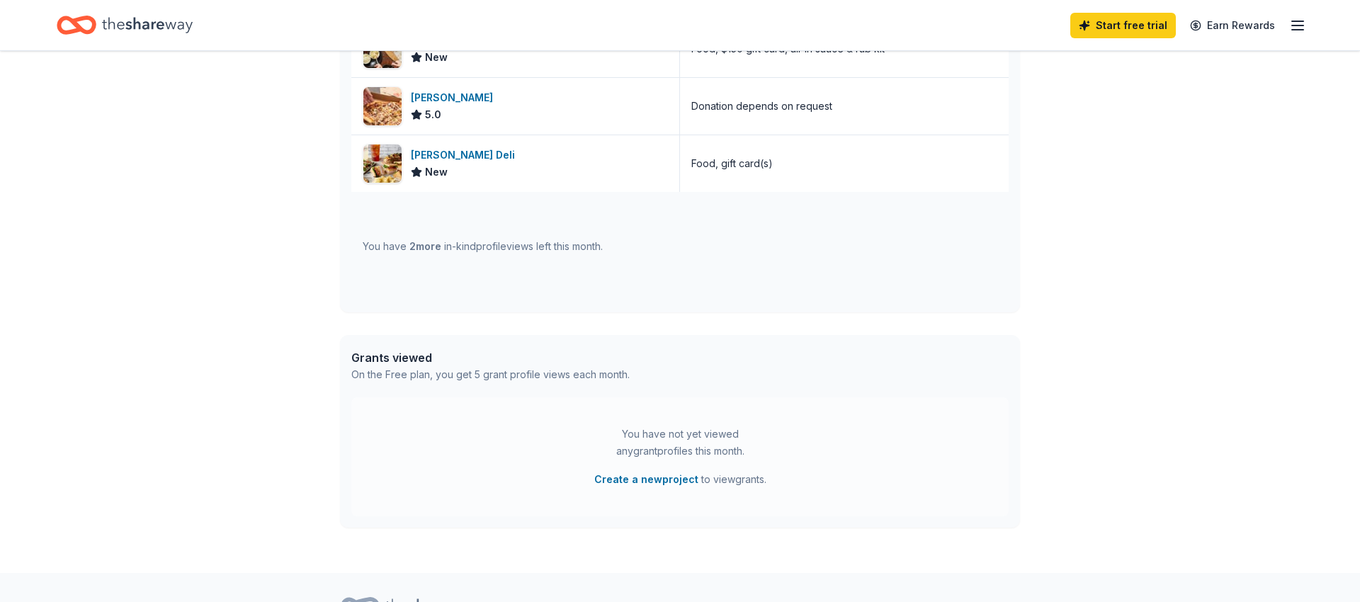
click at [589, 251] on div "You have 2 more in-kind profile views left this month." at bounding box center [483, 246] width 240 height 17
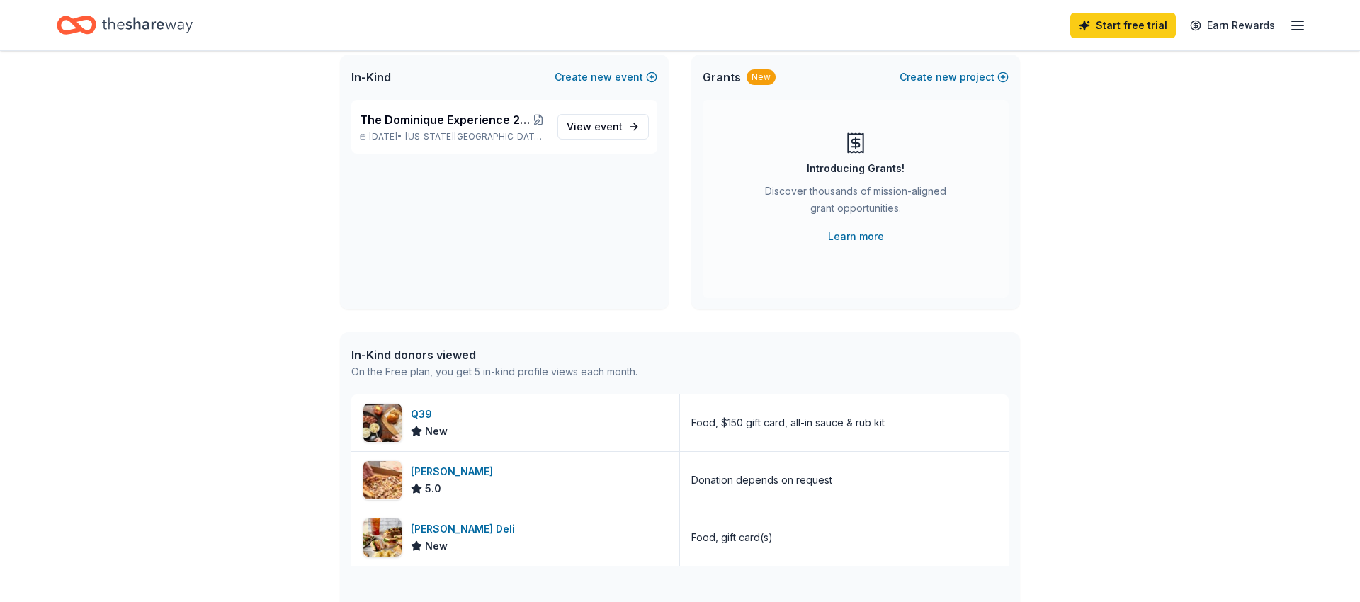
scroll to position [0, 0]
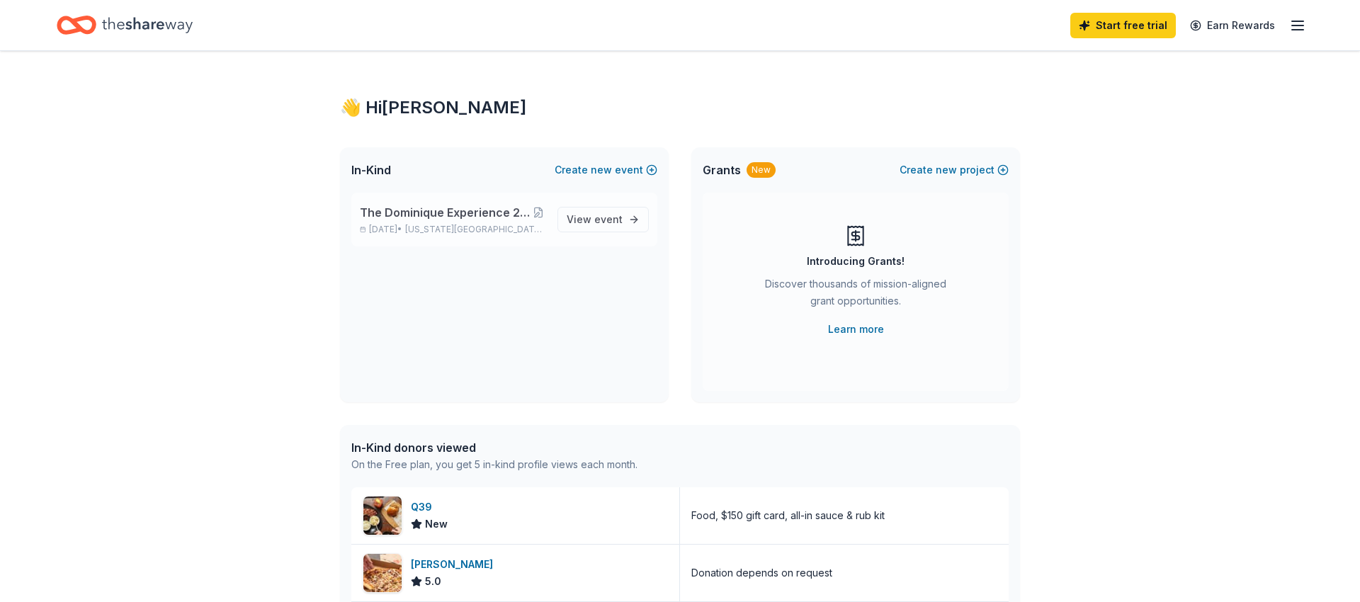
click at [412, 220] on span "The Dominique Experience 2nd Annual Fundraising Gala" at bounding box center [445, 212] width 171 height 17
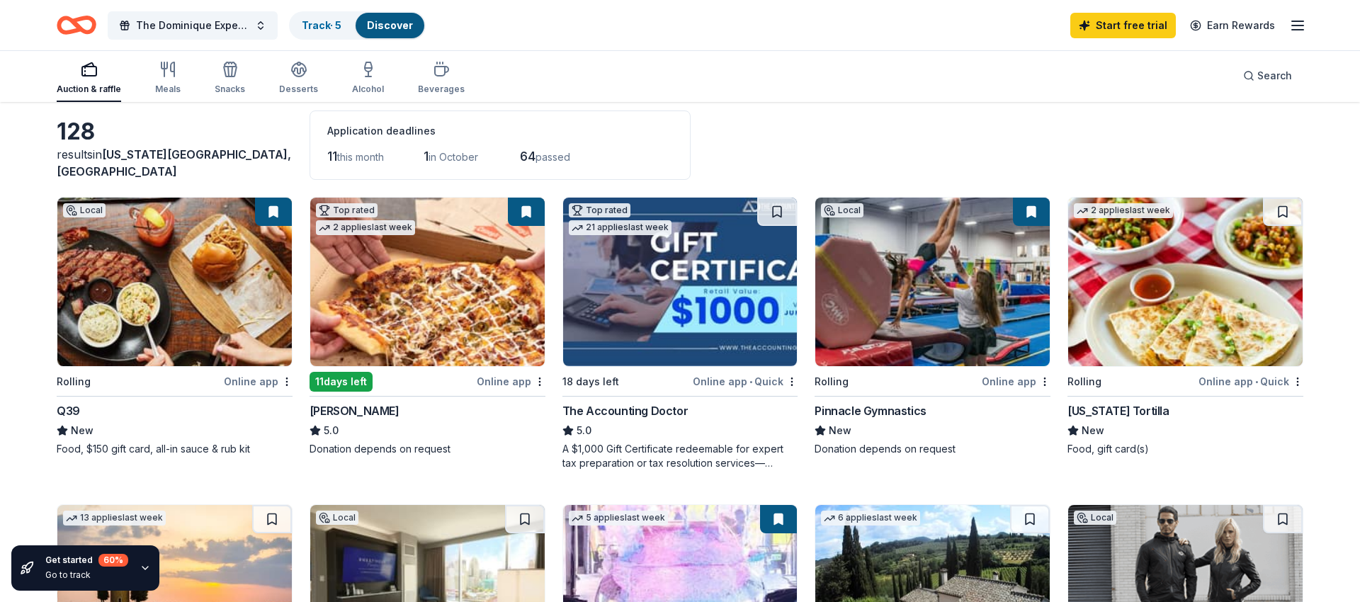
scroll to position [62, 0]
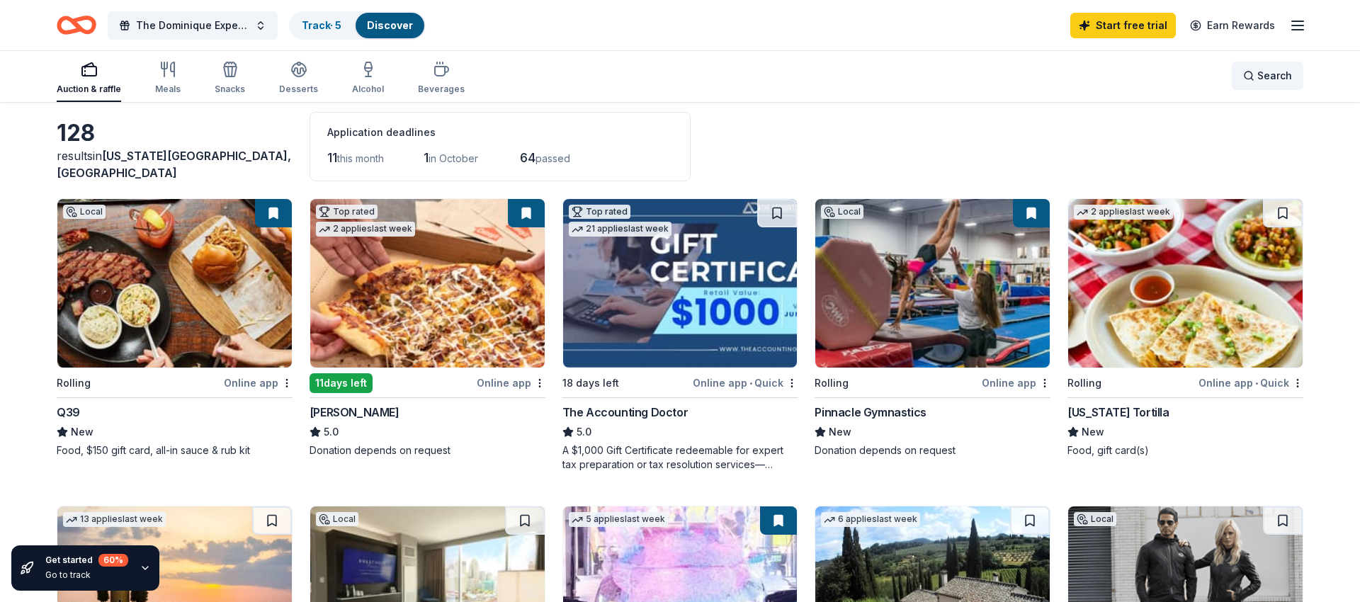
click at [1272, 77] on span "Search" at bounding box center [1274, 75] width 35 height 17
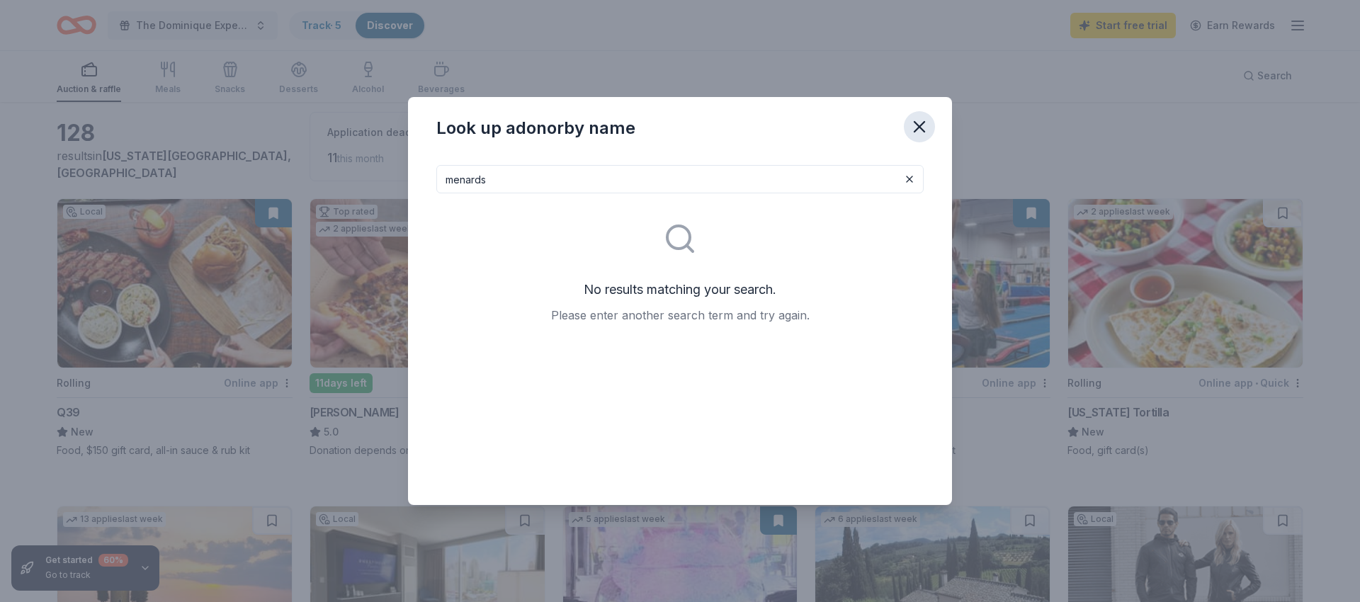
type input "menards"
click at [929, 128] on icon "button" at bounding box center [920, 127] width 20 height 20
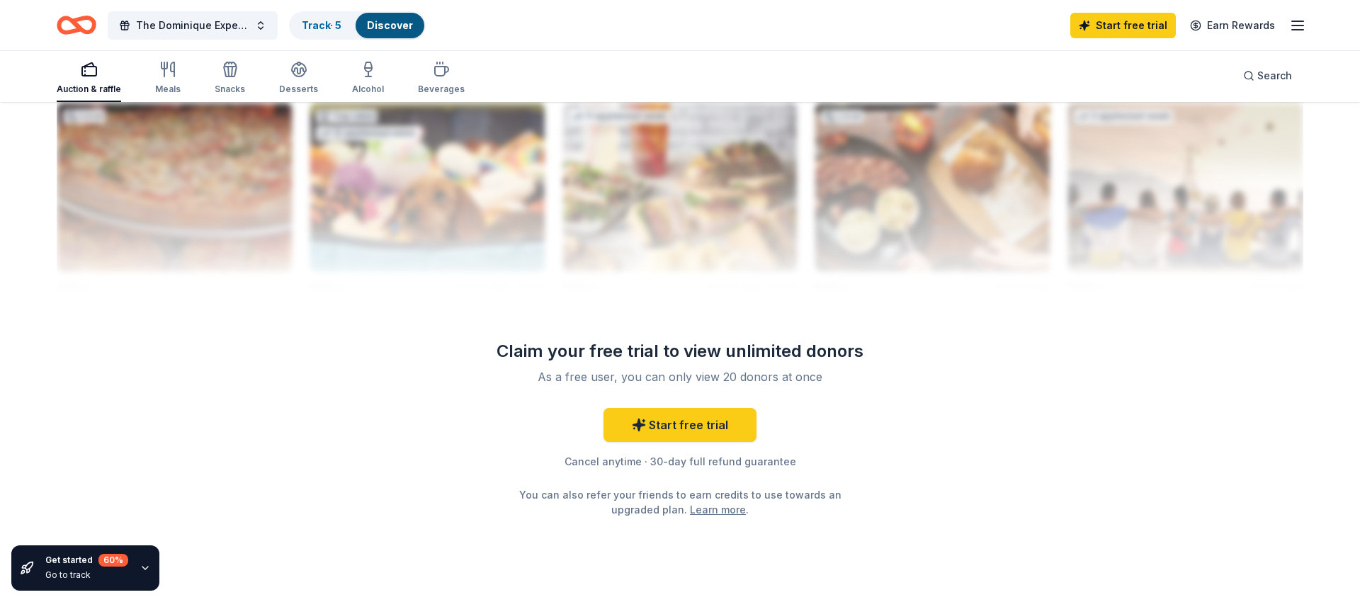
scroll to position [1457, 0]
